Goal: Task Accomplishment & Management: Use online tool/utility

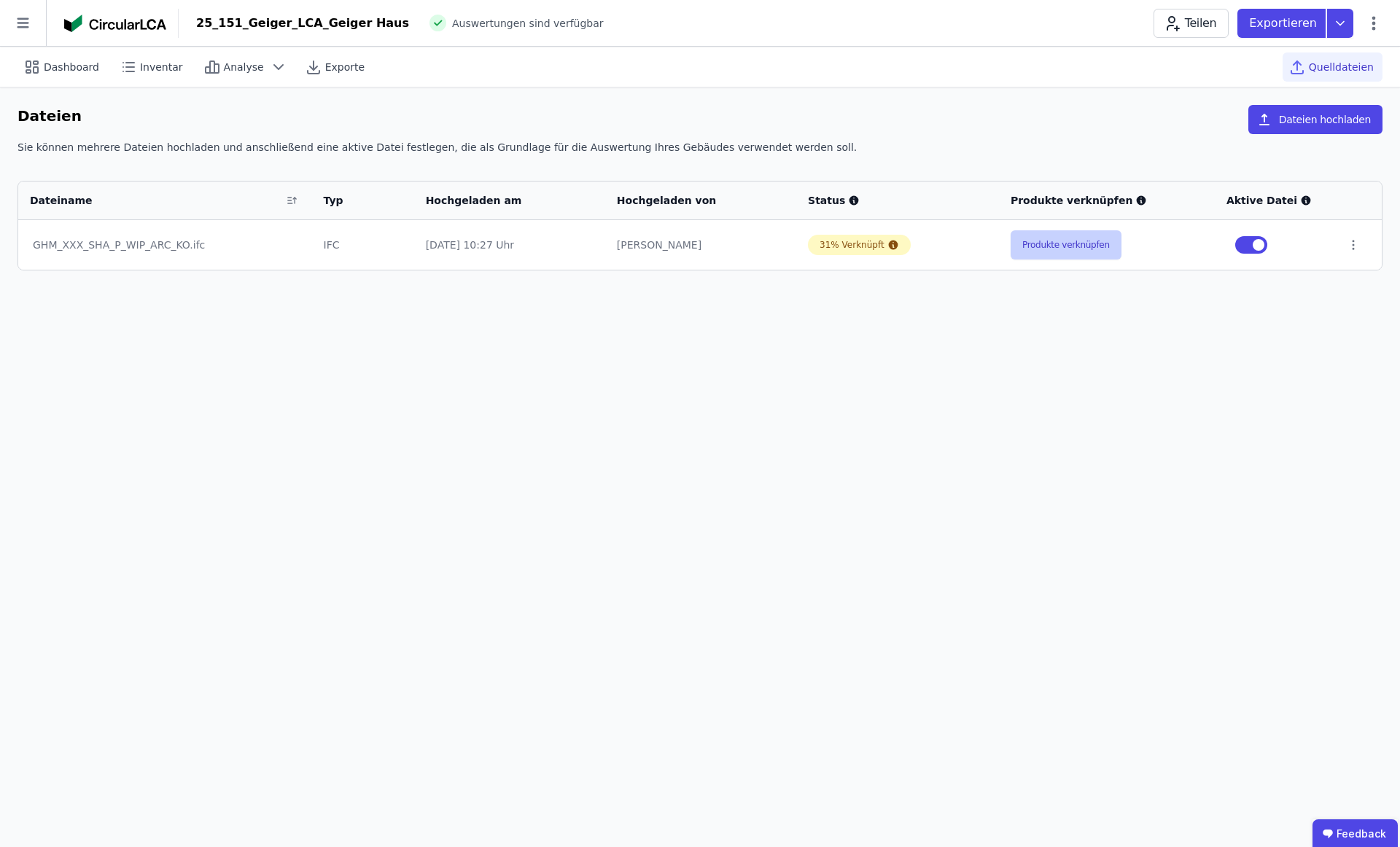
click at [1094, 249] on button "Produkte verknüpfen" at bounding box center [1066, 245] width 111 height 29
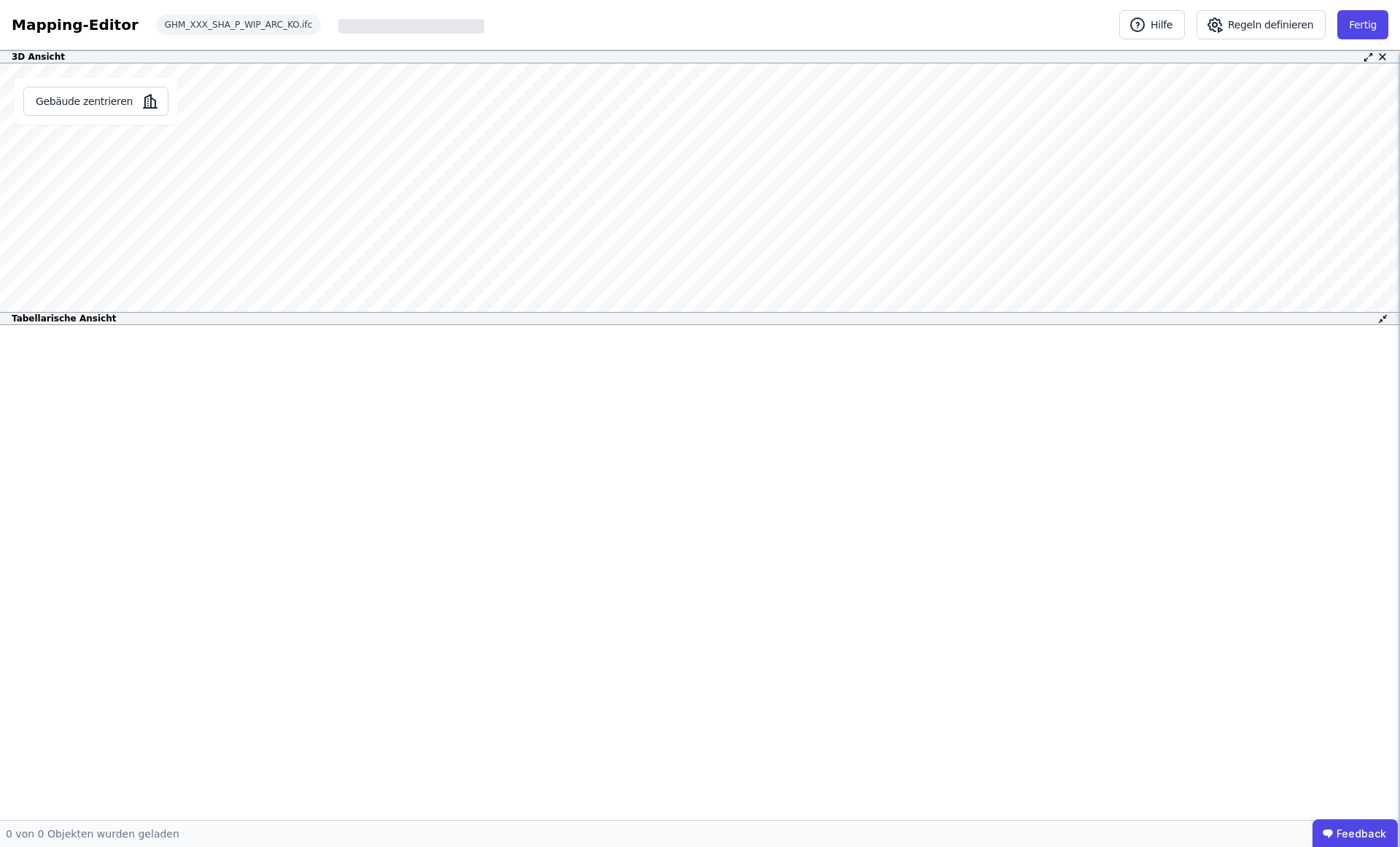
click at [1386, 320] on icon at bounding box center [1383, 319] width 11 height 11
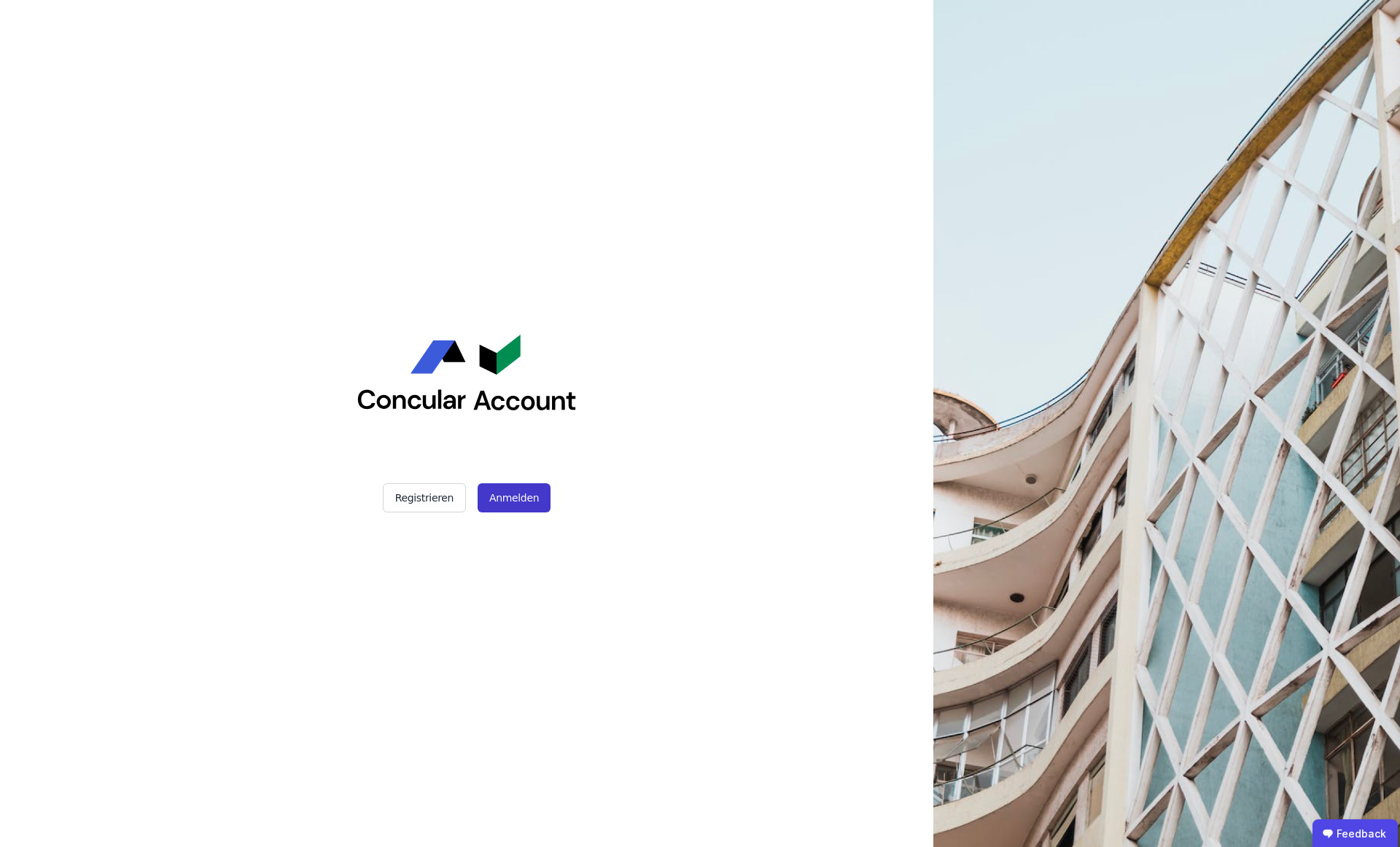
click at [496, 503] on button "Anmelden" at bounding box center [514, 498] width 73 height 29
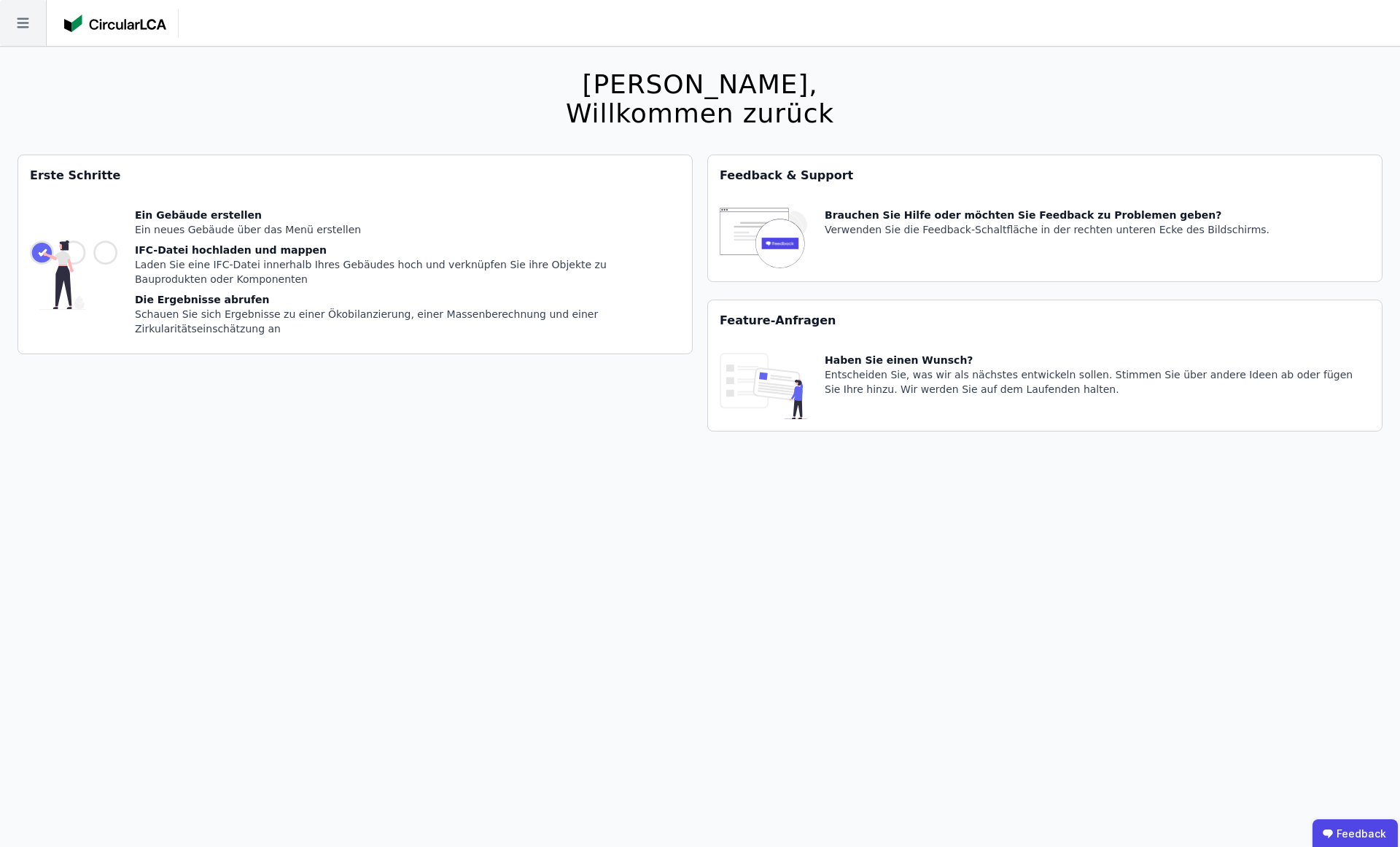
click at [26, 42] on icon at bounding box center [23, 23] width 46 height 46
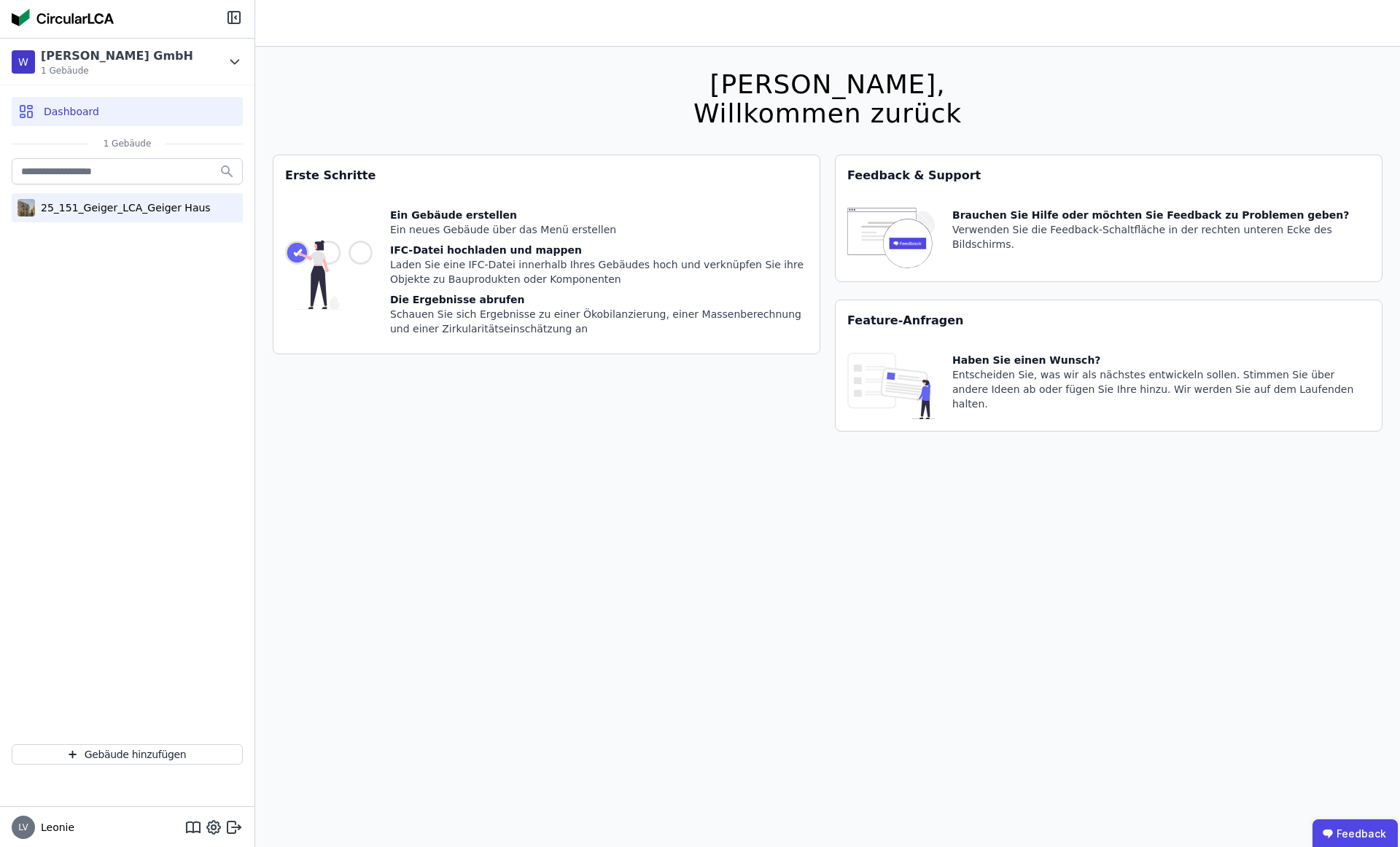
click at [79, 196] on div "25_151_Geiger_LCA_Geiger Haus" at bounding box center [127, 208] width 231 height 29
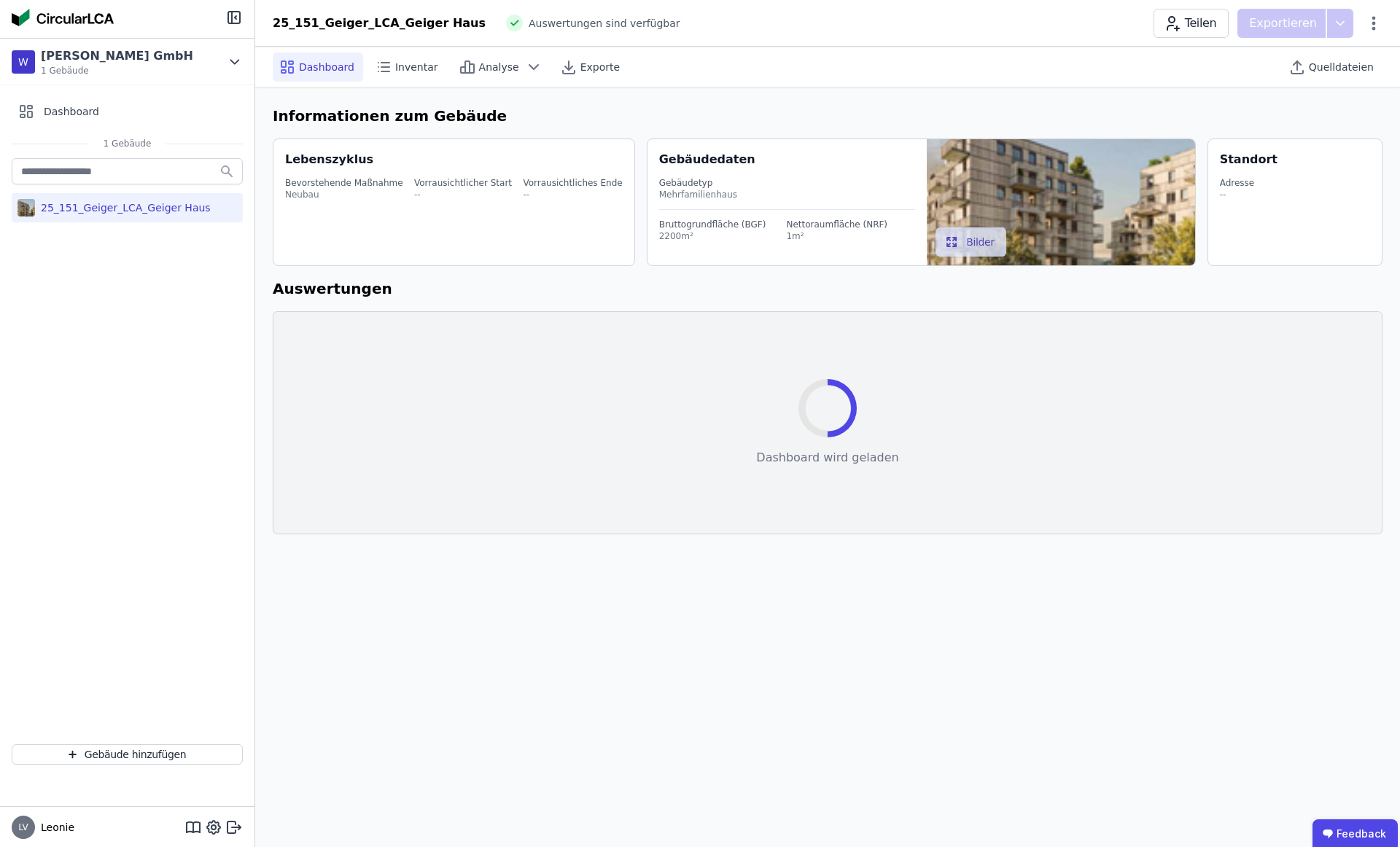
select select "*"
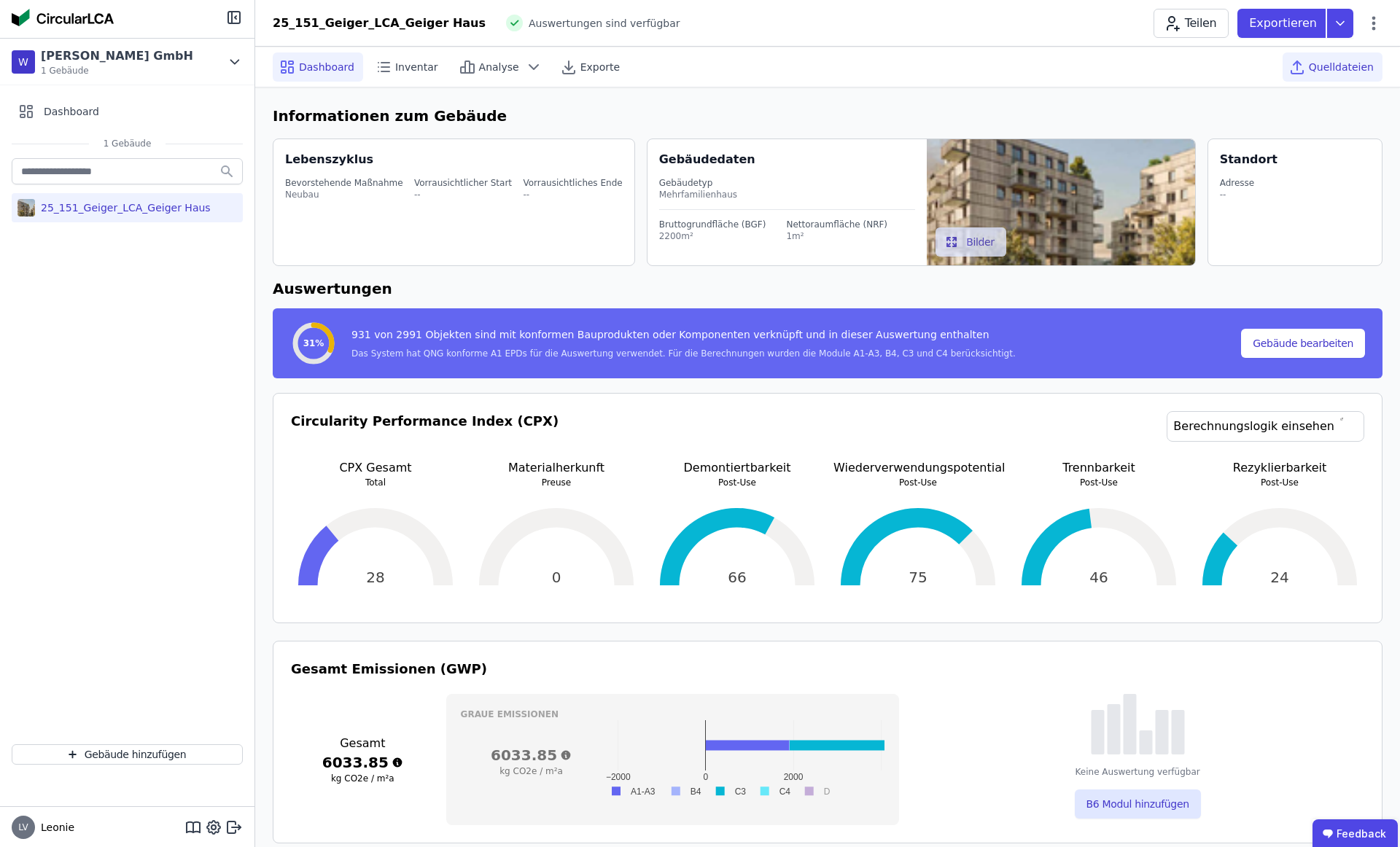
click at [1321, 75] on div "Quelldateien" at bounding box center [1333, 67] width 100 height 29
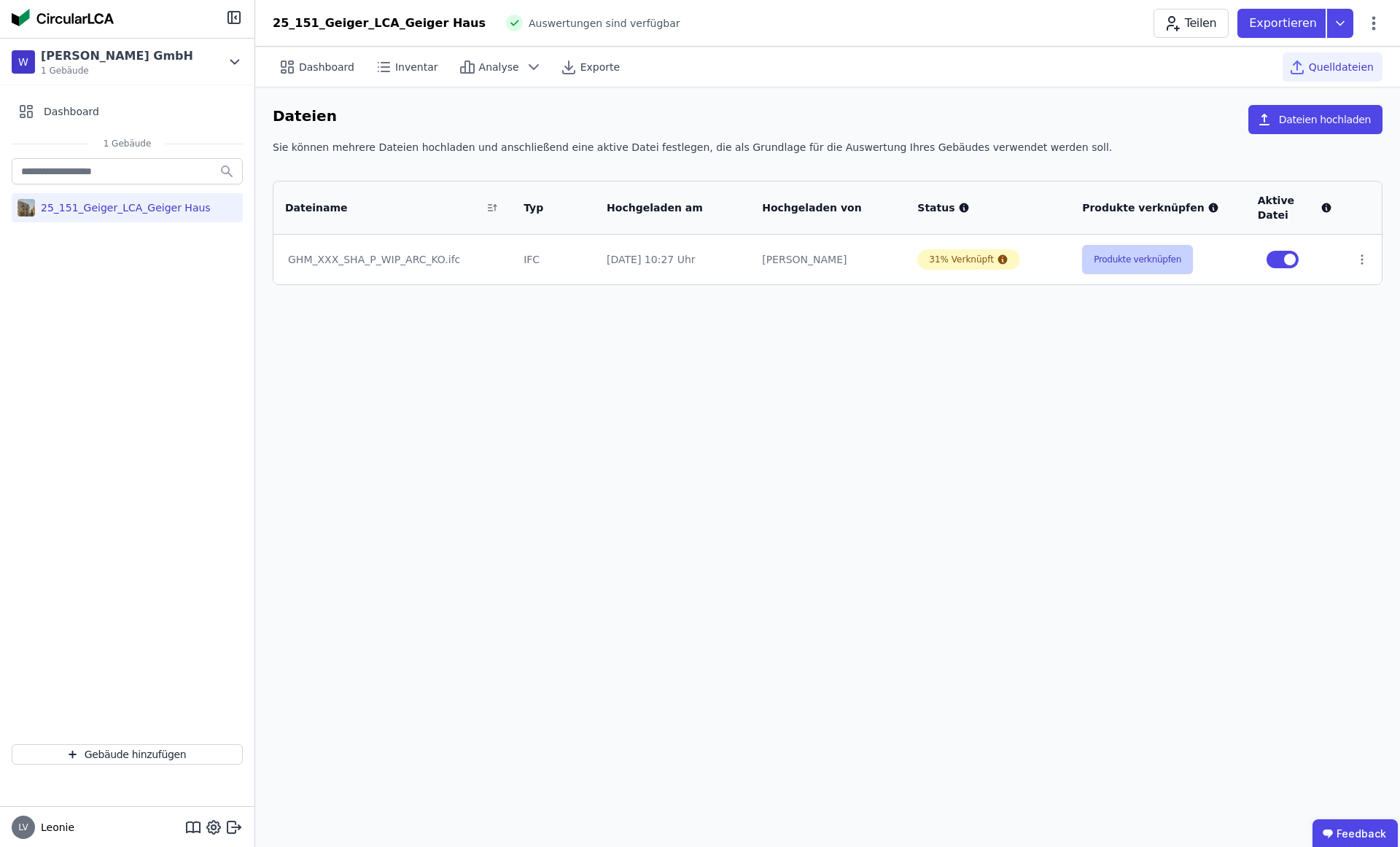
click at [1168, 258] on button "Produkte verknüpfen" at bounding box center [1137, 260] width 111 height 29
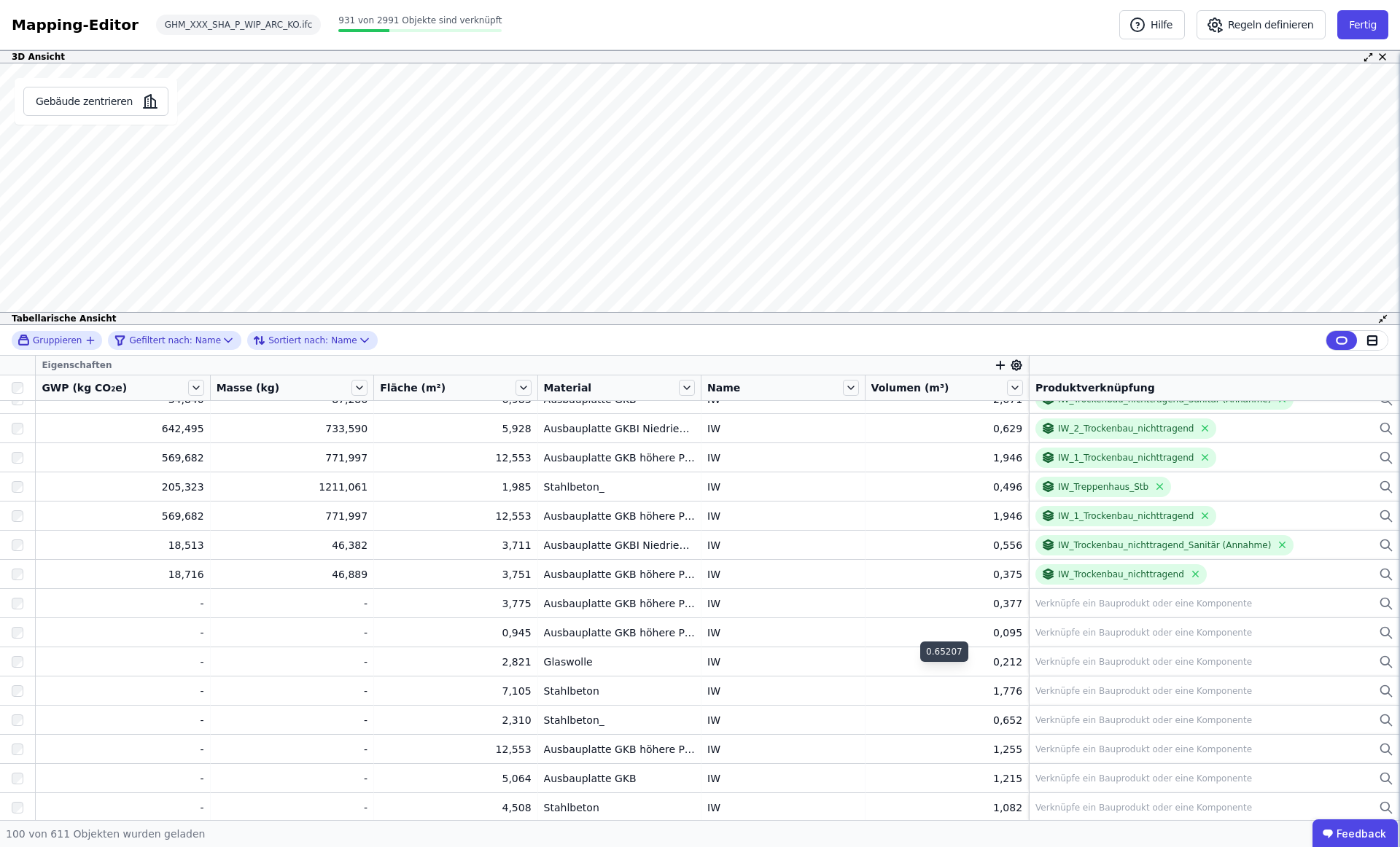
scroll to position [1263, 0]
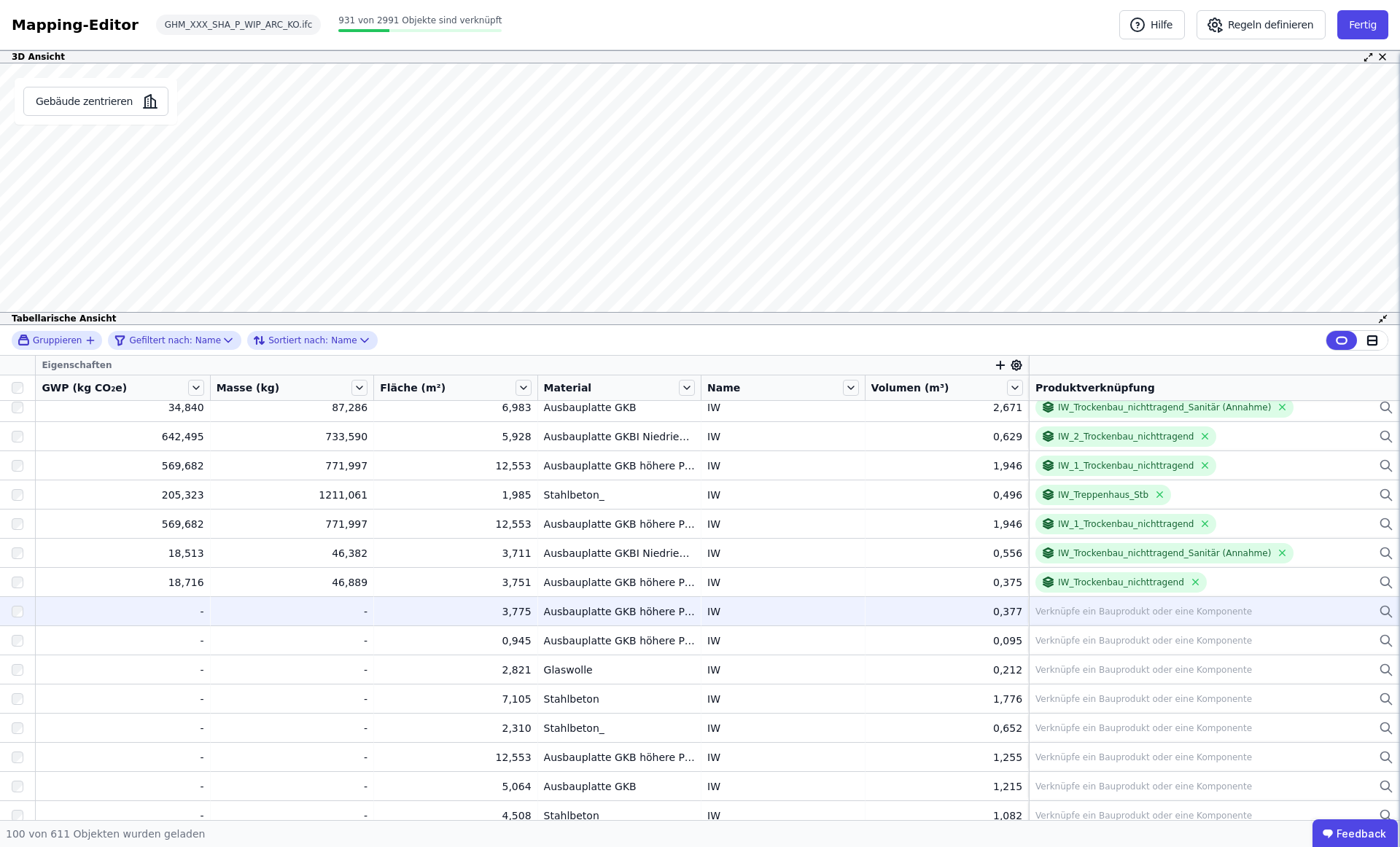
click at [1099, 618] on div "Verknüpfe ein Bauprodukt oder eine Komponente" at bounding box center [1215, 611] width 358 height 17
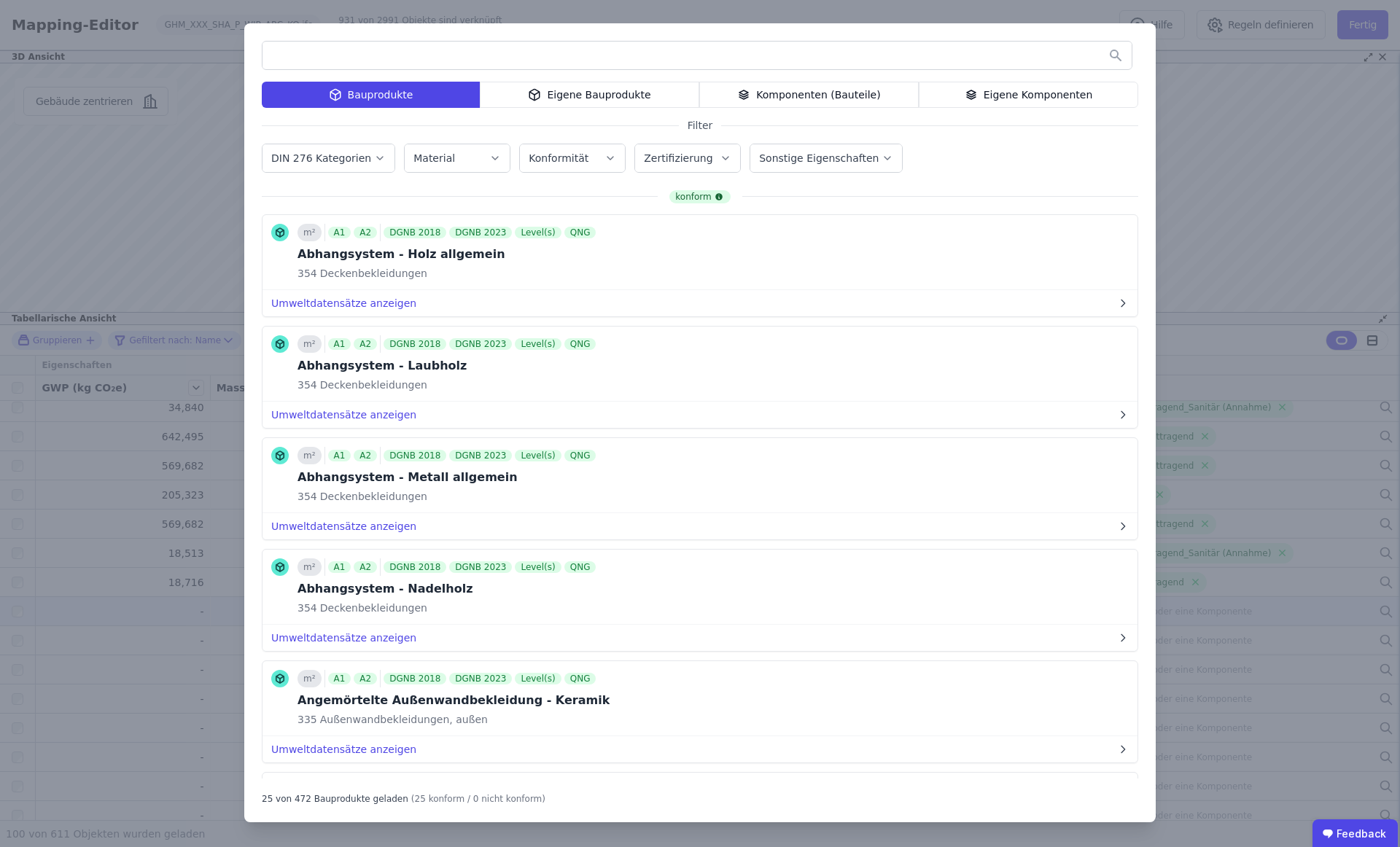
click at [800, 61] on input "text" at bounding box center [697, 55] width 869 height 27
click at [1202, 142] on div "Bauprodukte Eigene Bauprodukte Komponenten (Bauteile) Eigene Komponenten Filter…" at bounding box center [700, 424] width 1400 height 847
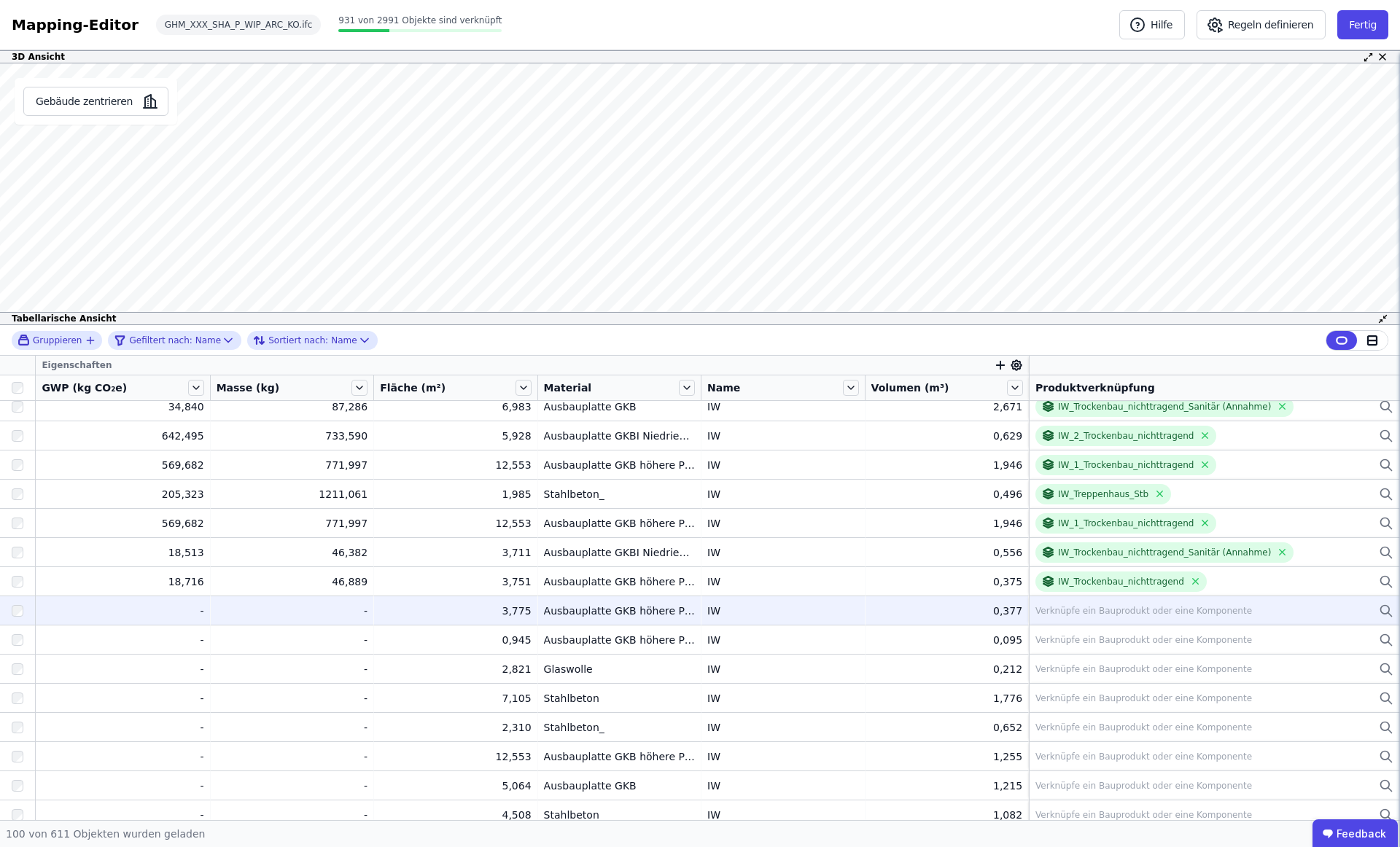
scroll to position [1252, 0]
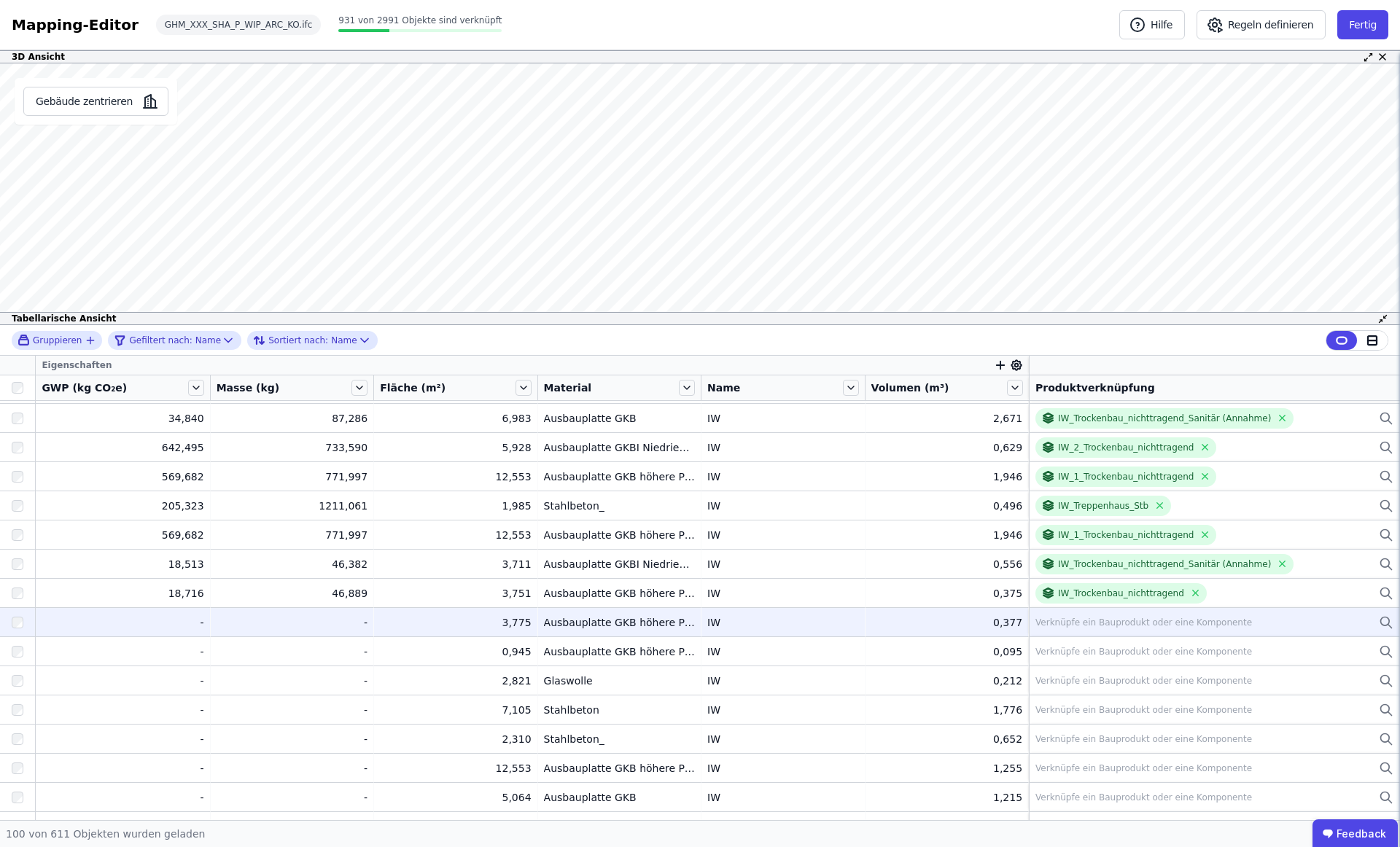
click at [1142, 617] on div "Verknüpfe ein Bauprodukt oder eine Komponente" at bounding box center [1143, 622] width 216 height 11
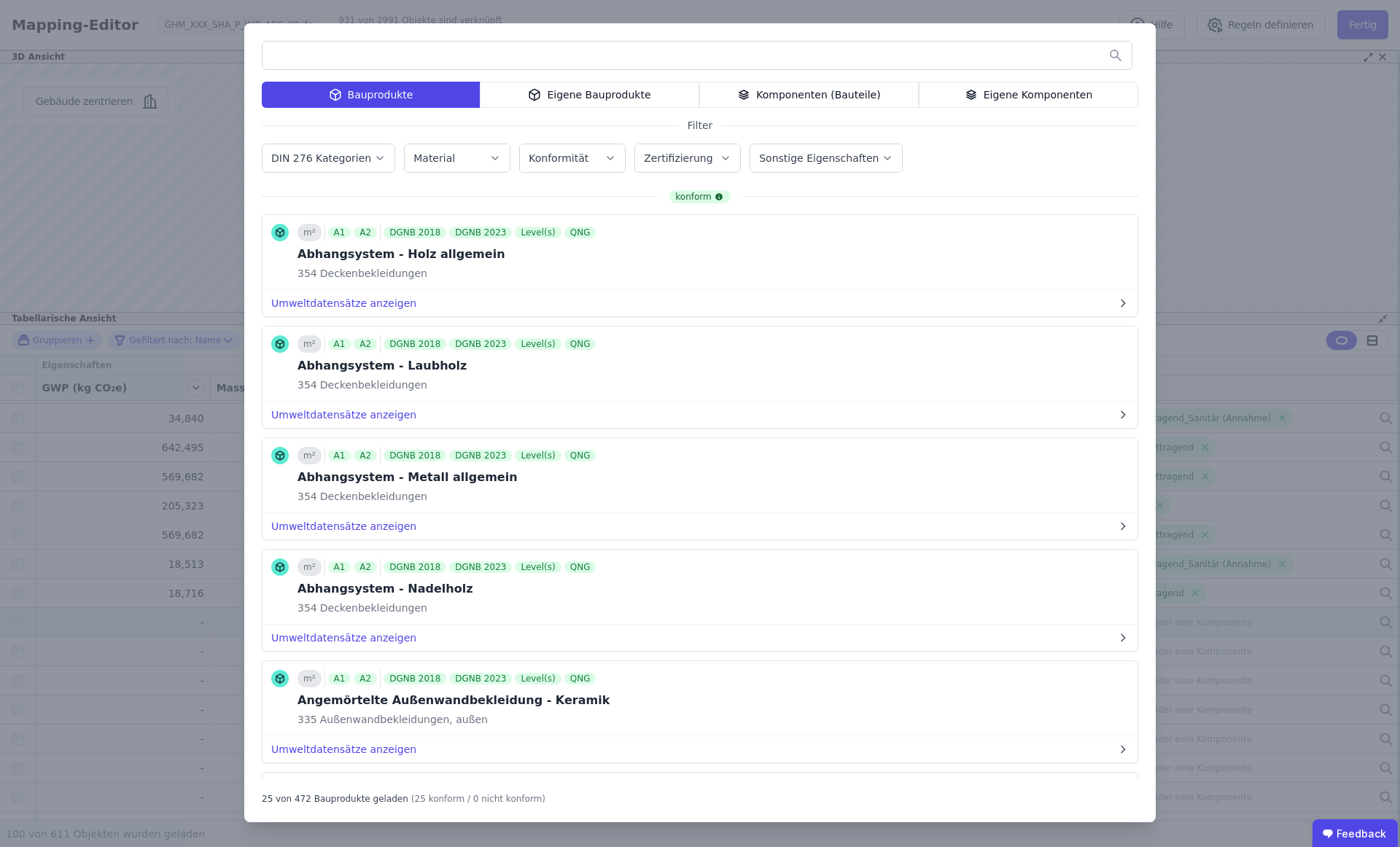
click at [1257, 222] on div "Bauprodukte Eigene Bauprodukte Komponenten (Bauteile) Eigene Komponenten Filter…" at bounding box center [700, 424] width 1400 height 847
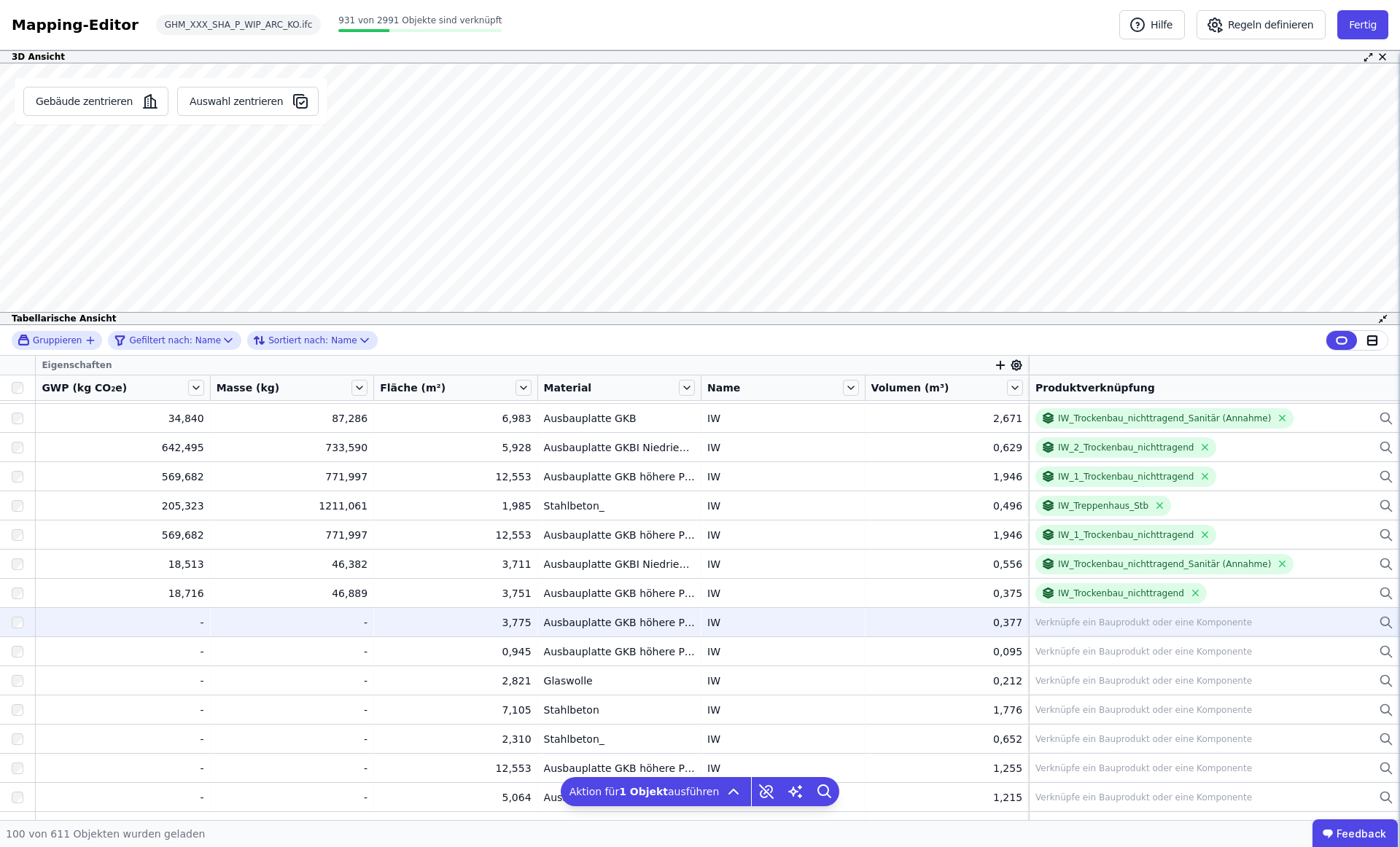
click at [55, 626] on div "-" at bounding box center [122, 622] width 162 height 14
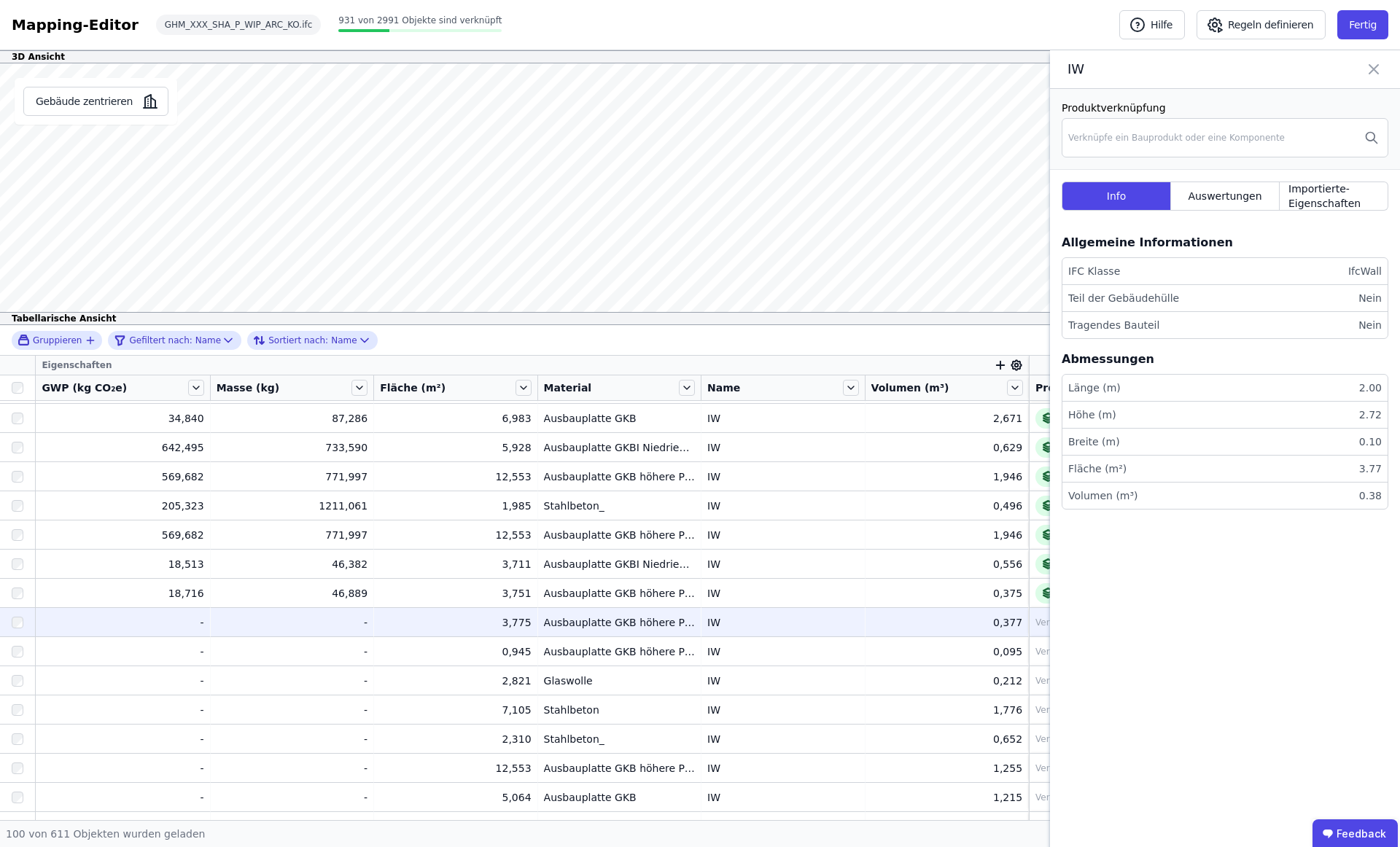
click at [1371, 61] on icon at bounding box center [1373, 69] width 17 height 20
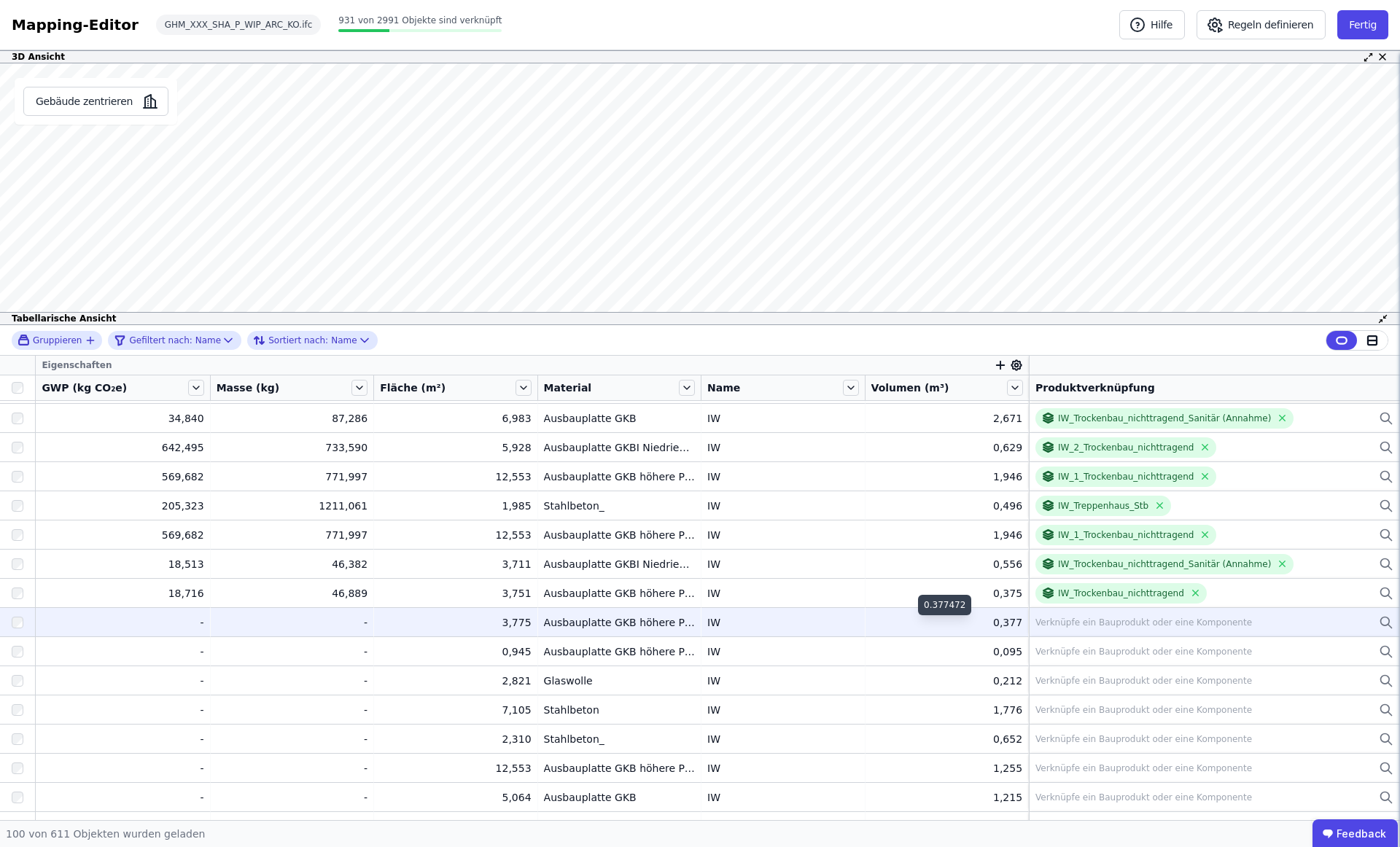
click at [959, 619] on div "0,377" at bounding box center [947, 622] width 151 height 14
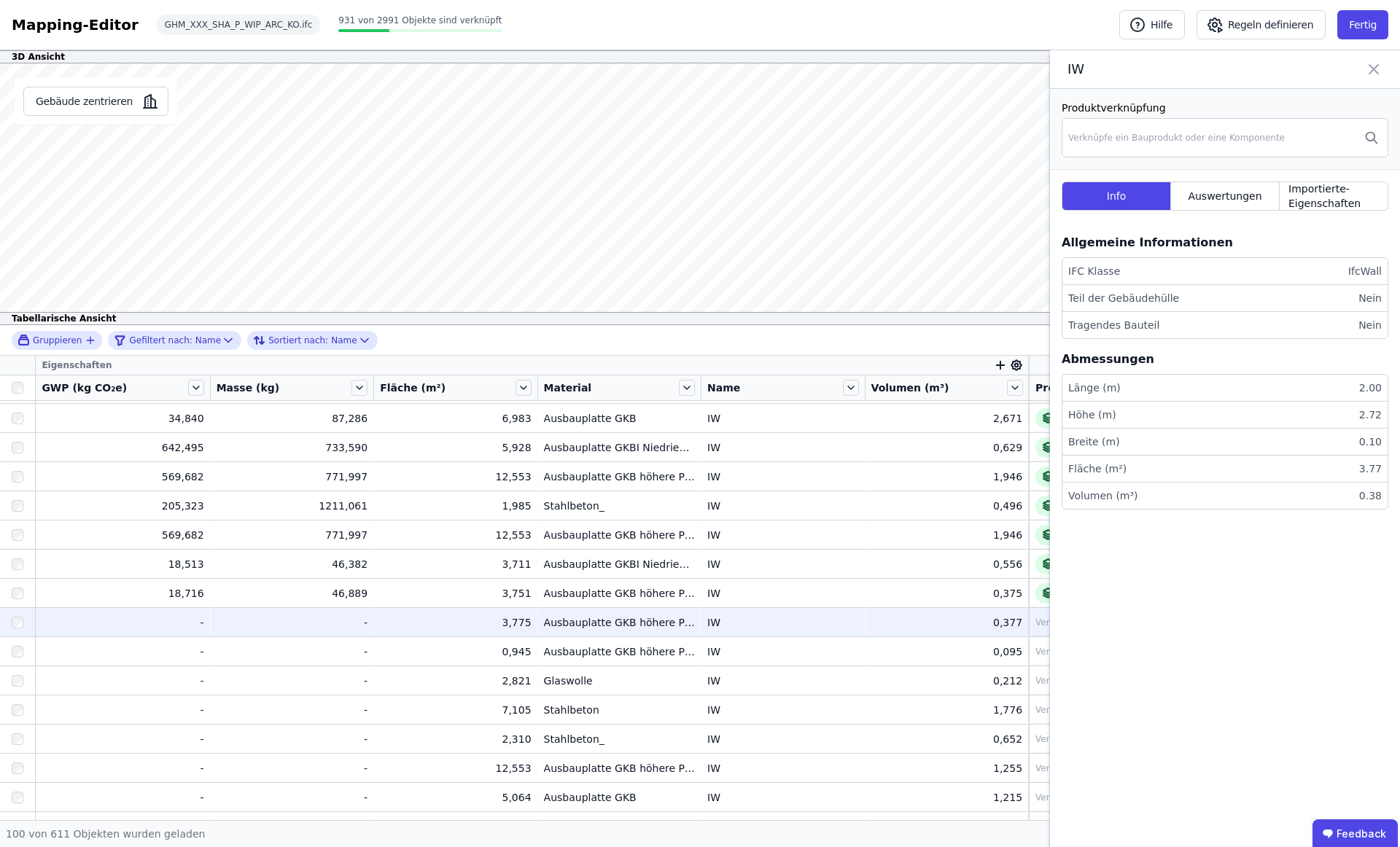
click at [1383, 62] on div "IW" at bounding box center [1225, 69] width 350 height 39
click at [24, 624] on div at bounding box center [17, 622] width 35 height 27
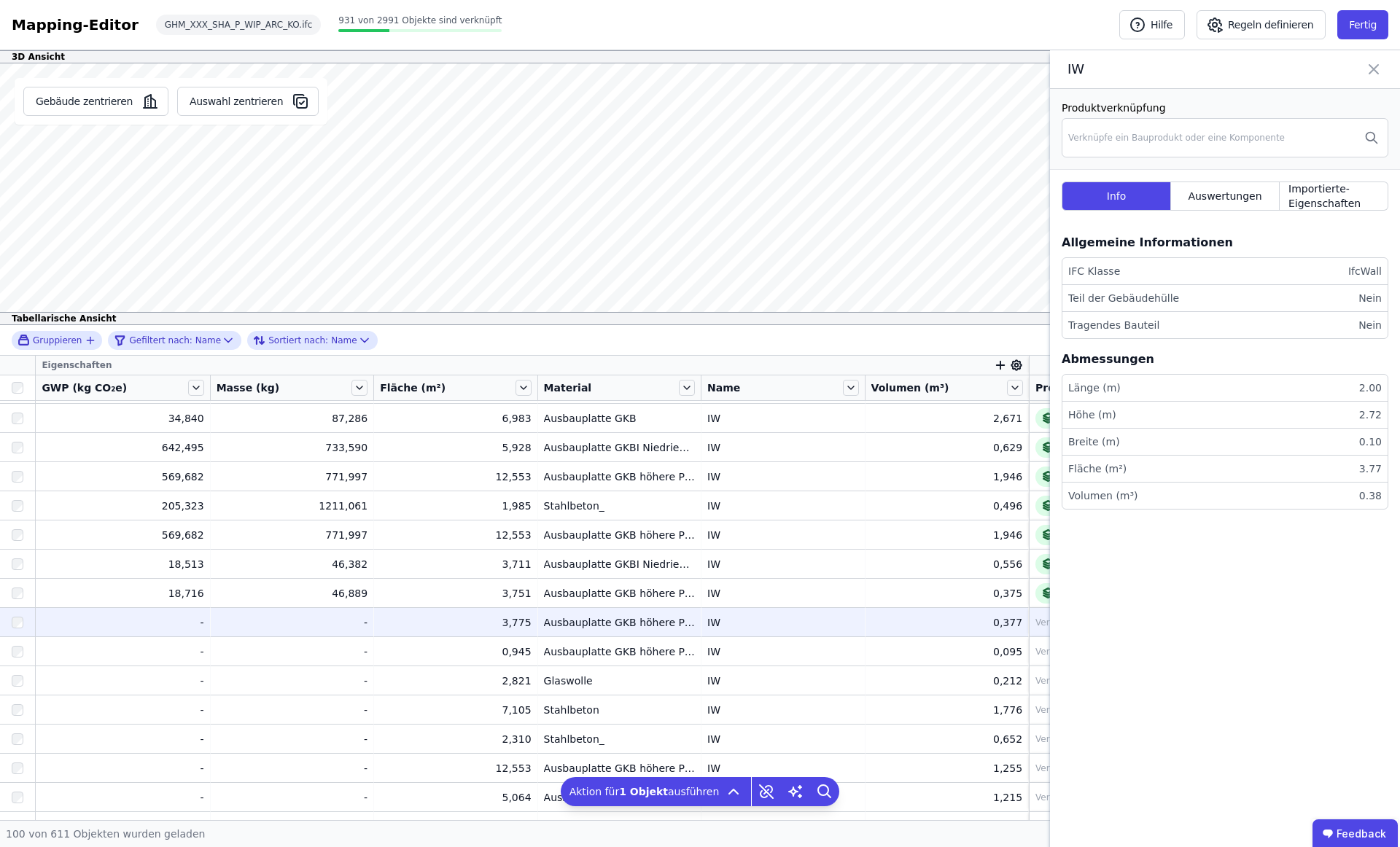
drag, startPoint x: 1374, startPoint y: 67, endPoint x: 1338, endPoint y: 78, distance: 37.6
click at [1374, 67] on icon at bounding box center [1373, 69] width 17 height 20
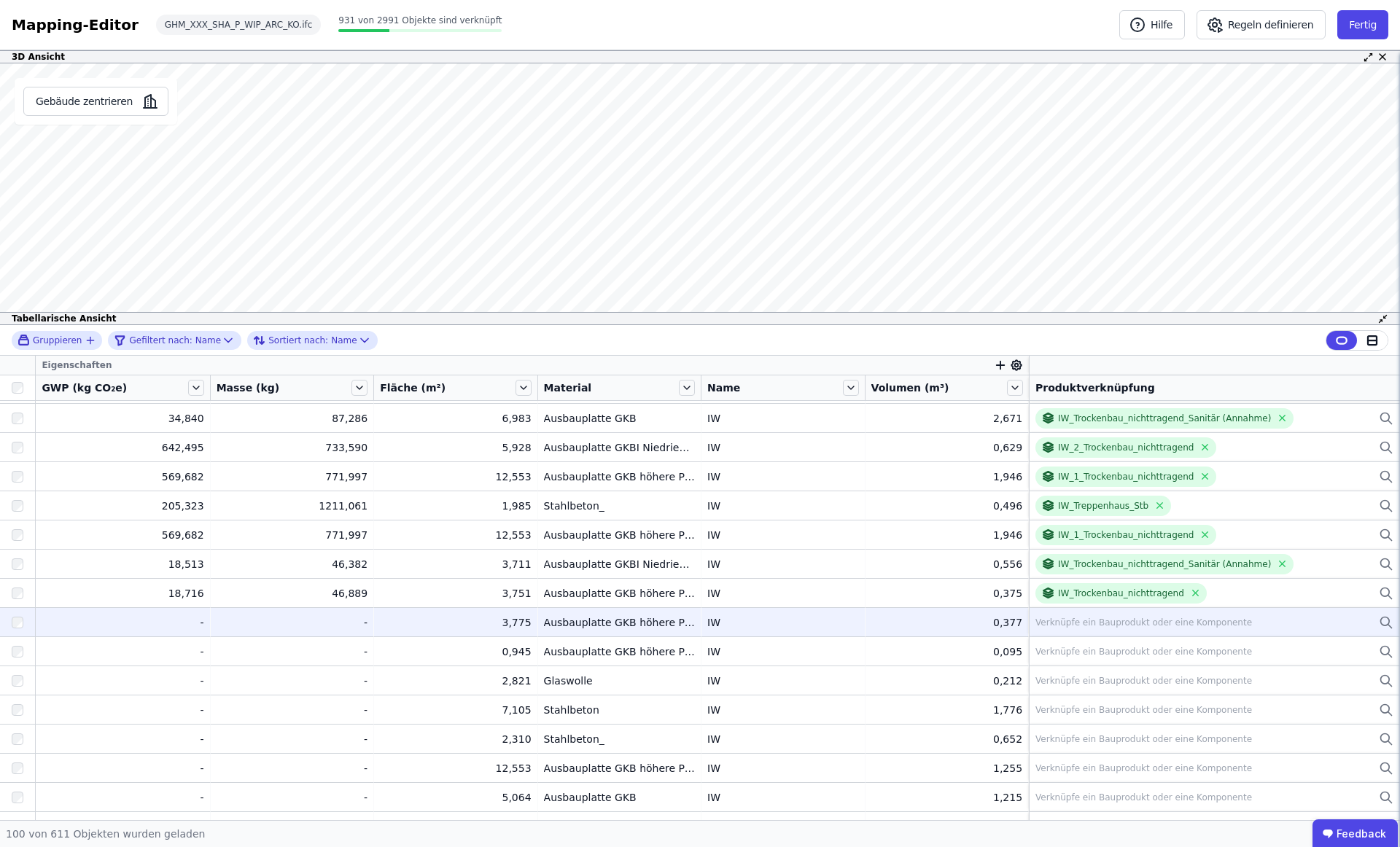
click at [9, 629] on div at bounding box center [17, 622] width 35 height 27
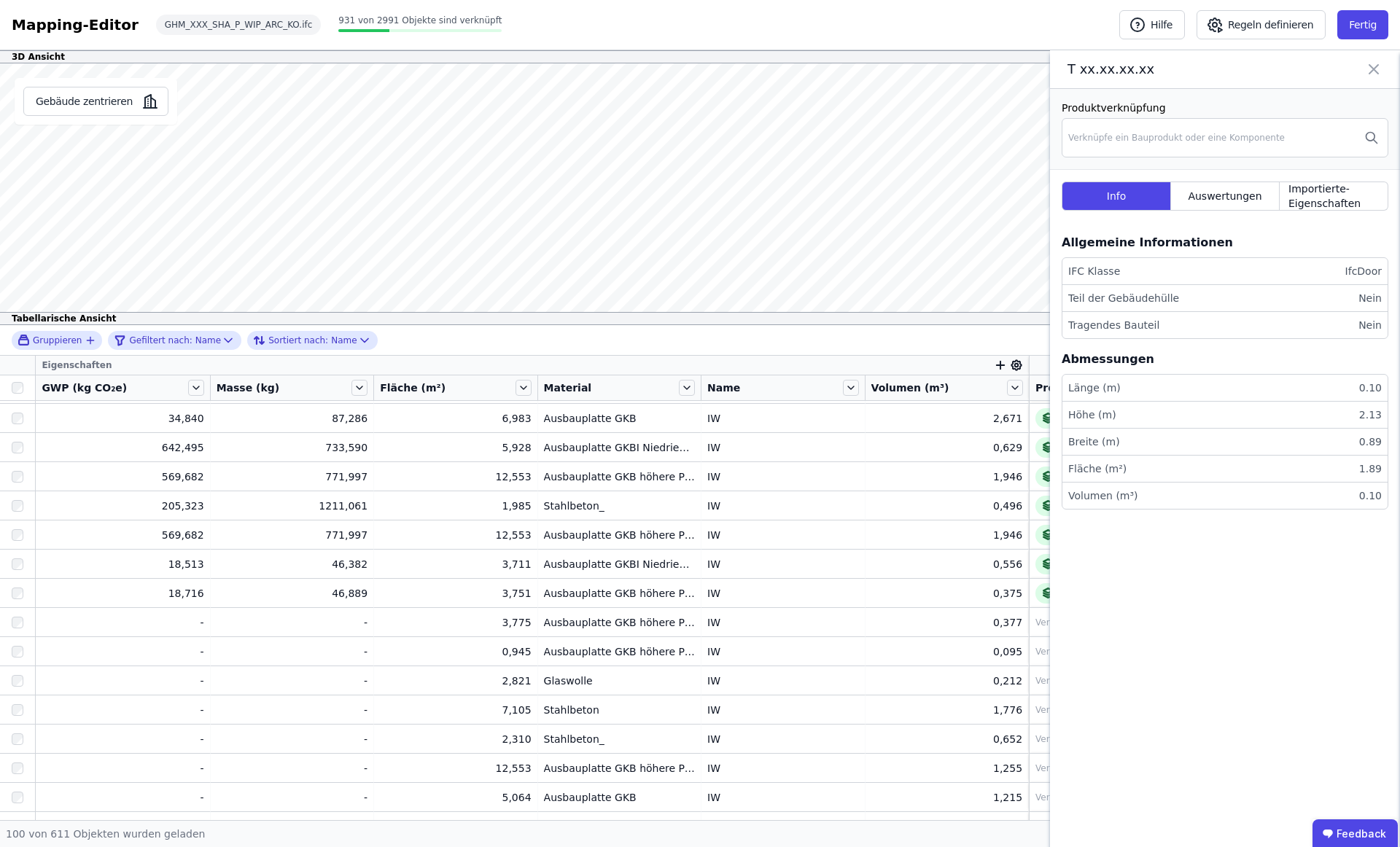
click at [1376, 65] on icon at bounding box center [1373, 69] width 17 height 20
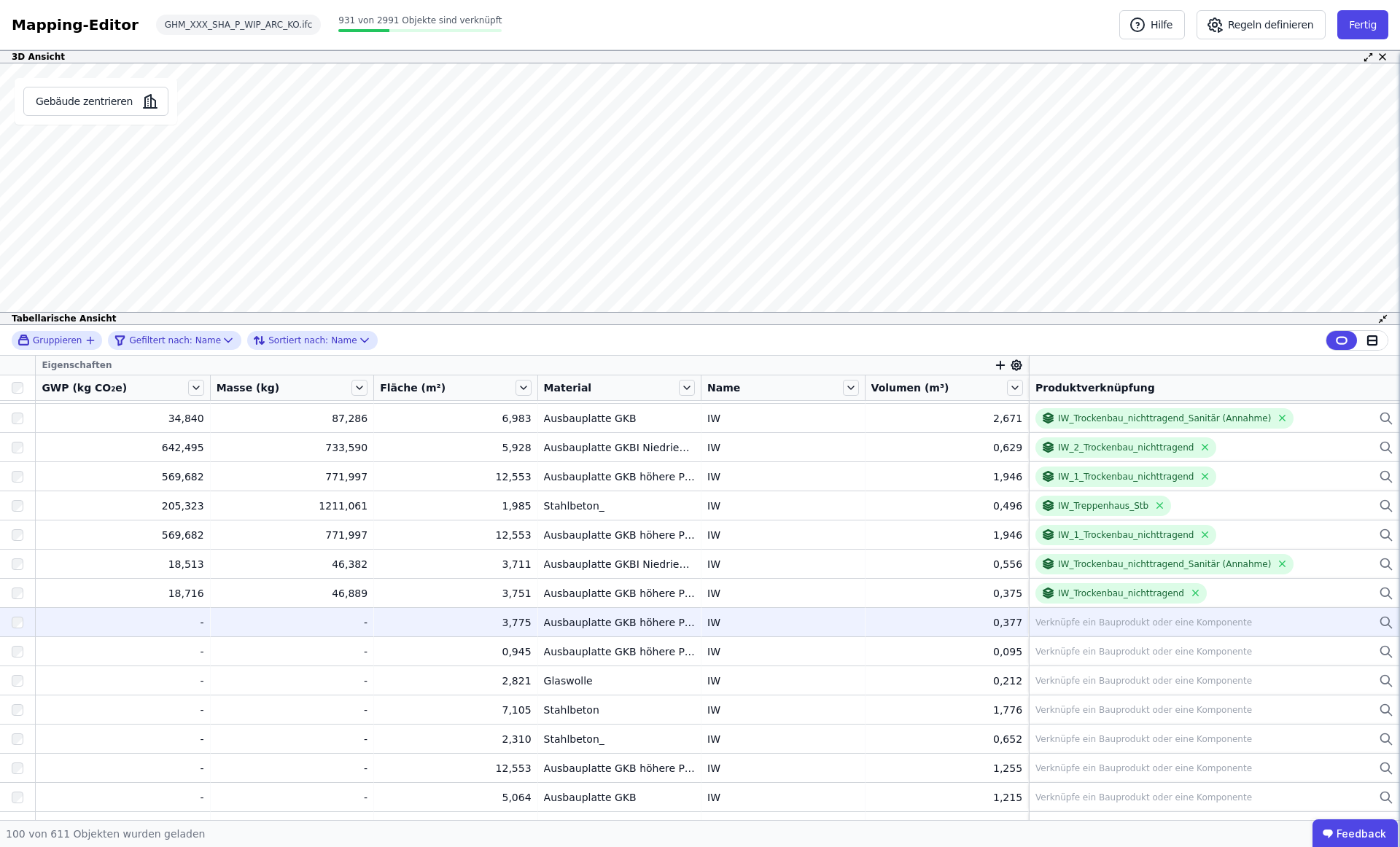
click at [1150, 612] on td "Verknüpfe ein Bauprodukt oder eine Komponente Verknüpfe ein Bauprodukt oder ein…" at bounding box center [1214, 622] width 371 height 29
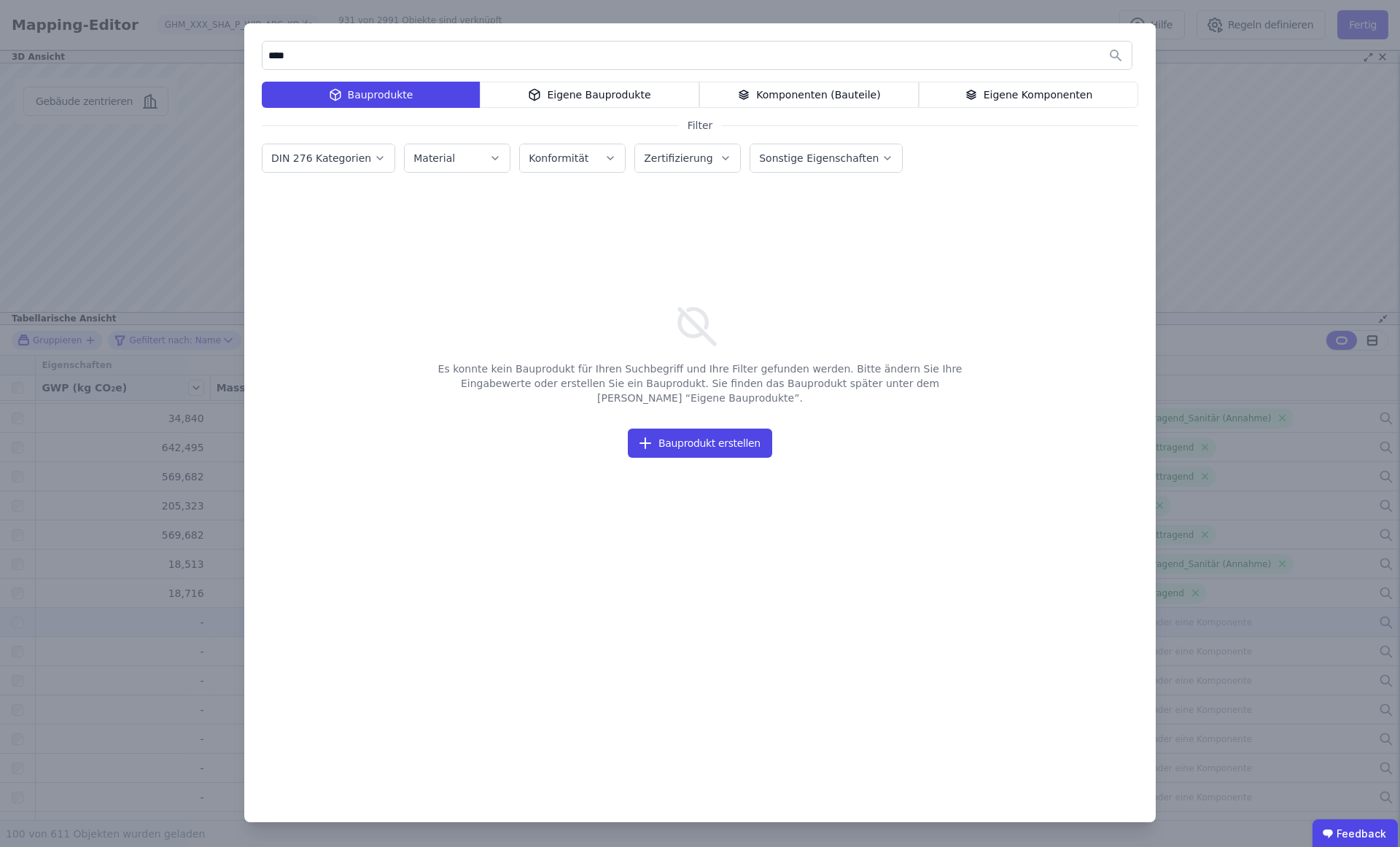
type input "****"
click at [1011, 91] on div "Eigene Komponenten" at bounding box center [1028, 95] width 219 height 27
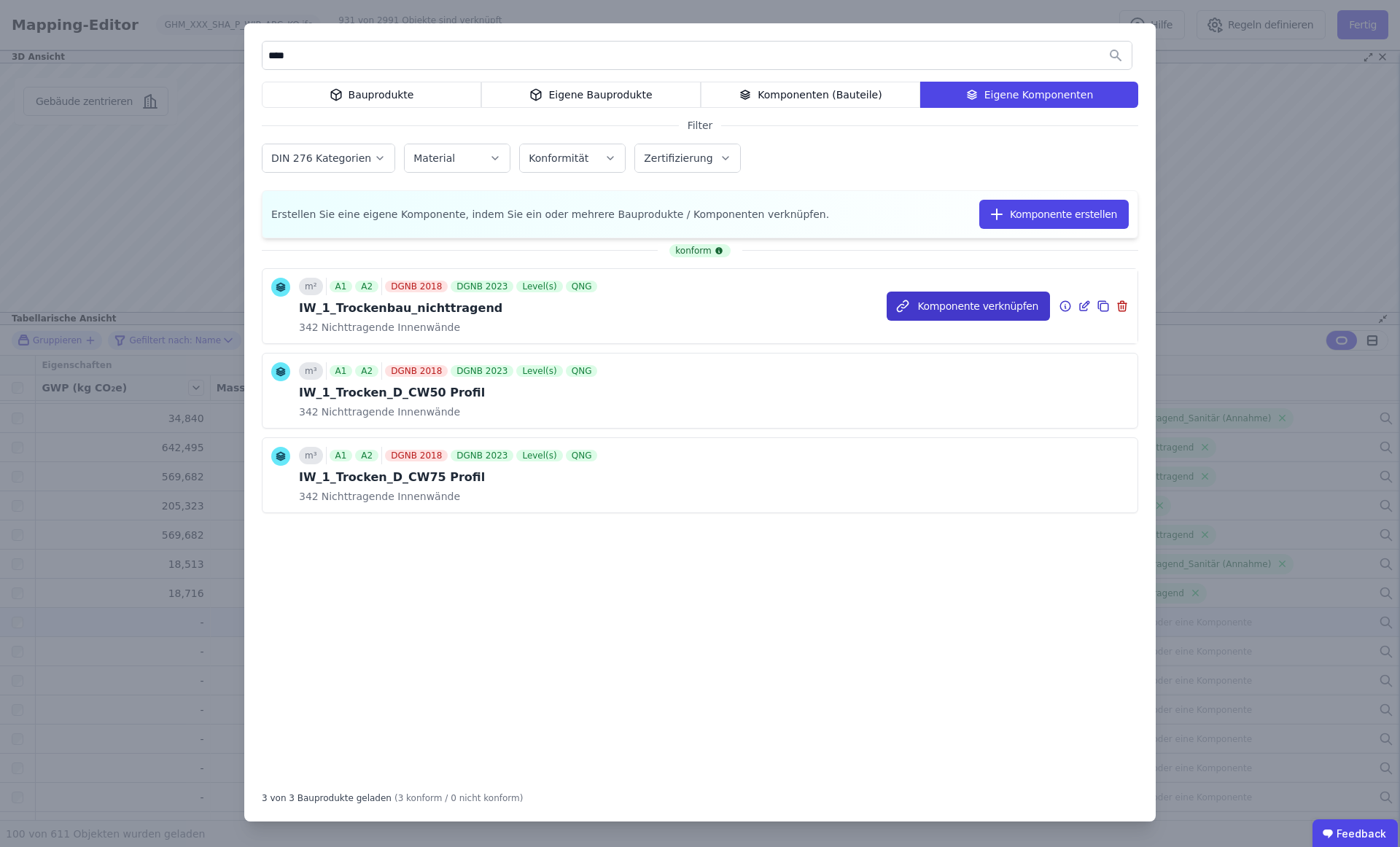
click at [963, 303] on button "Komponente verknüpfen" at bounding box center [968, 306] width 163 height 29
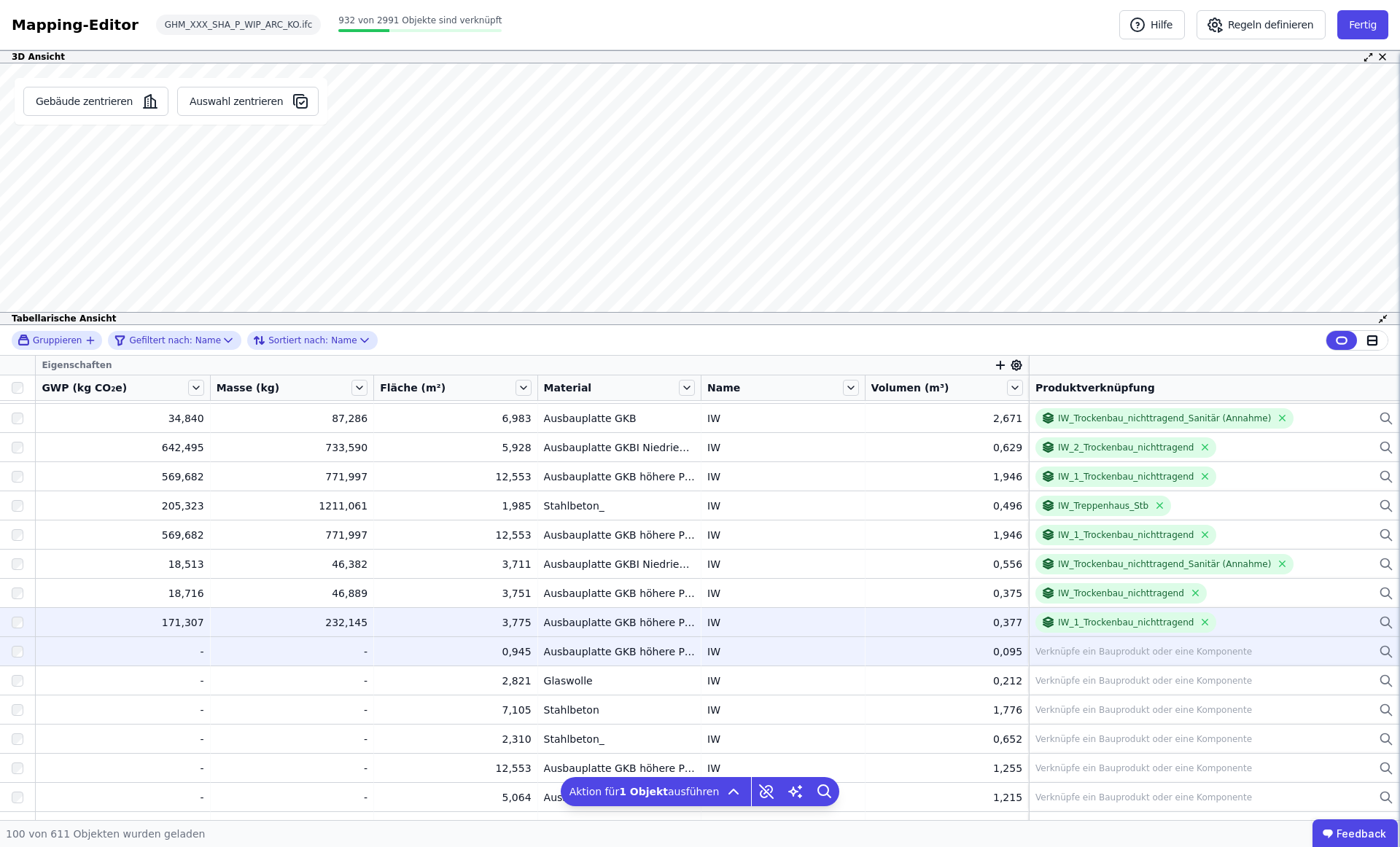
click at [1108, 649] on div "Verknüpfe ein Bauprodukt oder eine Komponente" at bounding box center [1143, 651] width 216 height 11
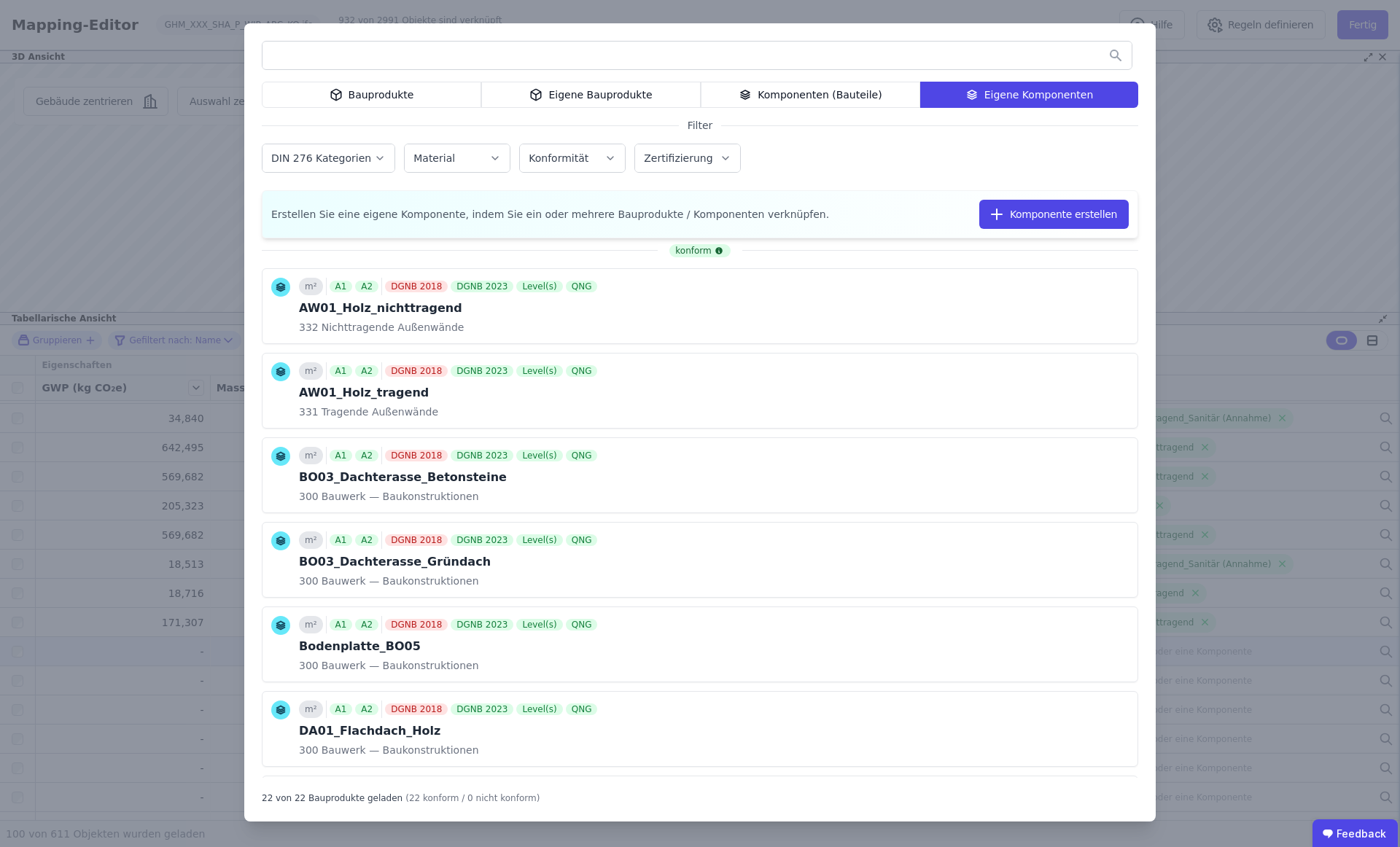
click at [582, 96] on div "Eigene Bauprodukte" at bounding box center [591, 95] width 219 height 27
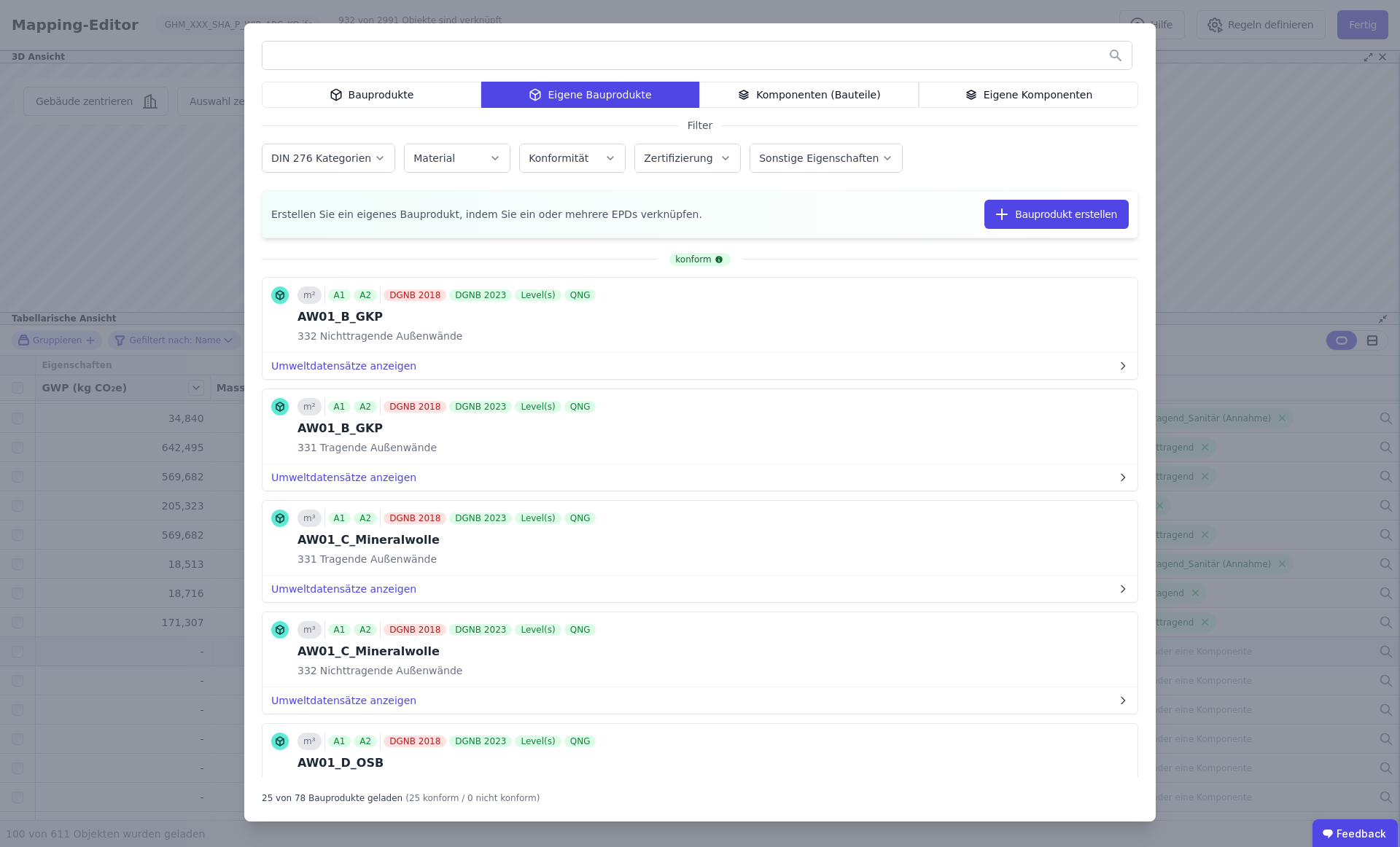
click at [508, 51] on input "text" at bounding box center [697, 55] width 869 height 27
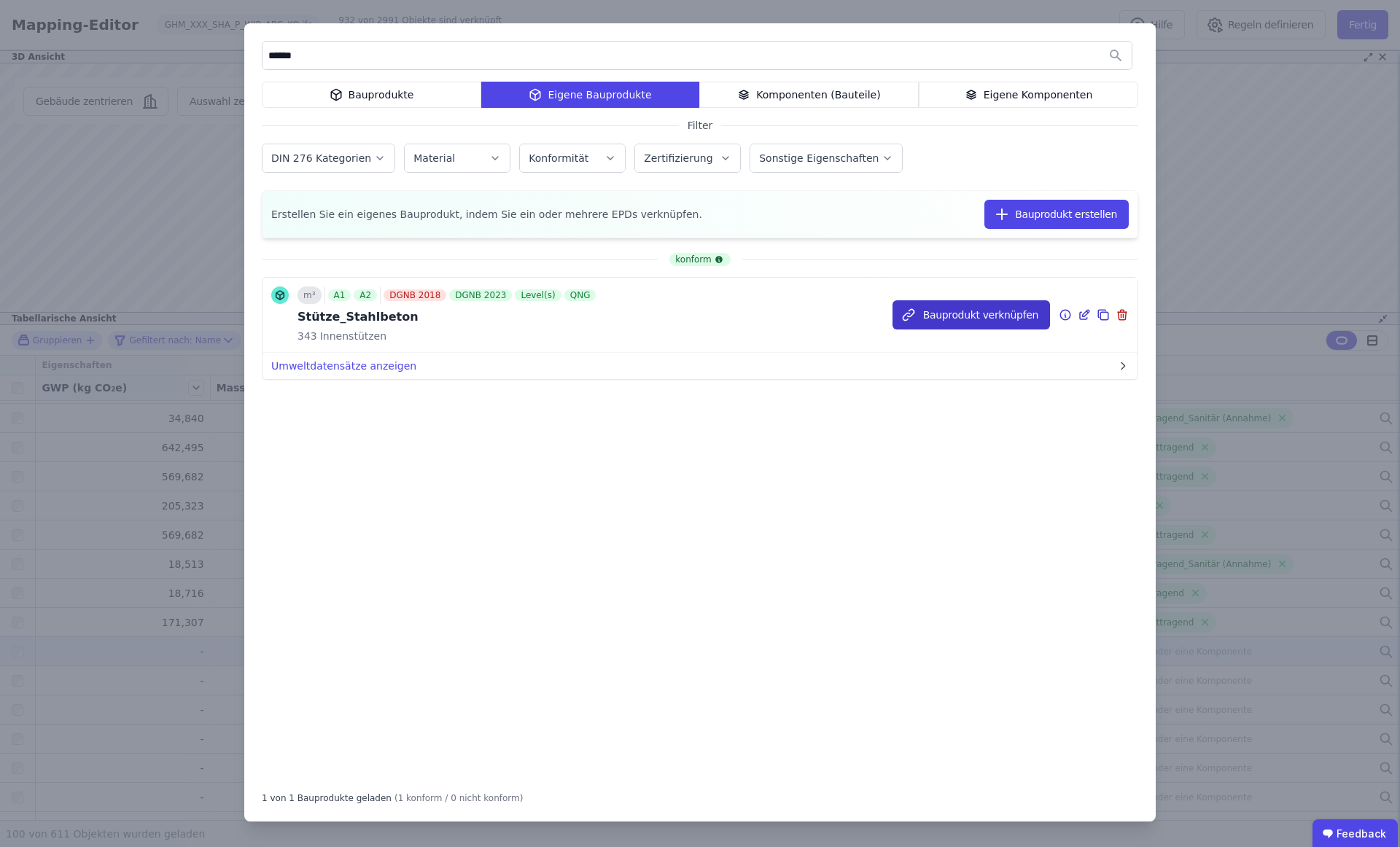
type input "******"
click at [0, 0] on button "Bauprodukt verknüpfen" at bounding box center [0, 0] width 0 height 0
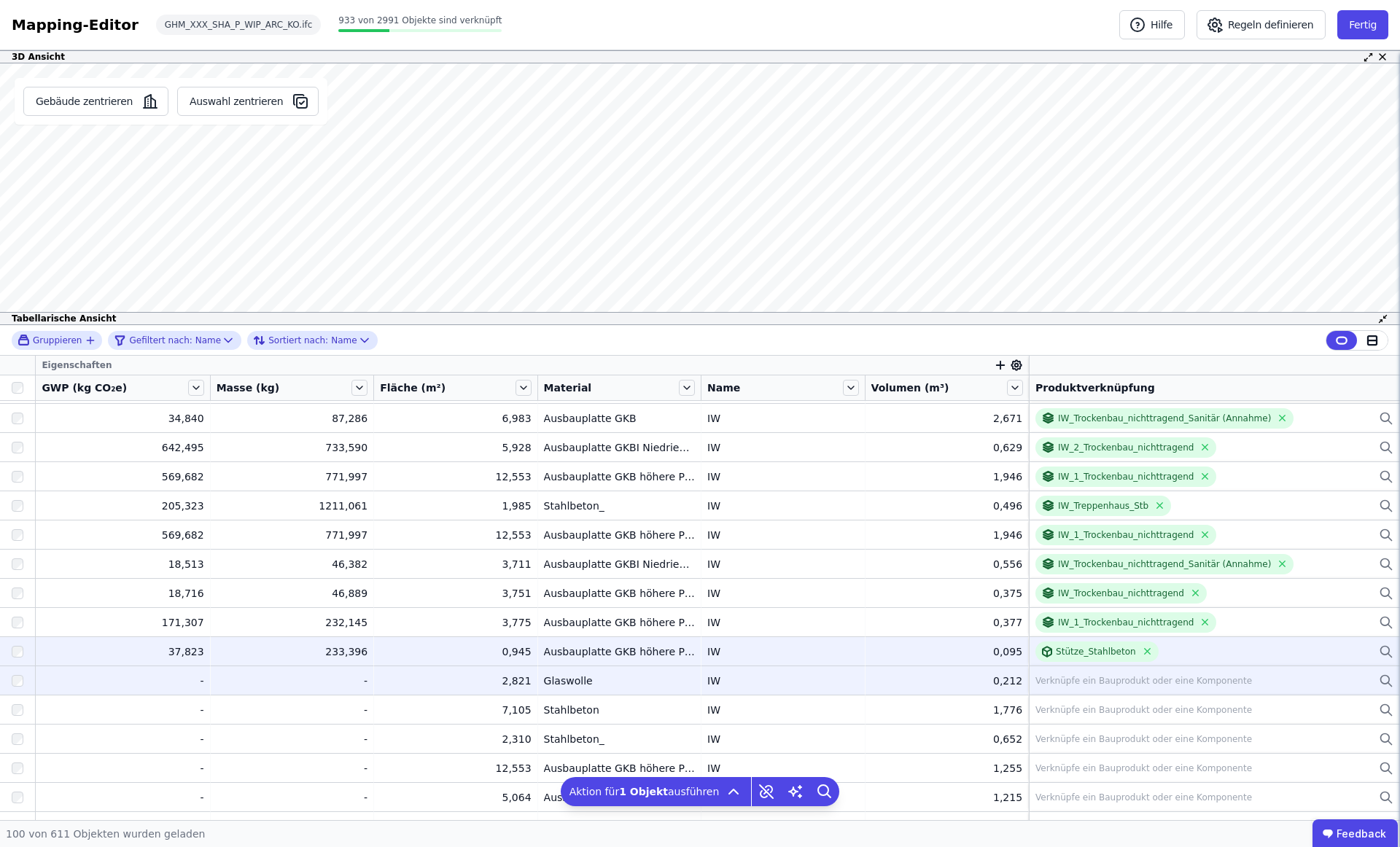
click at [279, 688] on td "- -" at bounding box center [292, 680] width 163 height 29
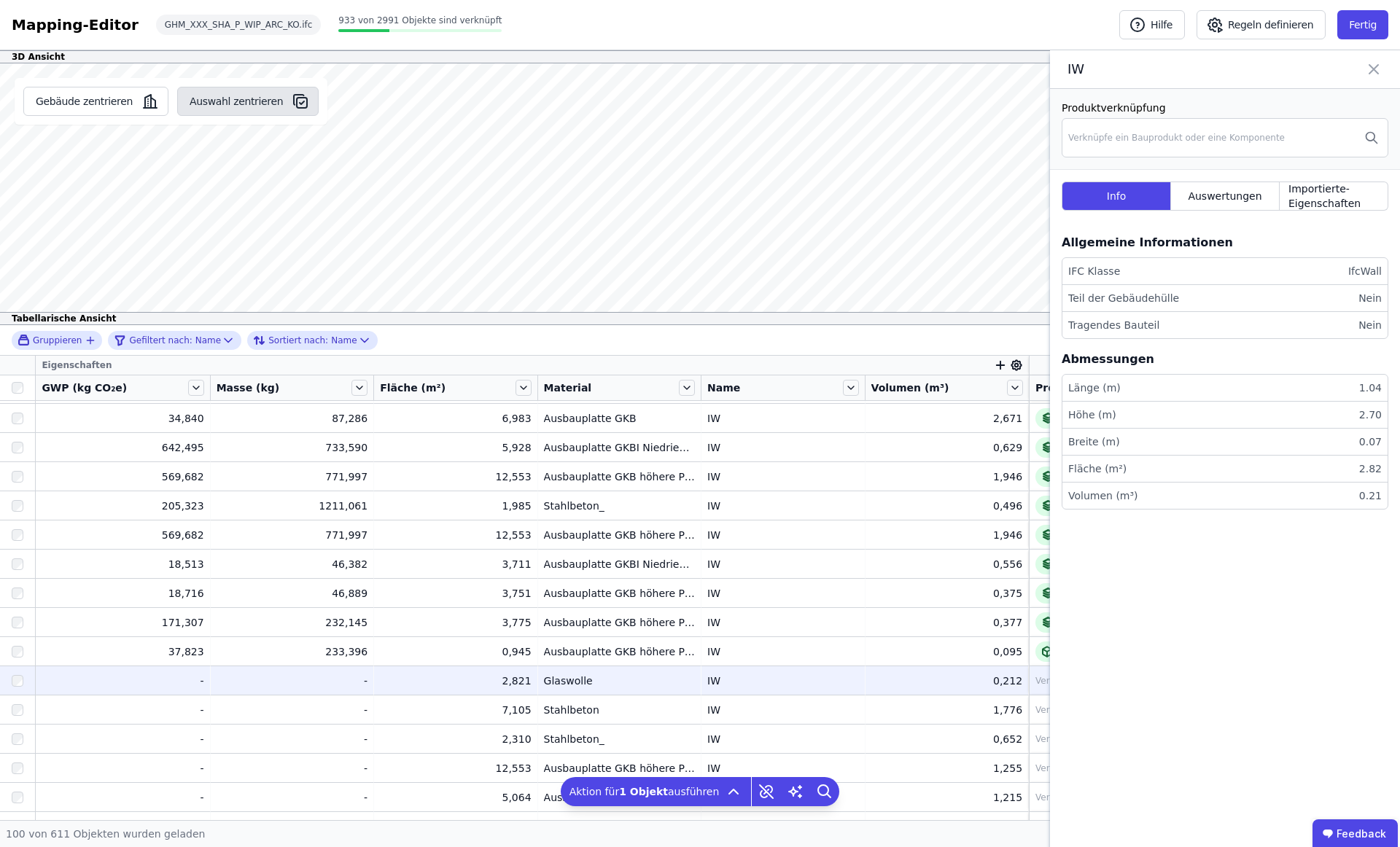
click at [238, 98] on button "Auswahl zentrieren" at bounding box center [248, 101] width 141 height 29
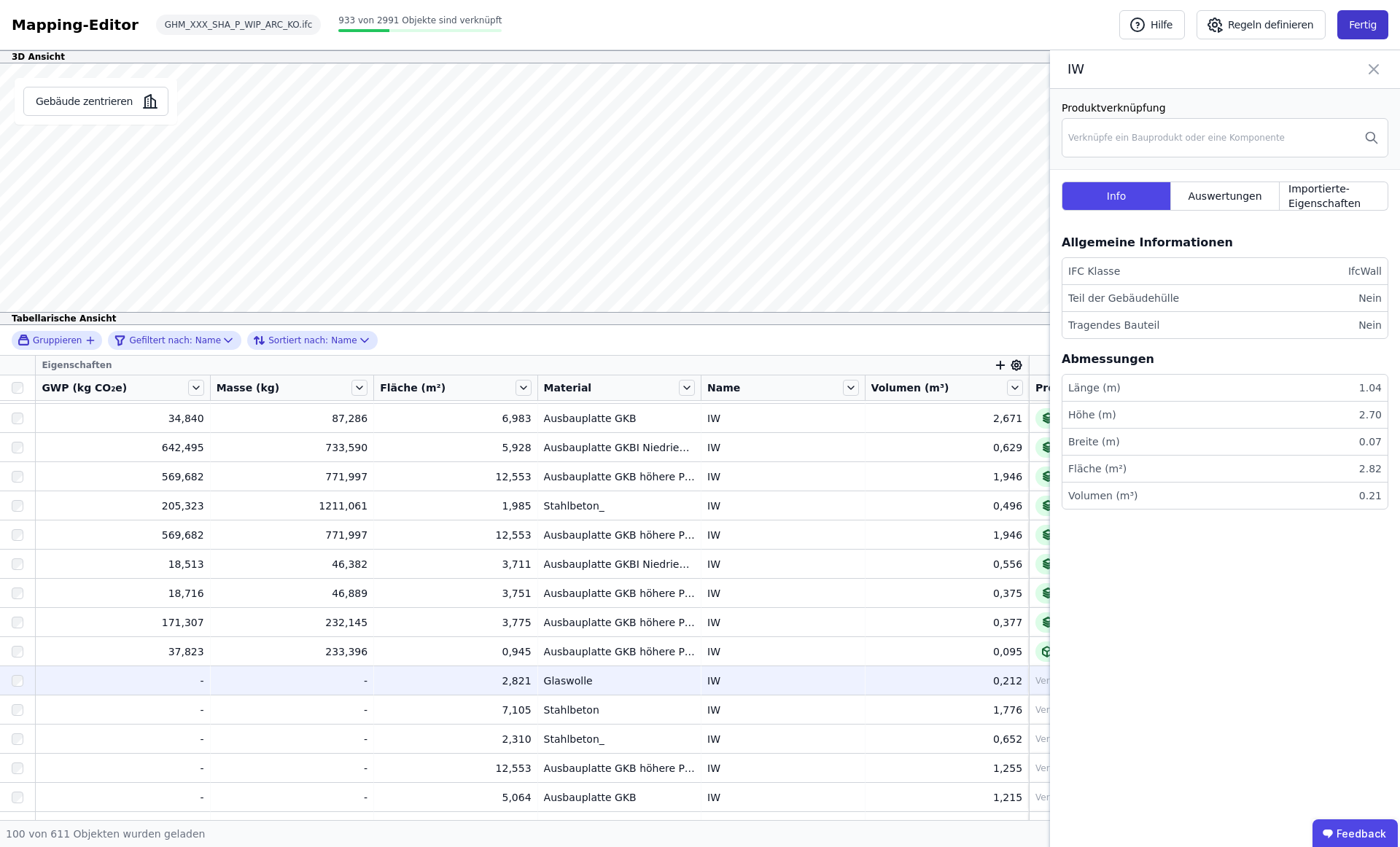
click at [1369, 28] on button "Fertig" at bounding box center [1363, 24] width 51 height 29
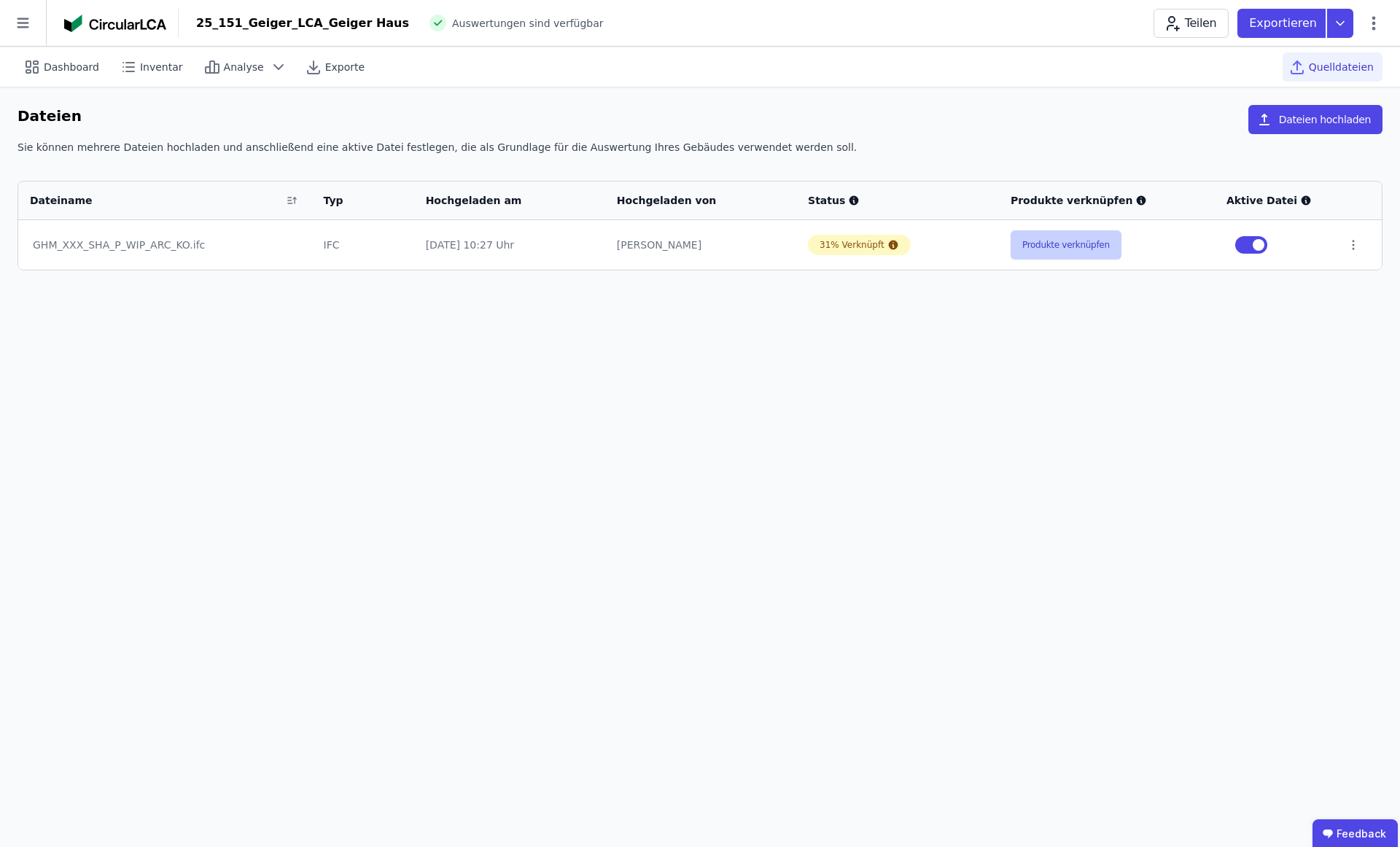
click at [1067, 244] on button "Produkte verknüpfen" at bounding box center [1066, 245] width 111 height 29
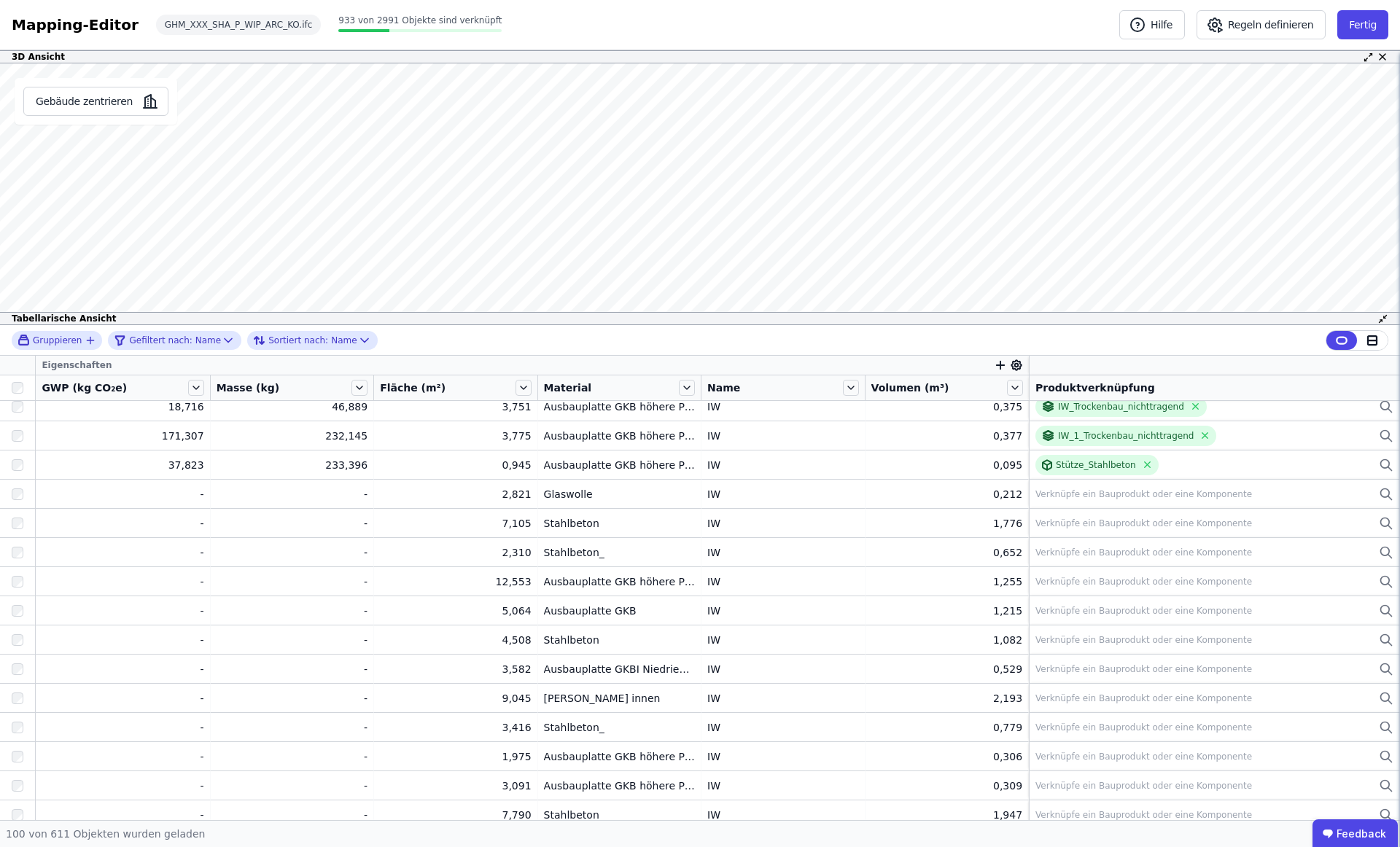
scroll to position [1466, 0]
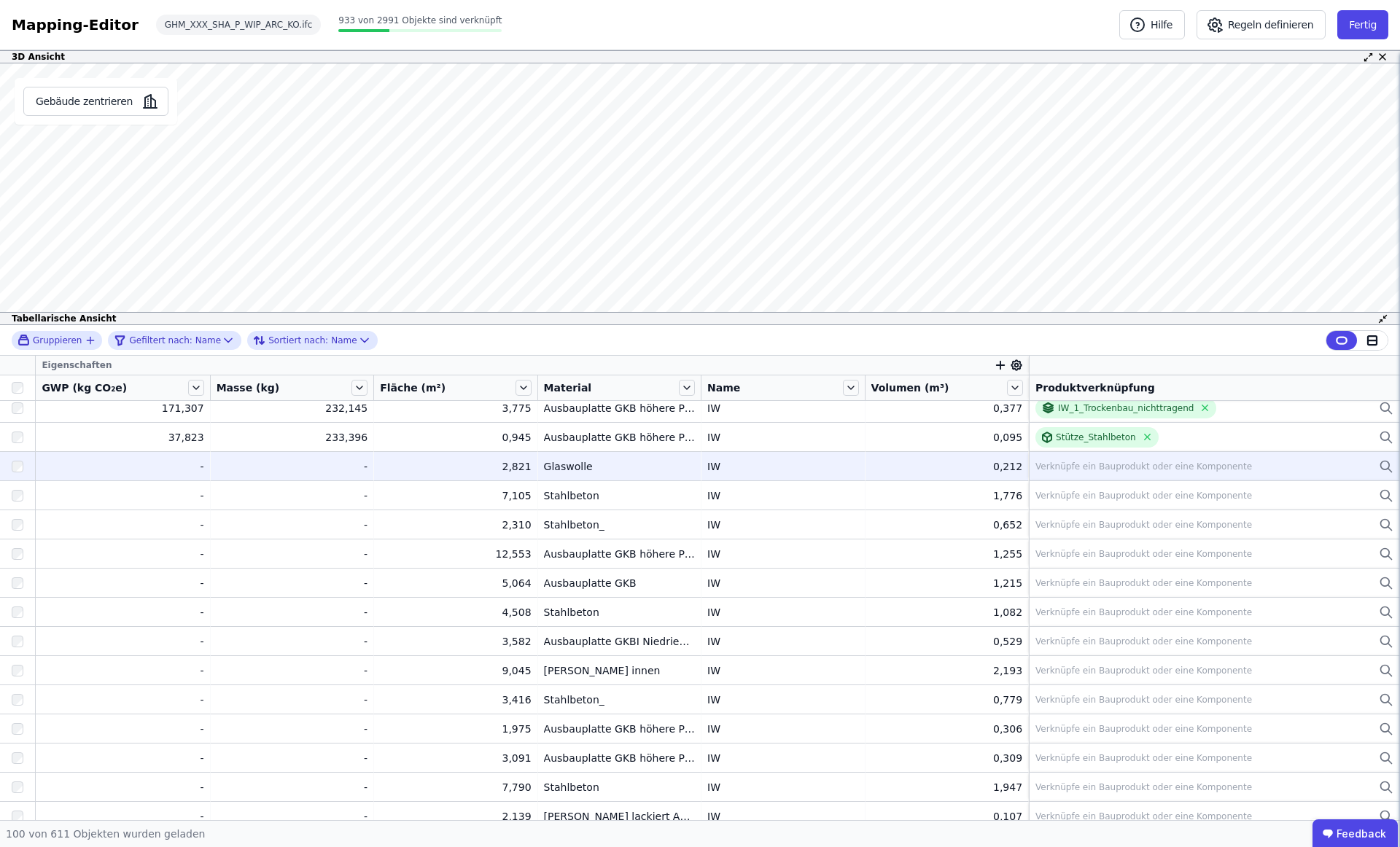
click at [1074, 458] on div "Verknüpfe ein Bauprodukt oder eine Komponente" at bounding box center [1215, 466] width 358 height 17
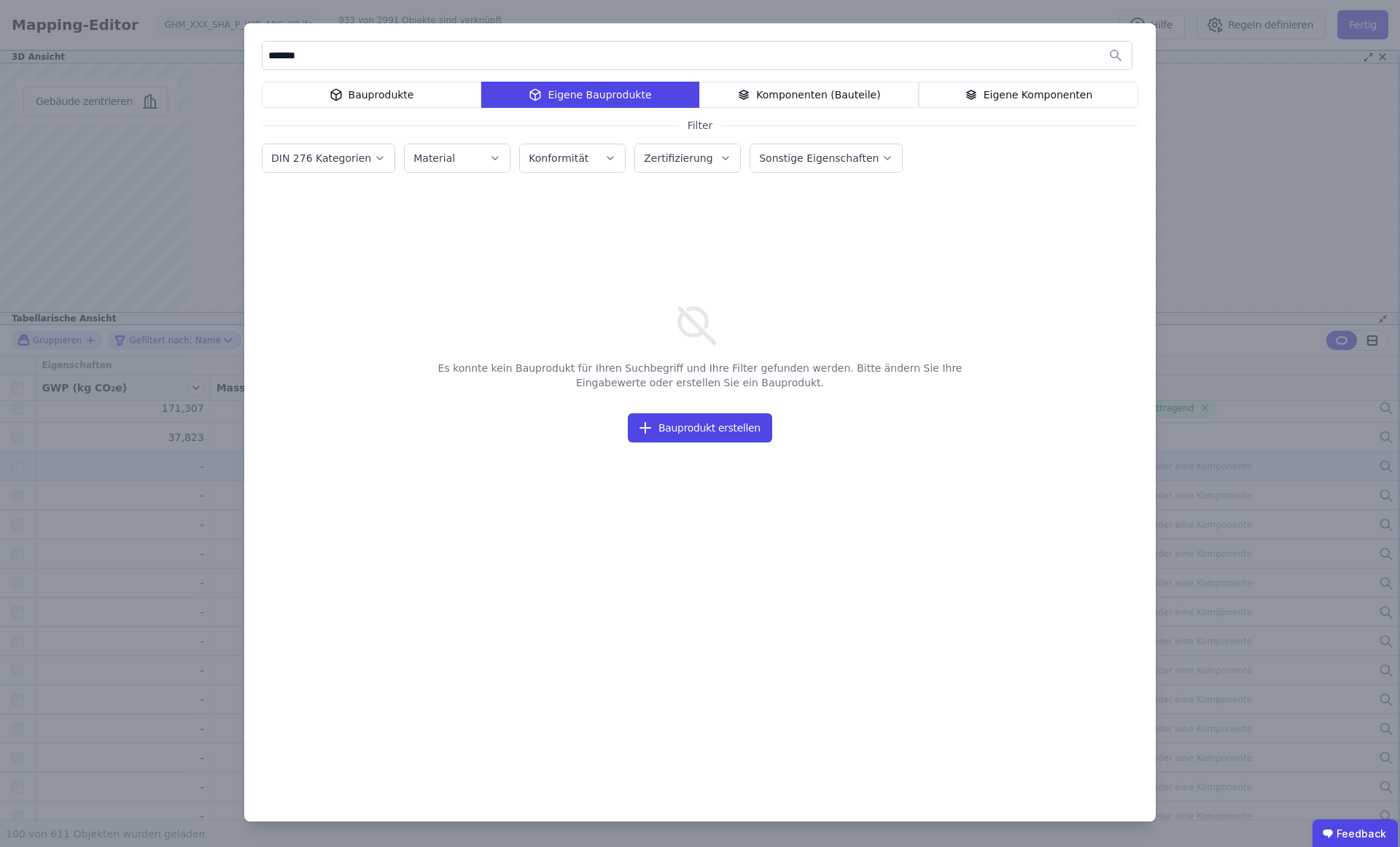
type input "*******"
click at [972, 87] on icon at bounding box center [971, 94] width 13 height 17
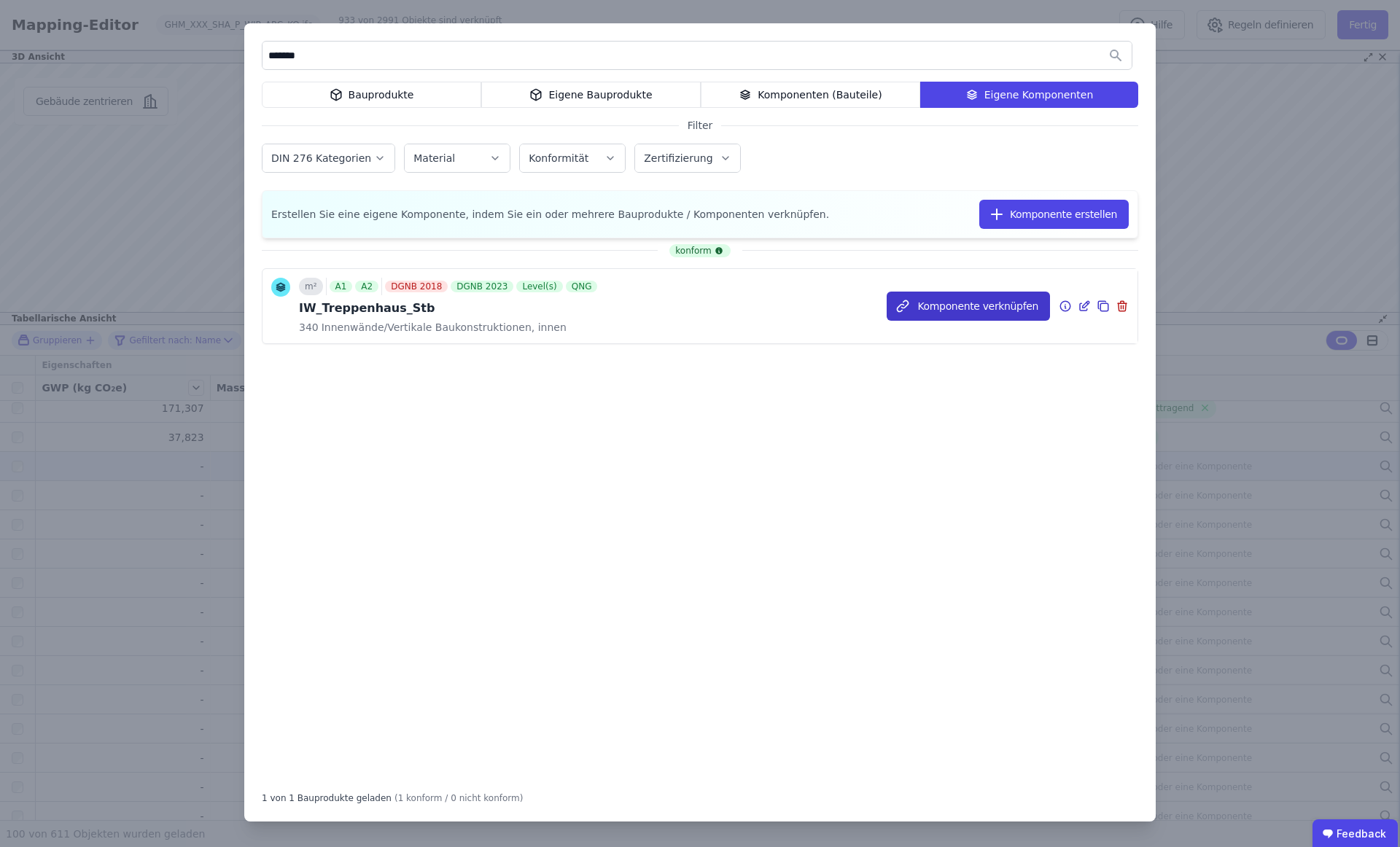
click at [970, 301] on button "Komponente verknüpfen" at bounding box center [968, 306] width 163 height 29
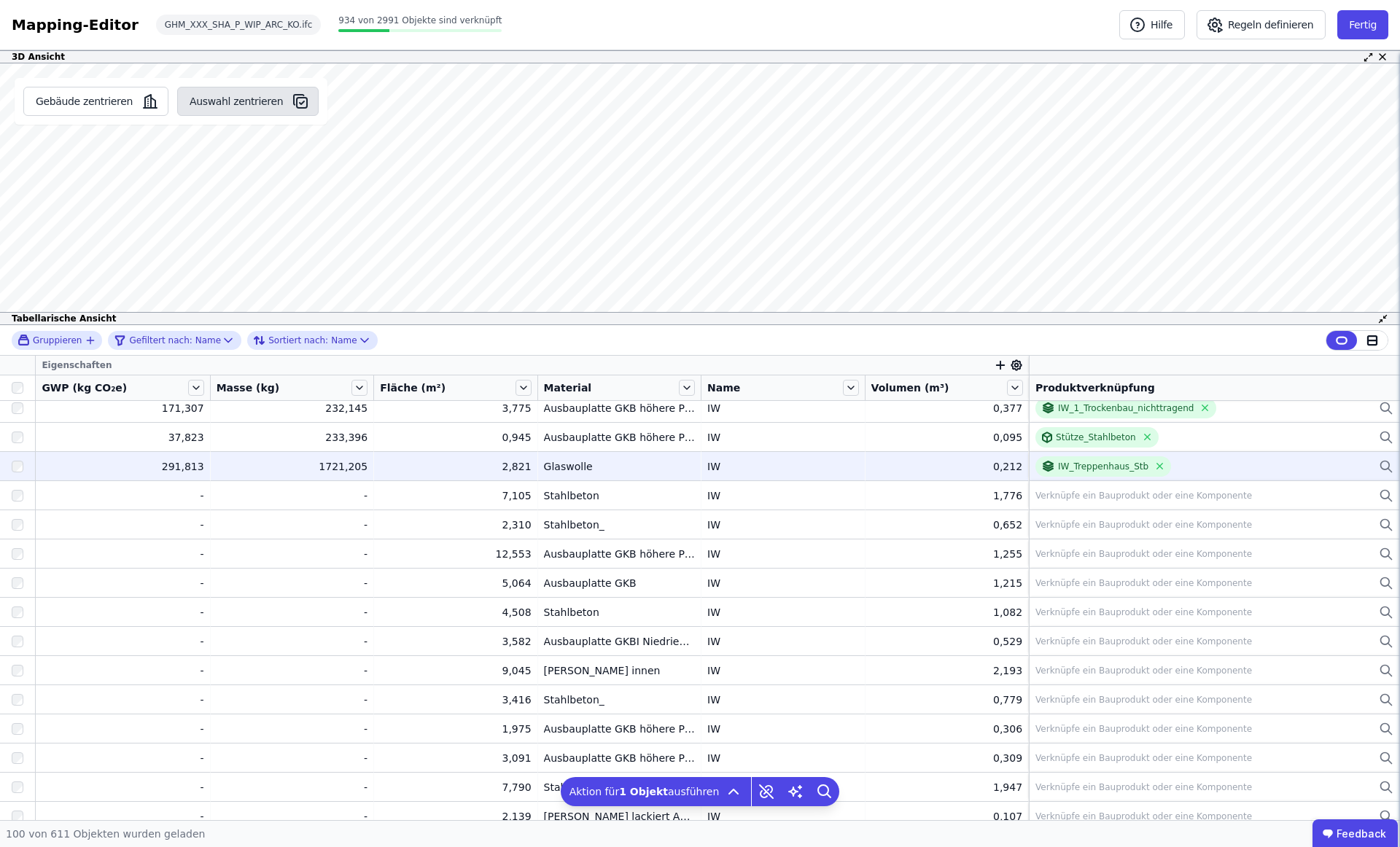
click at [207, 102] on button "Auswahl zentrieren" at bounding box center [248, 101] width 141 height 29
click at [317, 263] on div "Gebäude zentrieren Auswahl zentrieren T xx.xx.xx.xx Produktverknüpfung Verknüpf…" at bounding box center [700, 194] width 1400 height 262
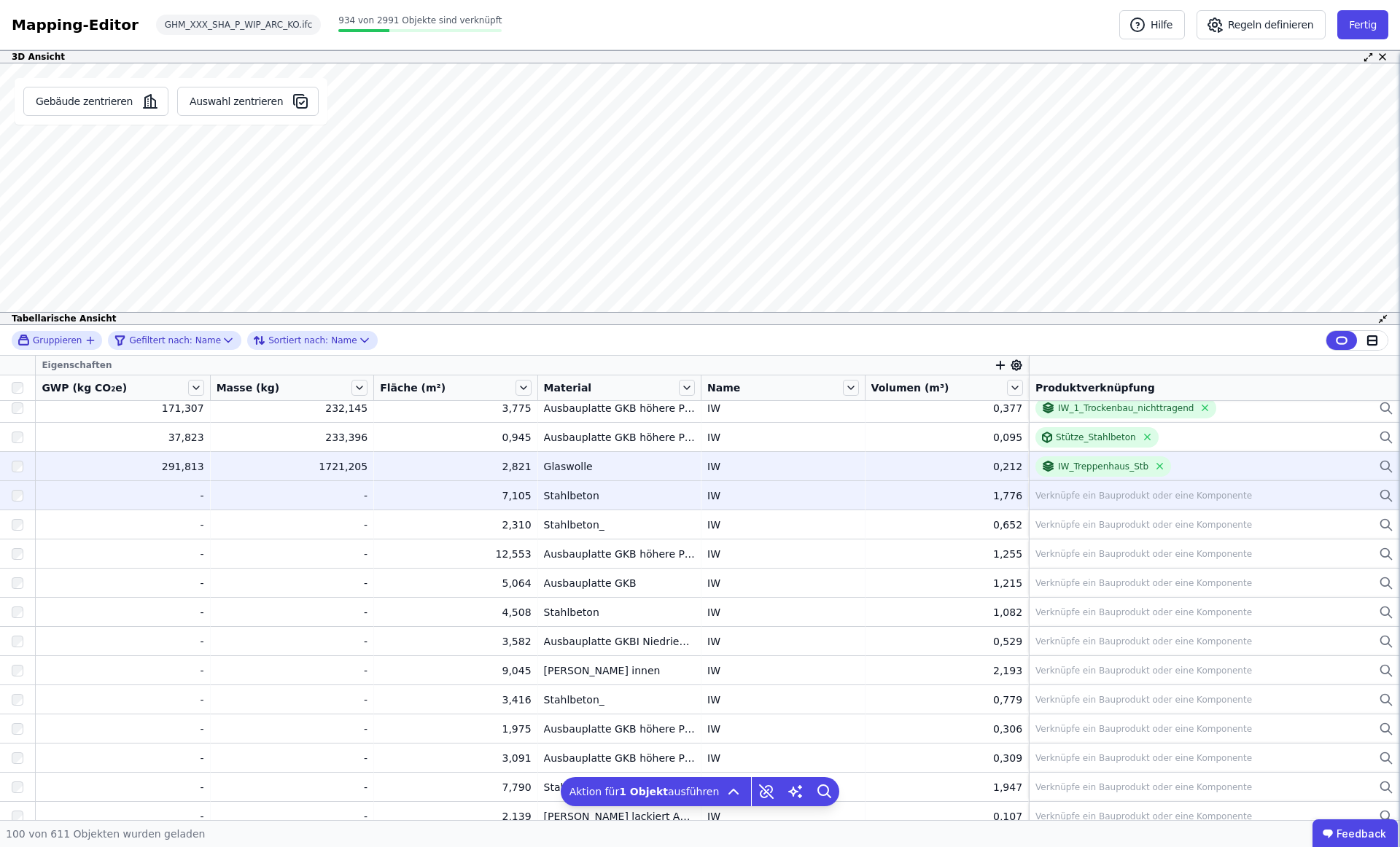
click at [8, 494] on div at bounding box center [17, 496] width 35 height 27
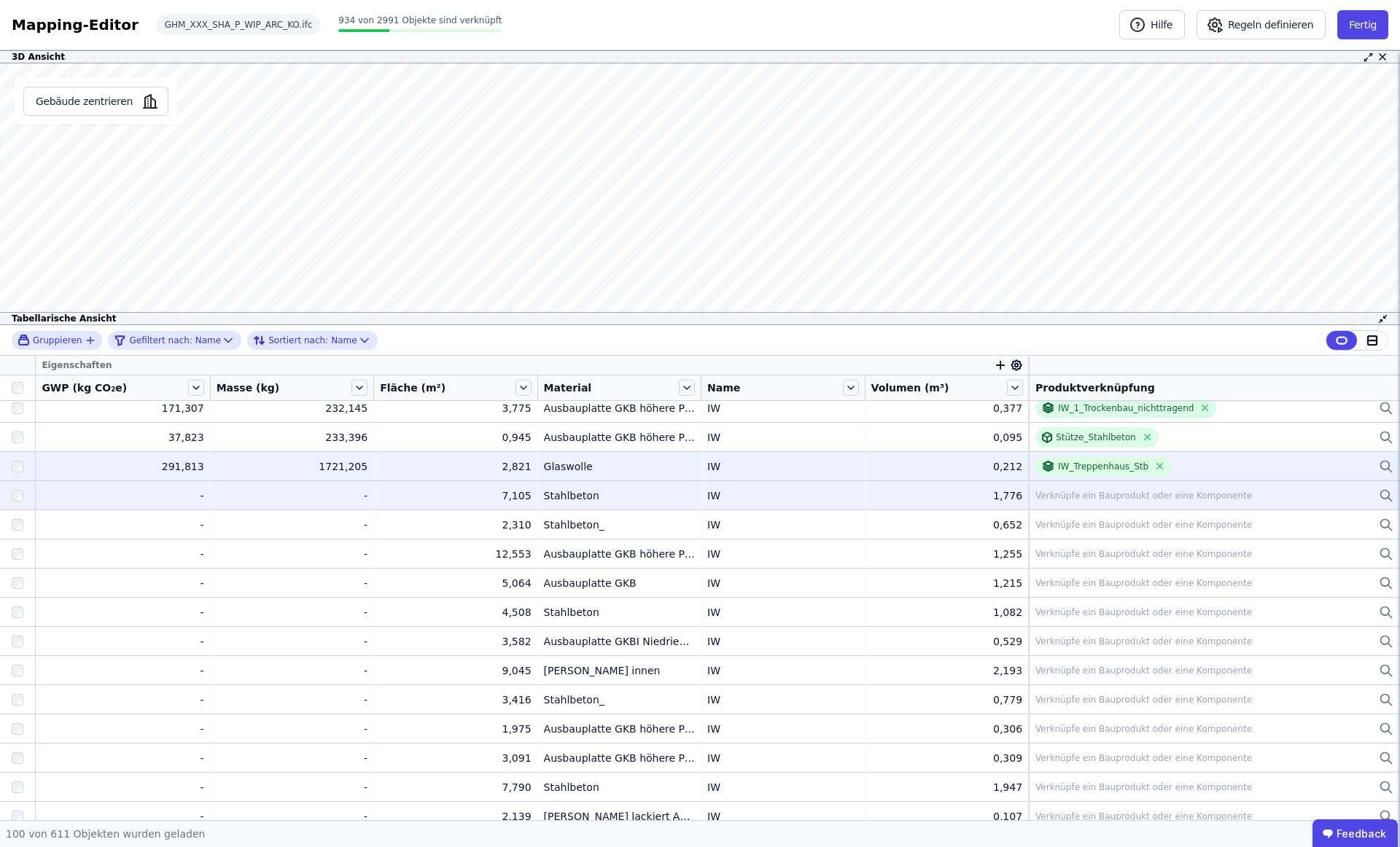
click at [1075, 502] on div "Verknüpfe ein Bauprodukt oder eine Komponente" at bounding box center [1215, 496] width 358 height 17
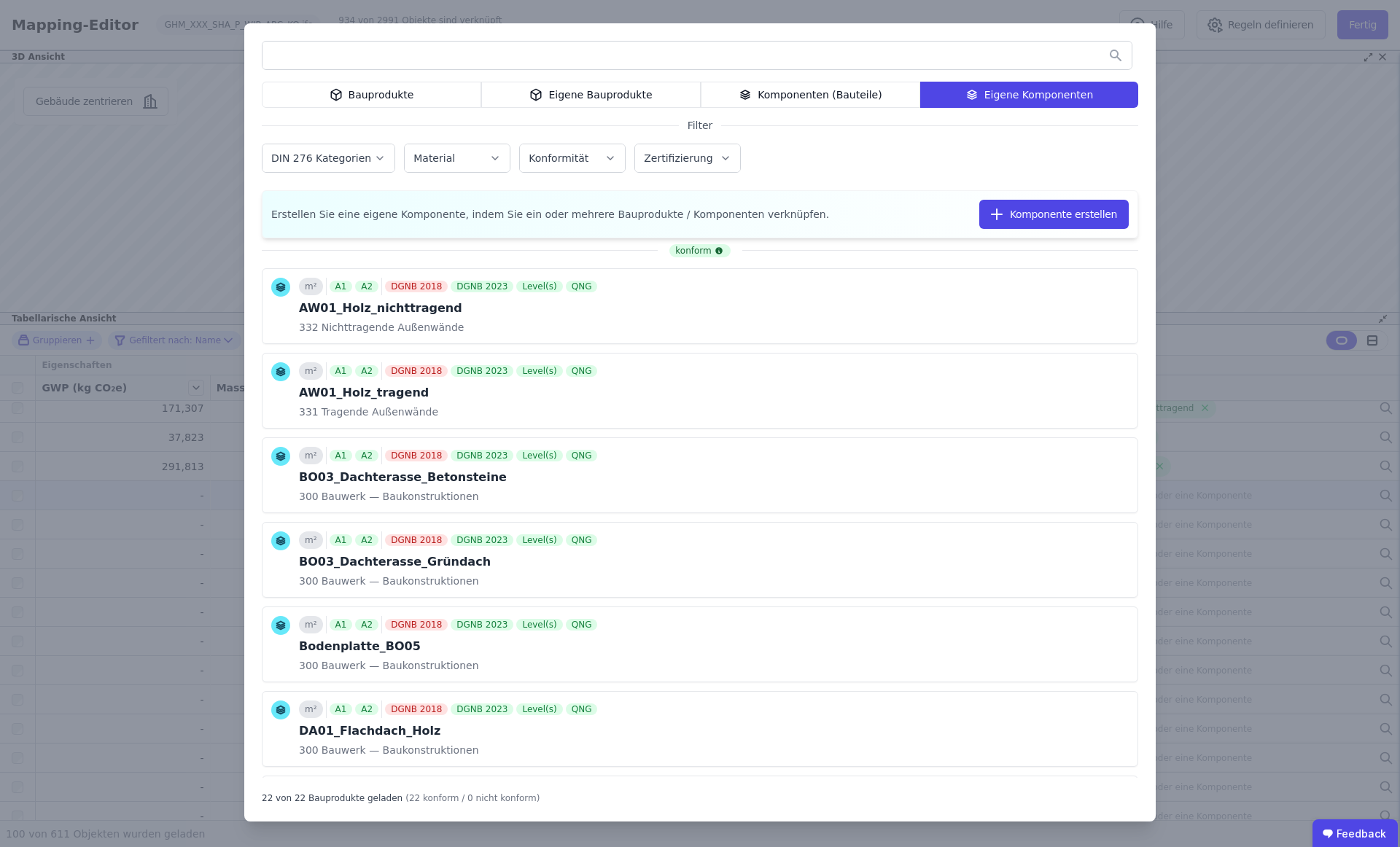
type input "*"
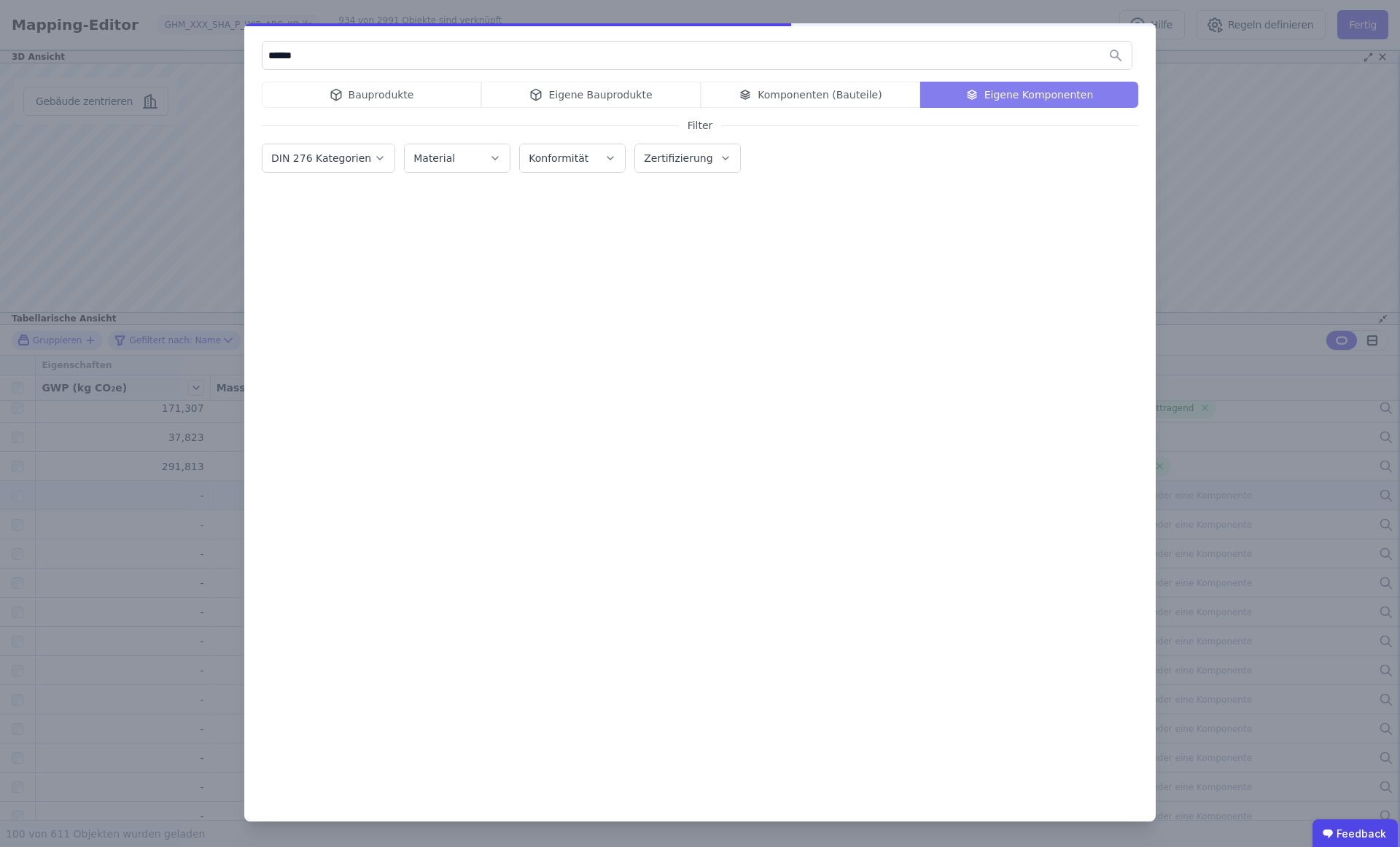
type input "******"
click at [637, 96] on div "Bauprodukte Eigene Bauprodukte Komponenten (Bauteile) Eigene Komponenten" at bounding box center [700, 95] width 877 height 27
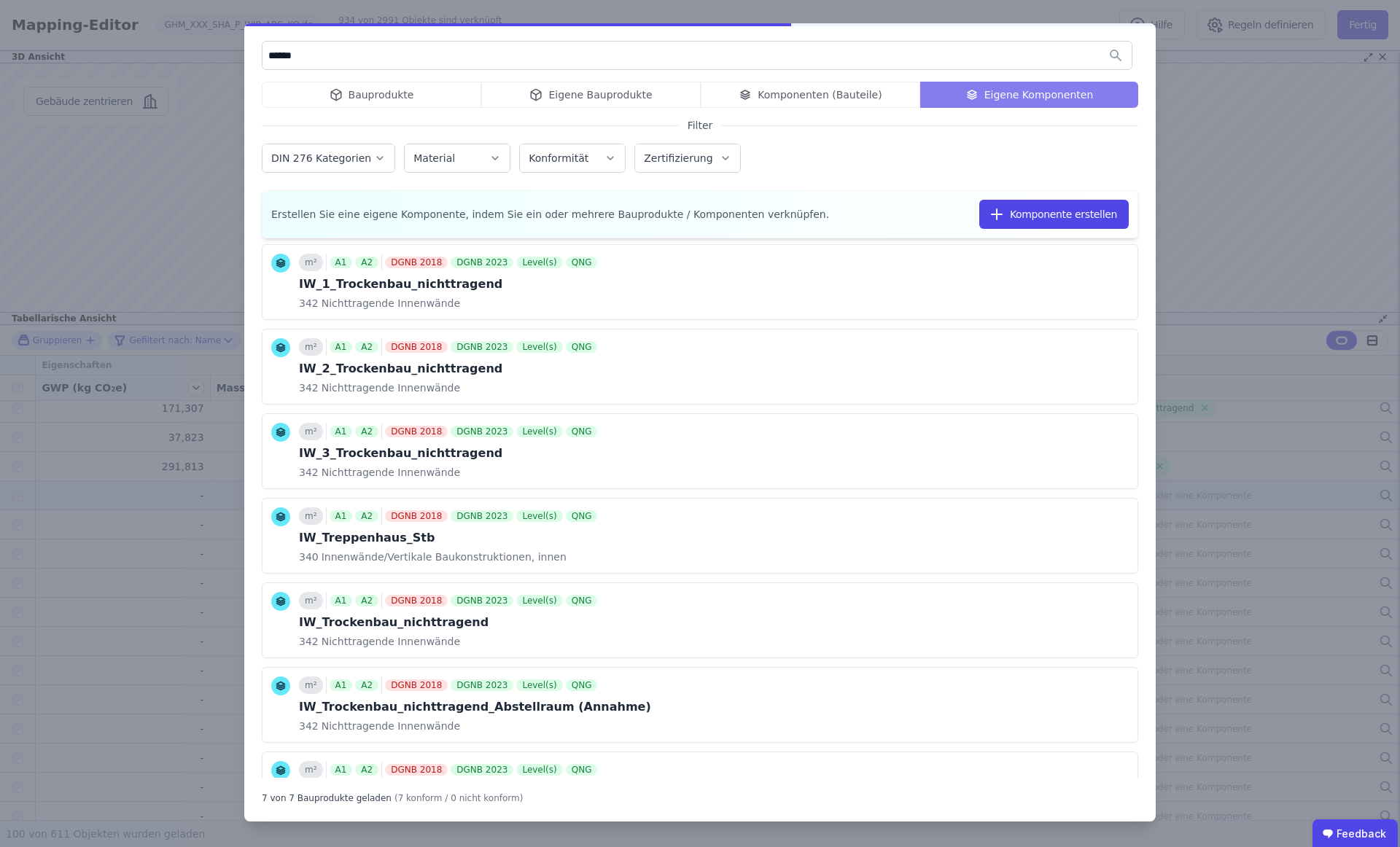
click at [637, 96] on div "Bauprodukte Eigene Bauprodukte Komponenten (Bauteile) Eigene Komponenten" at bounding box center [700, 95] width 877 height 27
click at [591, 98] on div "Bauprodukte Eigene Bauprodukte Komponenten (Bauteile) Eigene Komponenten" at bounding box center [700, 95] width 877 height 27
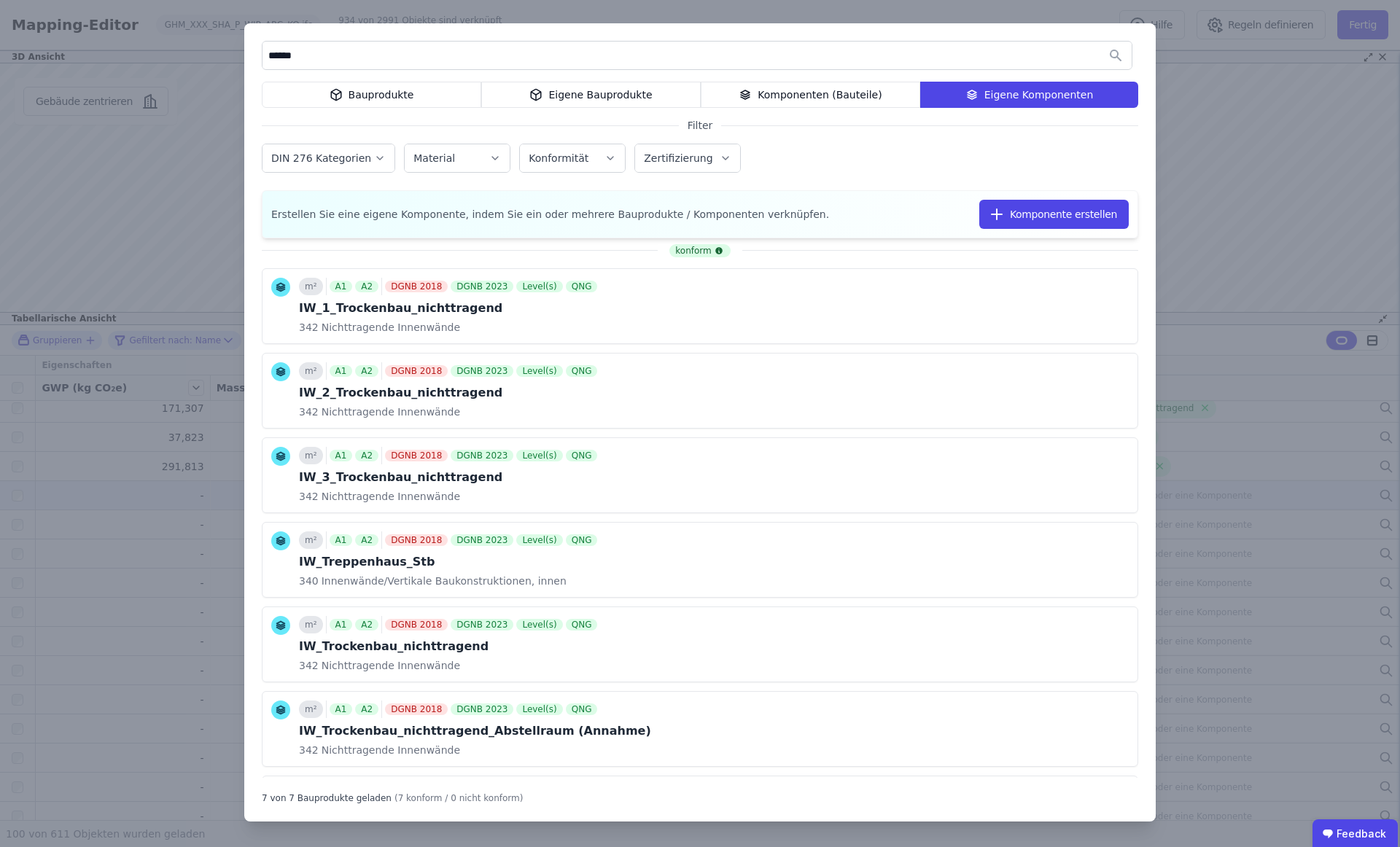
click at [591, 96] on div "Eigene Bauprodukte" at bounding box center [591, 95] width 219 height 27
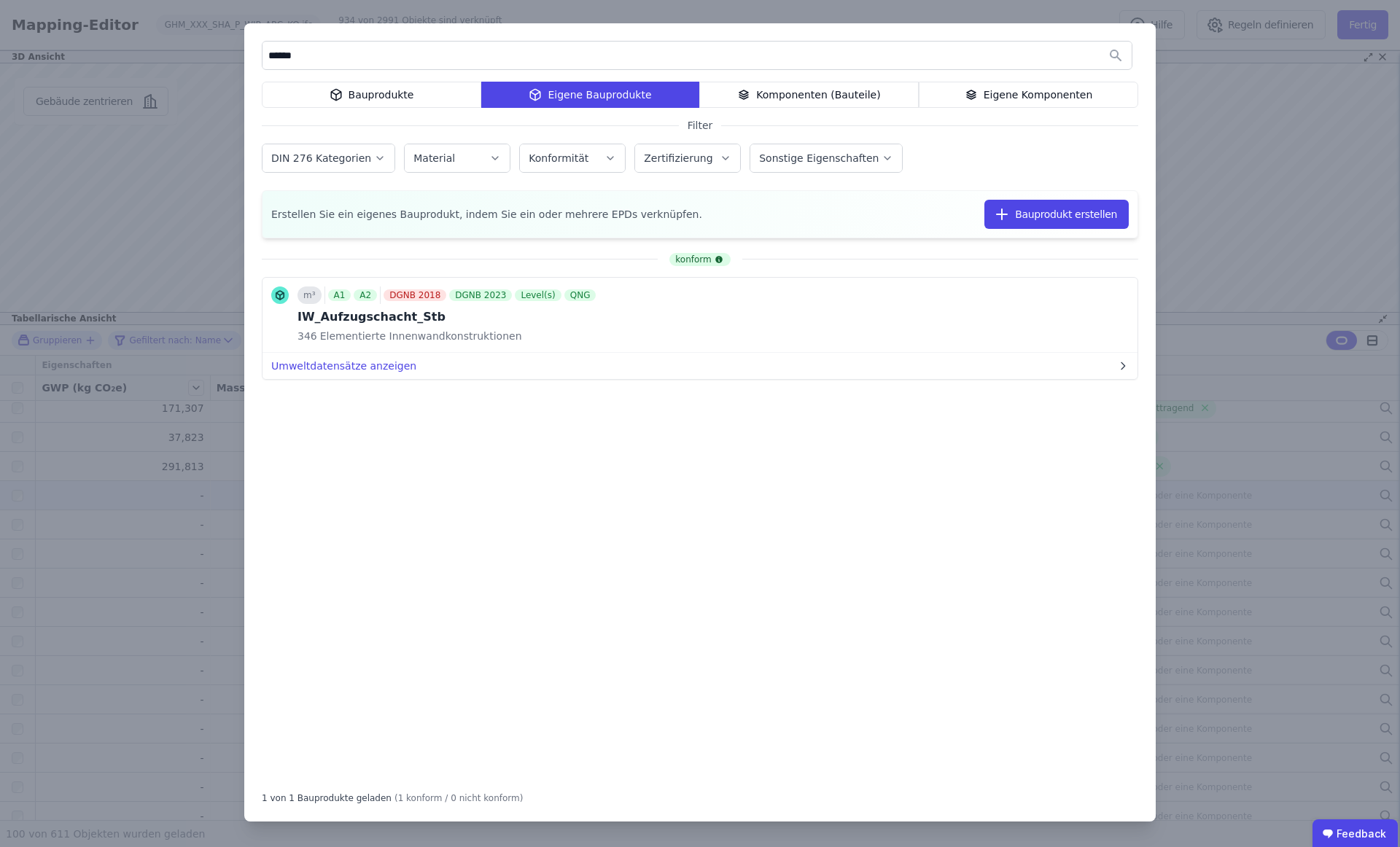
click at [0, 0] on button "Bauprodukt verknüpfen" at bounding box center [0, 0] width 0 height 0
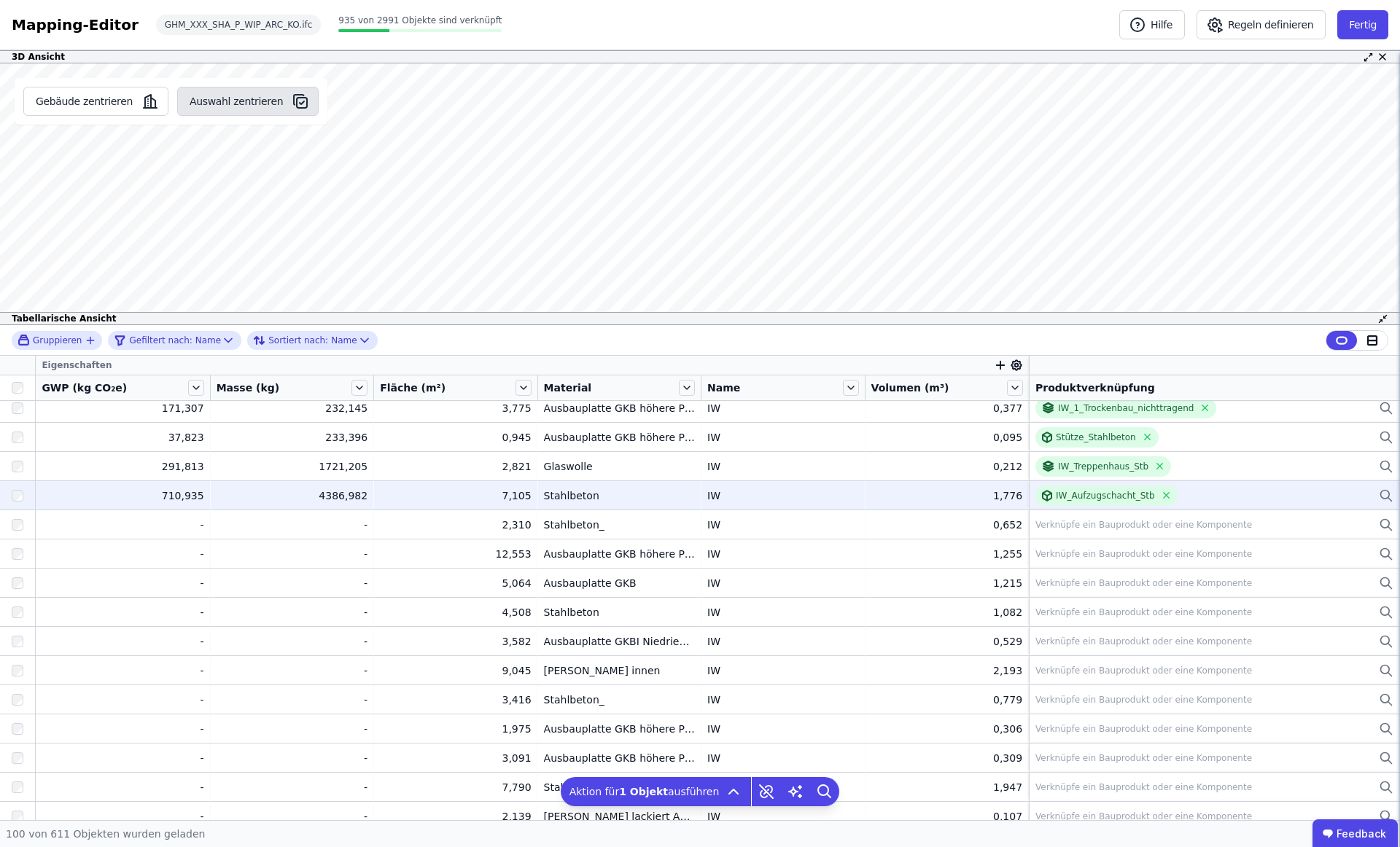
click at [199, 102] on button "Auswahl zentrieren" at bounding box center [248, 101] width 141 height 29
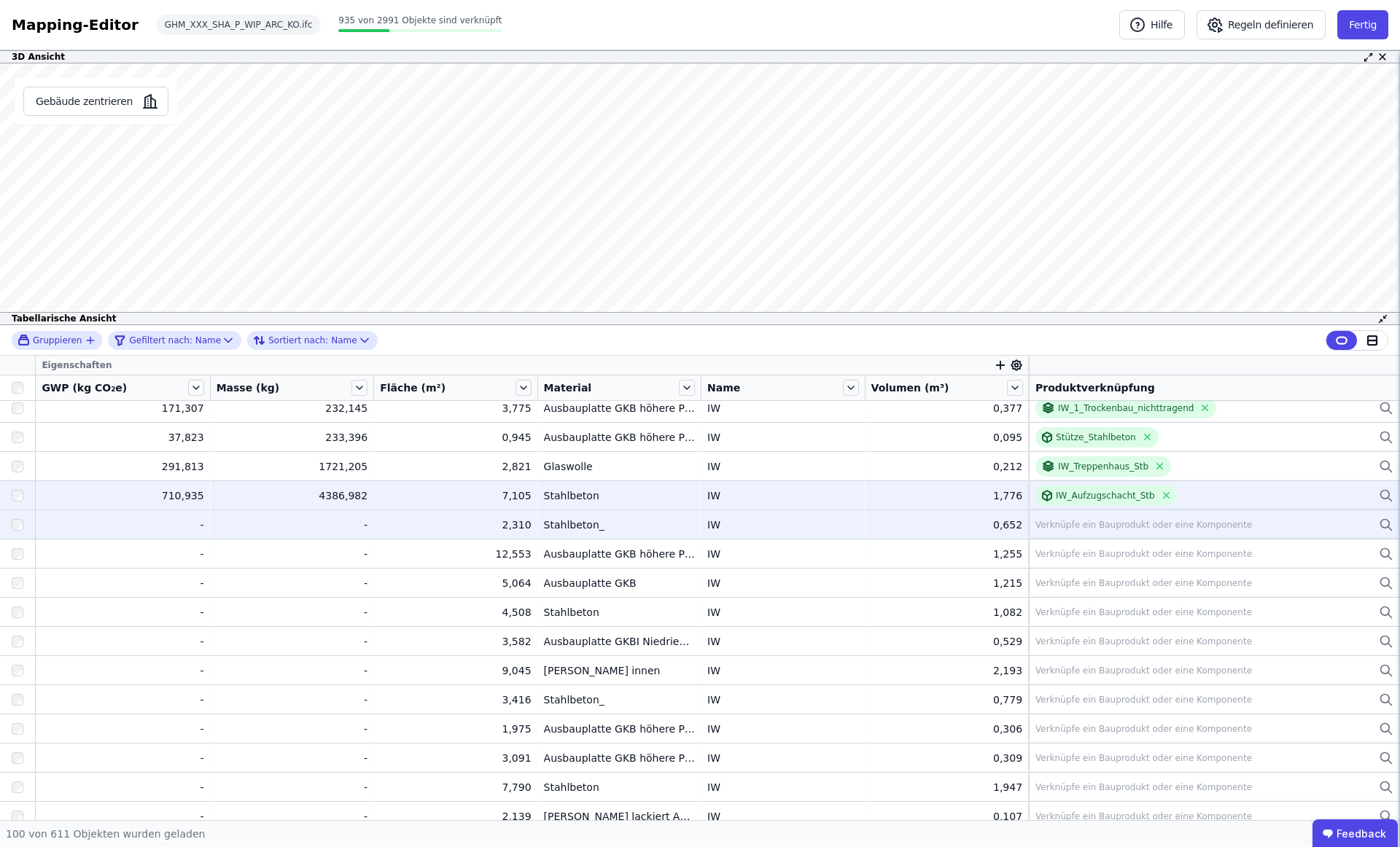
click at [1092, 521] on div "Verknüpfe ein Bauprodukt oder eine Komponente" at bounding box center [1143, 524] width 216 height 11
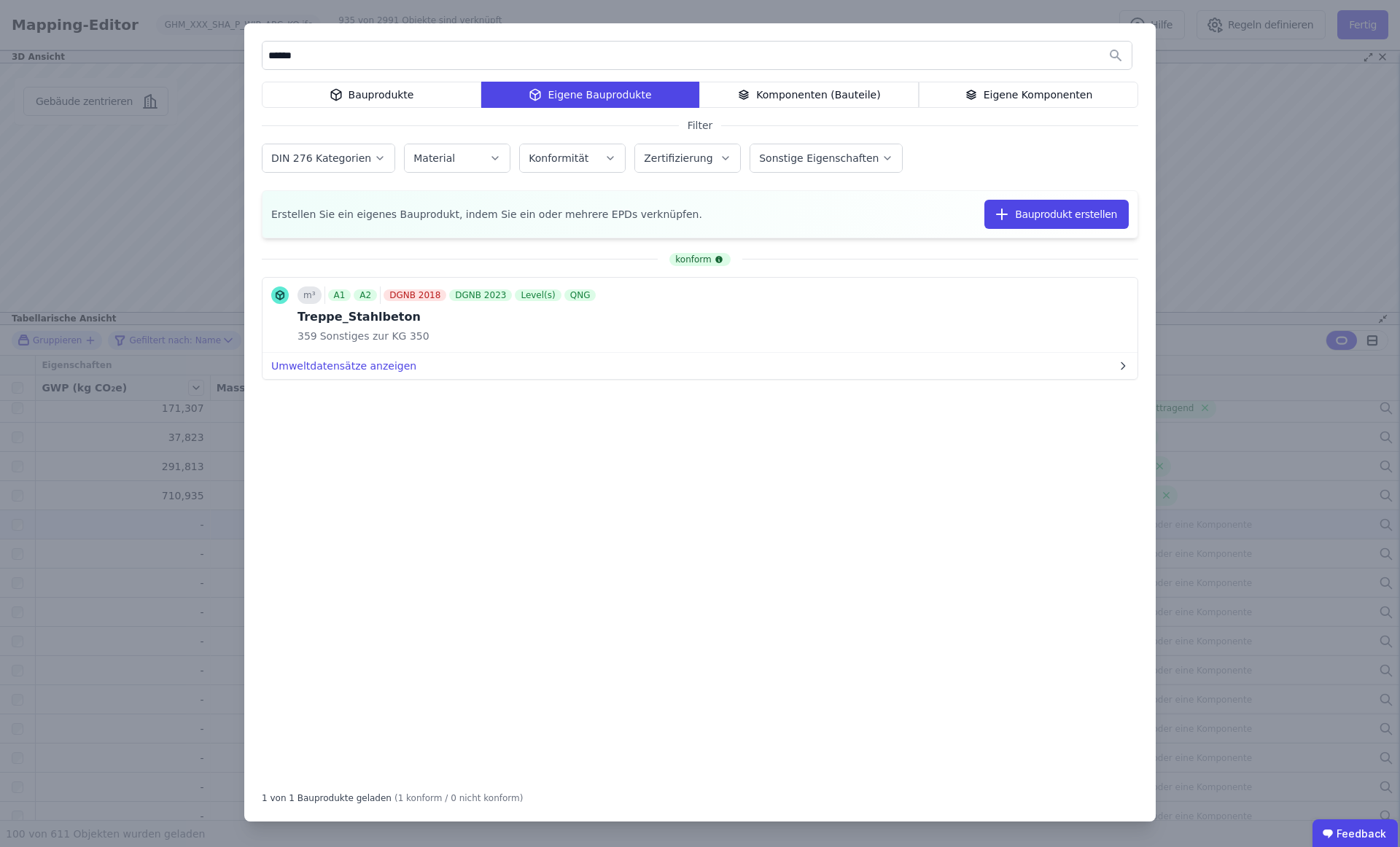
type input "******"
click at [1001, 97] on div "Eigene Komponenten" at bounding box center [1028, 95] width 219 height 27
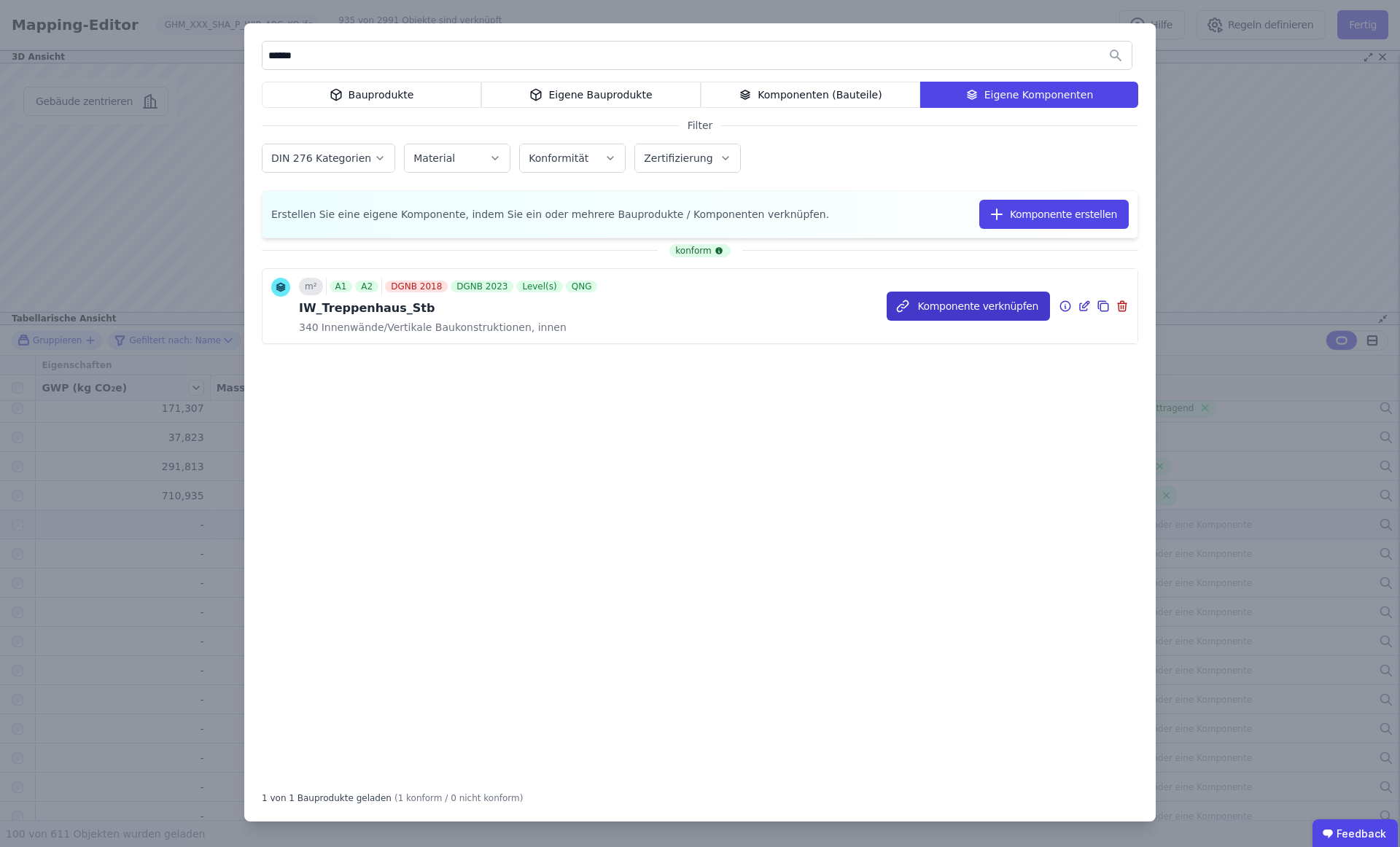
click at [1012, 313] on button "Komponente verknüpfen" at bounding box center [968, 306] width 163 height 29
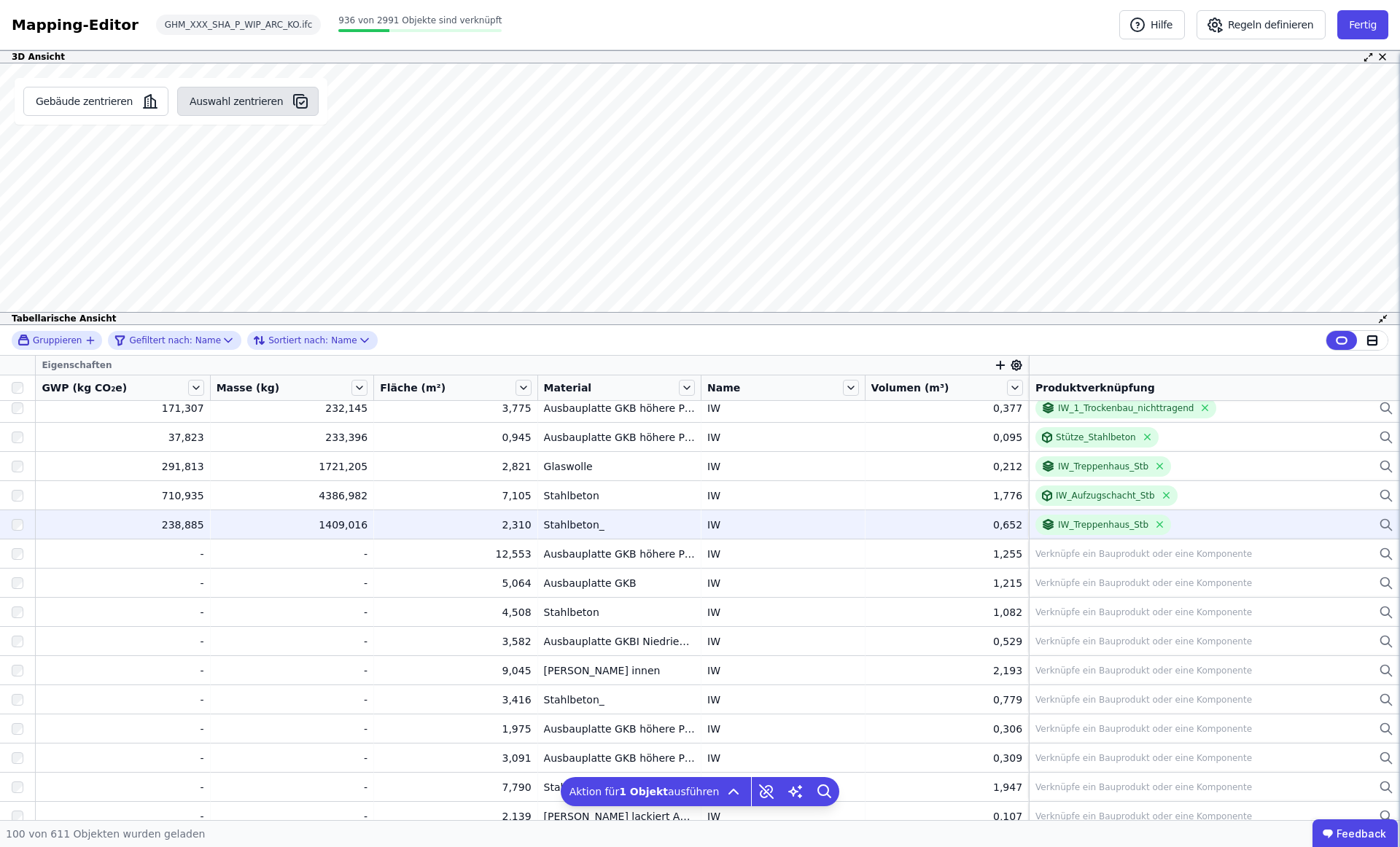
click at [231, 96] on button "Auswahl zentrieren" at bounding box center [248, 101] width 141 height 29
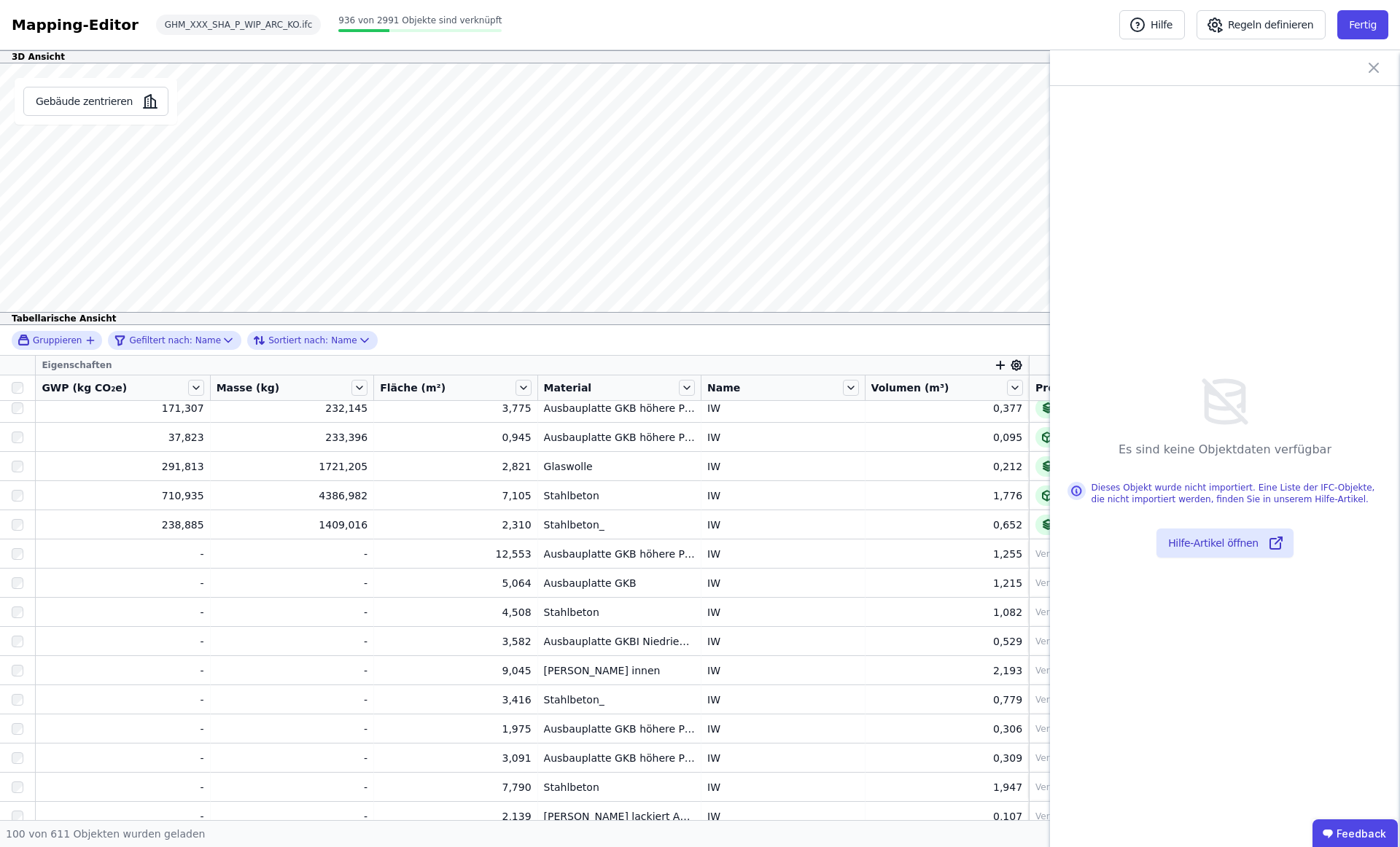
click at [1375, 62] on icon at bounding box center [1373, 68] width 17 height 17
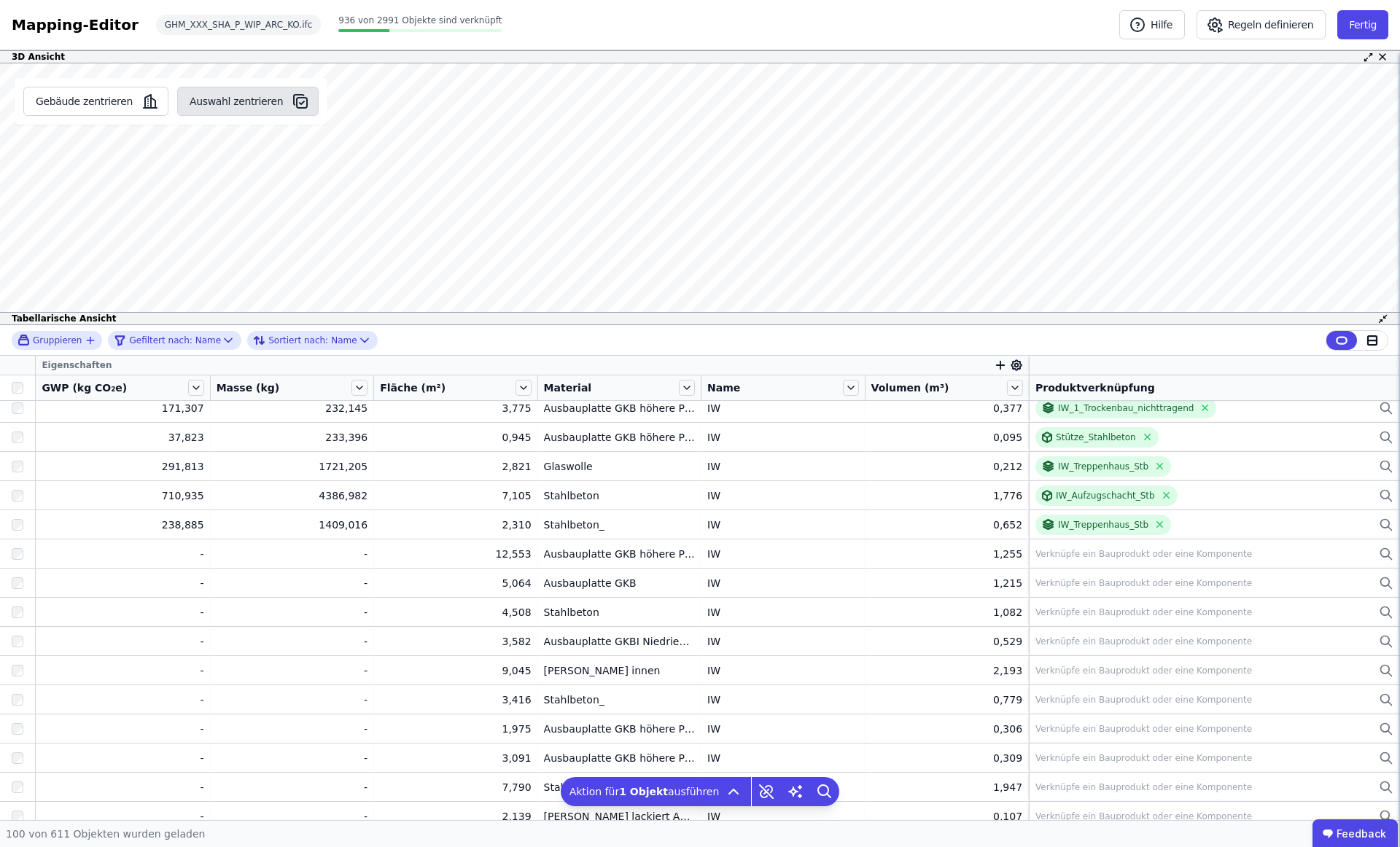
click at [238, 96] on button "Auswahl zentrieren" at bounding box center [248, 101] width 141 height 29
click at [113, 107] on button "Gebäude zentrieren" at bounding box center [96, 101] width 145 height 29
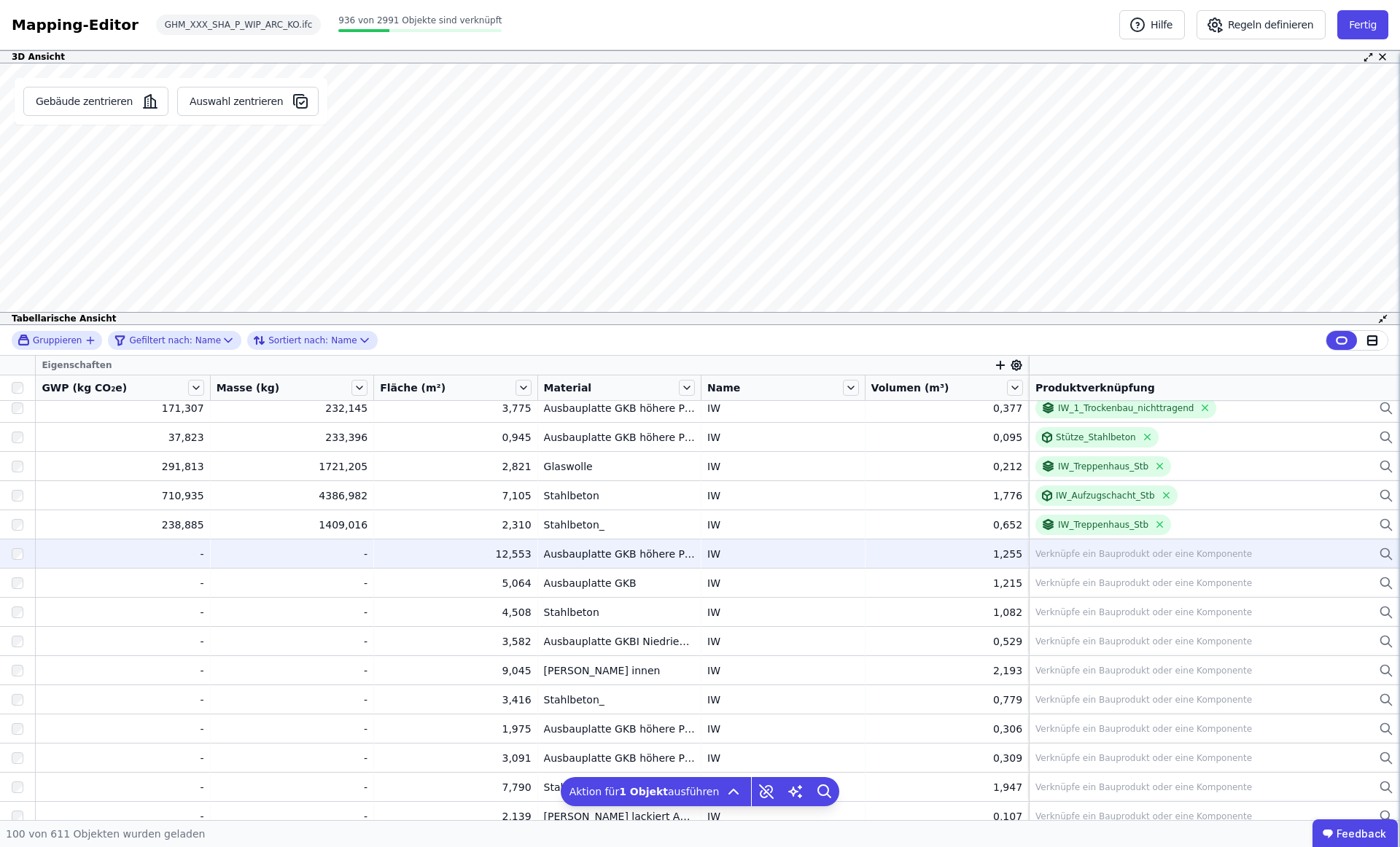
click at [1100, 558] on div "Verknüpfe ein Bauprodukt oder eine Komponente" at bounding box center [1143, 553] width 216 height 11
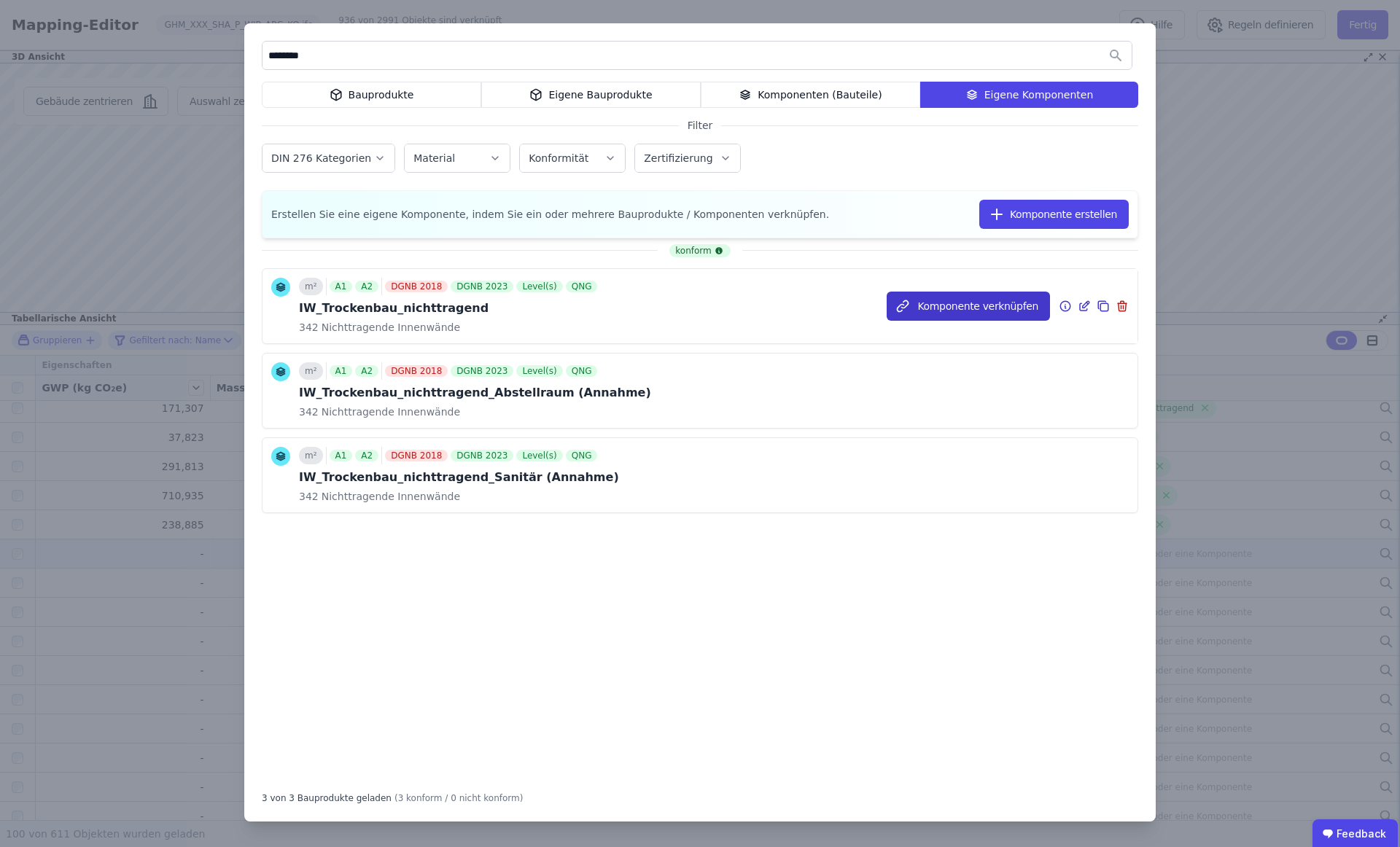
type input "********"
click at [968, 313] on button "Komponente verknüpfen" at bounding box center [968, 306] width 163 height 29
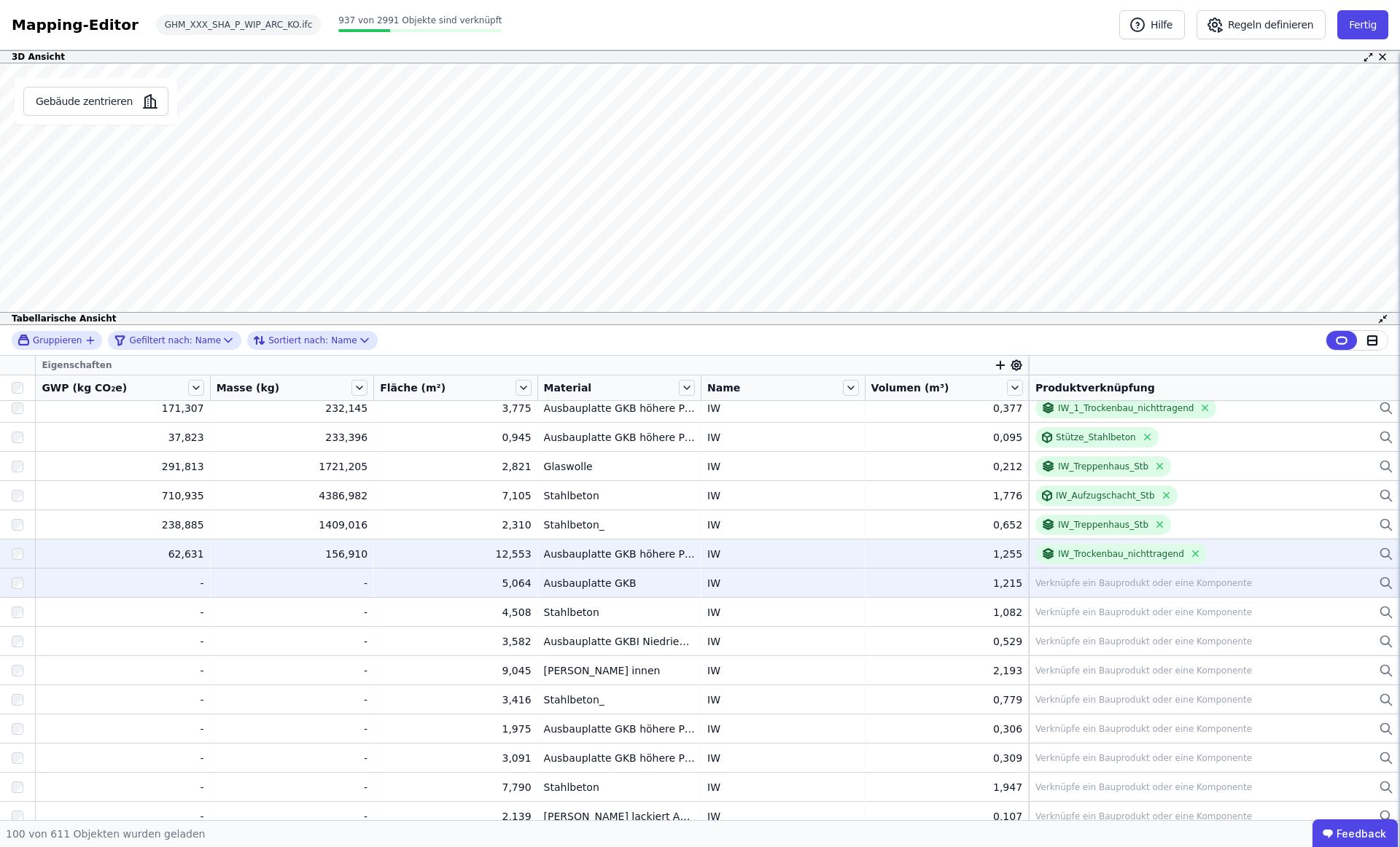
click at [1077, 586] on div "Verknüpfe ein Bauprodukt oder eine Komponente" at bounding box center [1143, 583] width 216 height 11
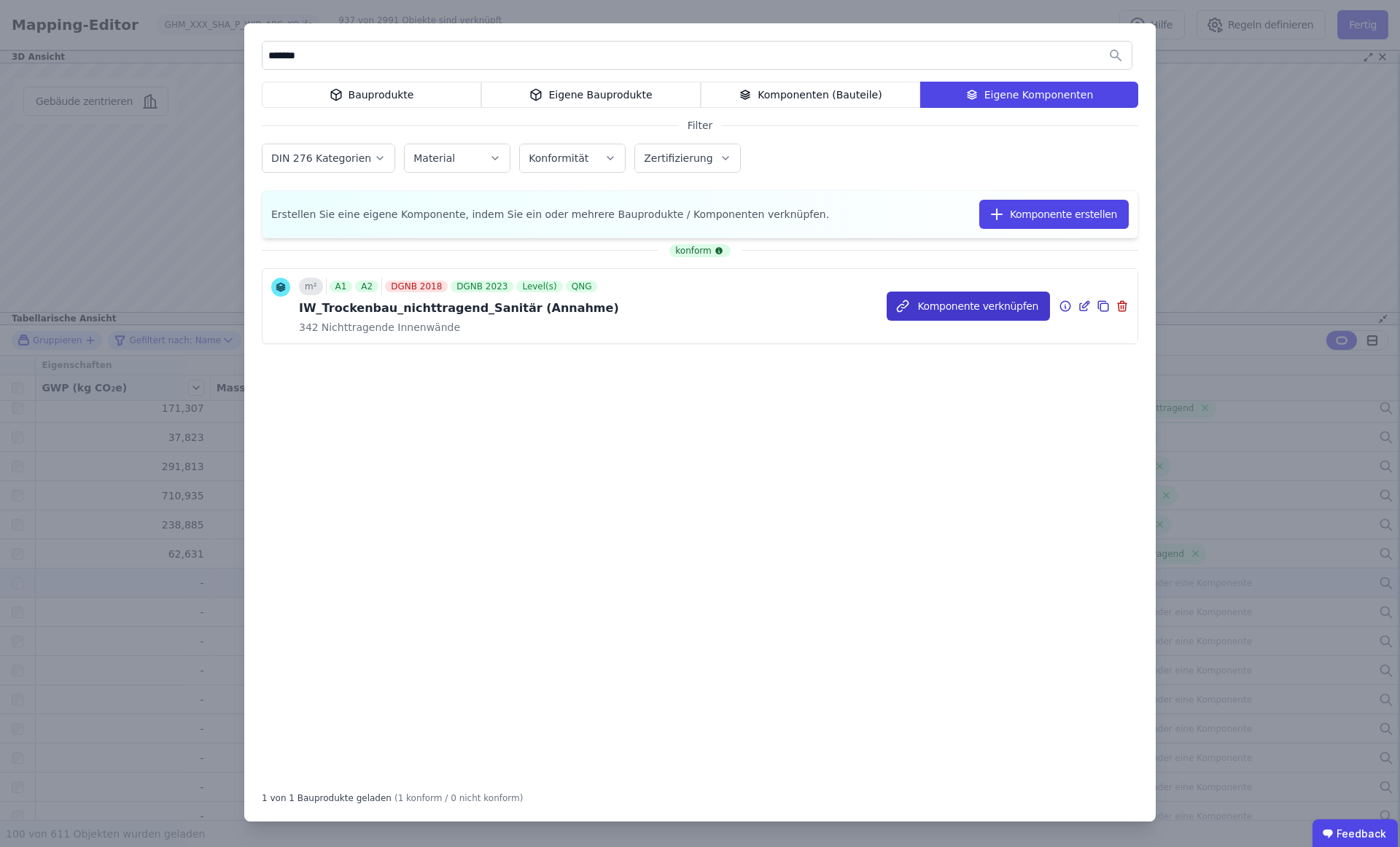
type input "*******"
click at [1008, 308] on button "Komponente verknüpfen" at bounding box center [968, 306] width 163 height 29
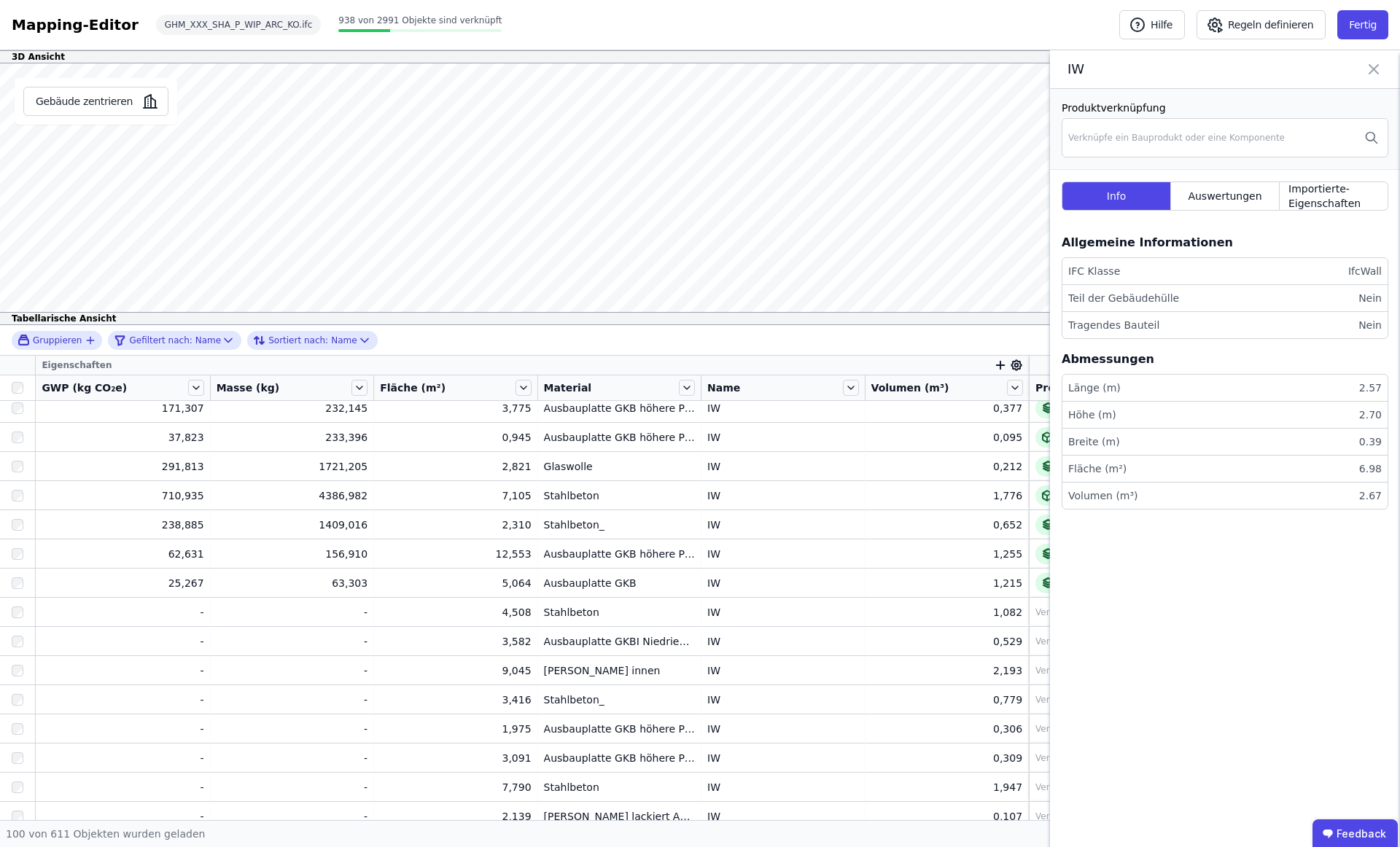
click at [1383, 66] on div "IW" at bounding box center [1225, 69] width 350 height 39
click at [1377, 73] on icon at bounding box center [1374, 69] width 9 height 9
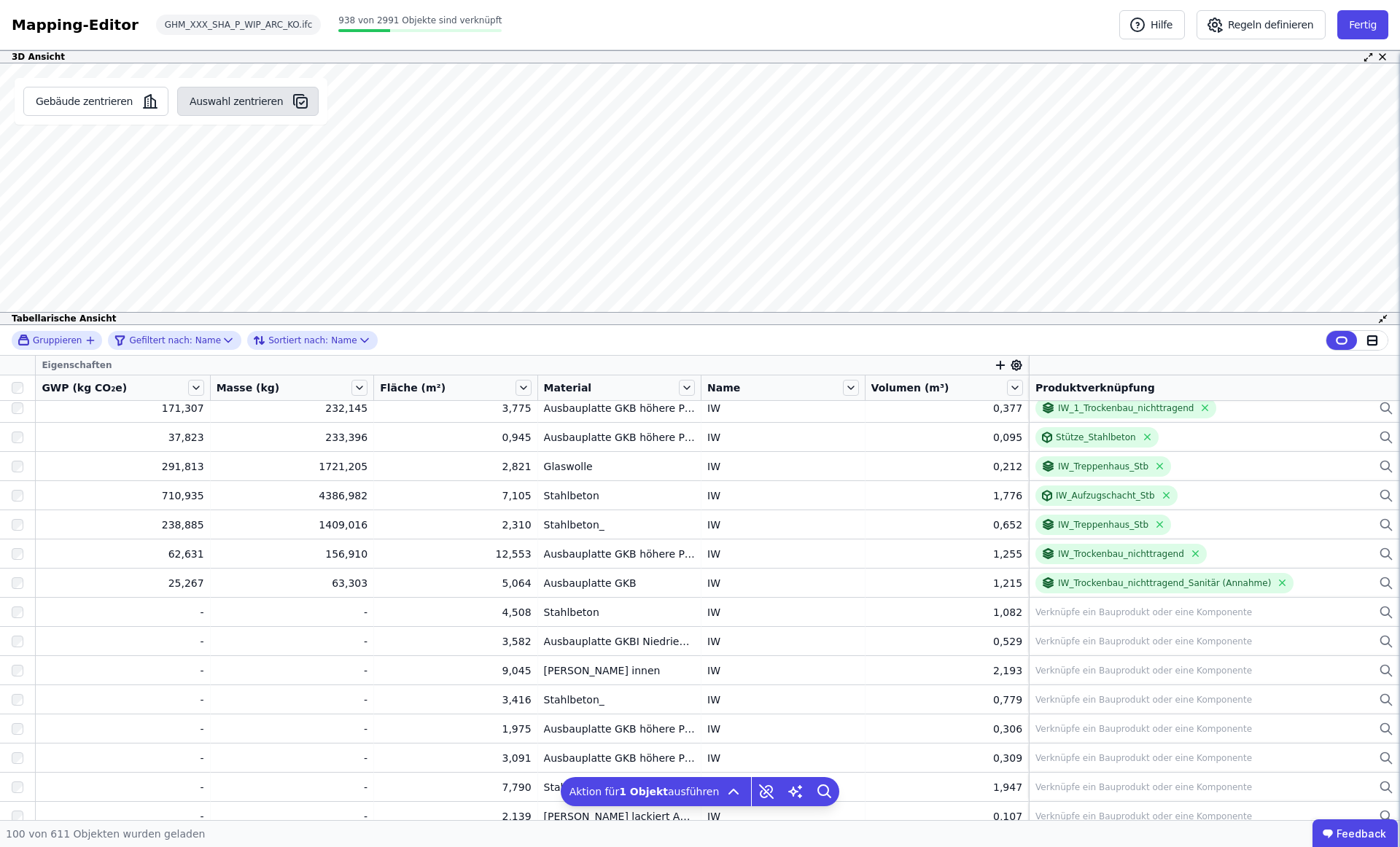
click at [207, 102] on button "Auswahl zentrieren" at bounding box center [248, 101] width 141 height 29
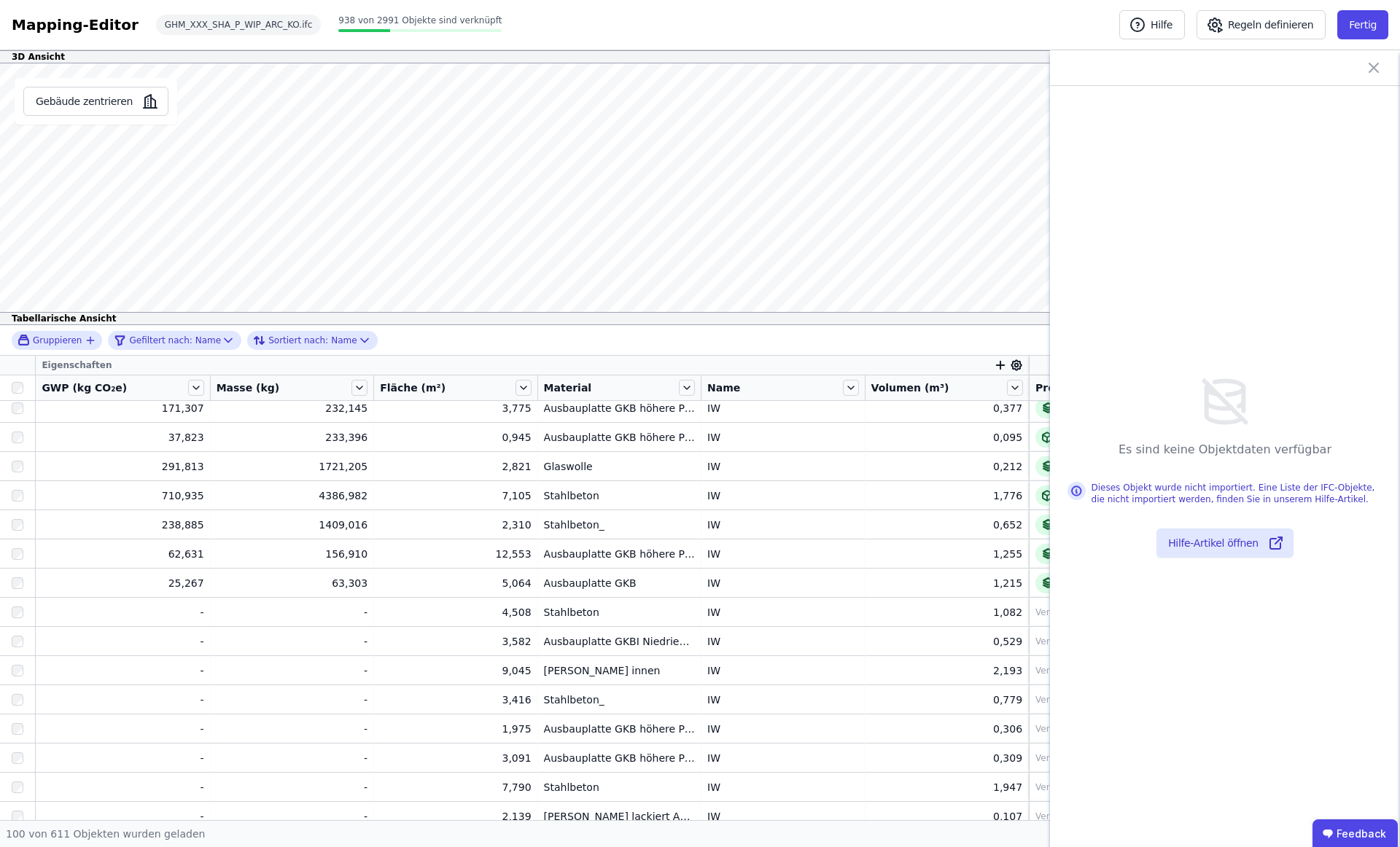
click at [1373, 71] on icon at bounding box center [1373, 68] width 17 height 17
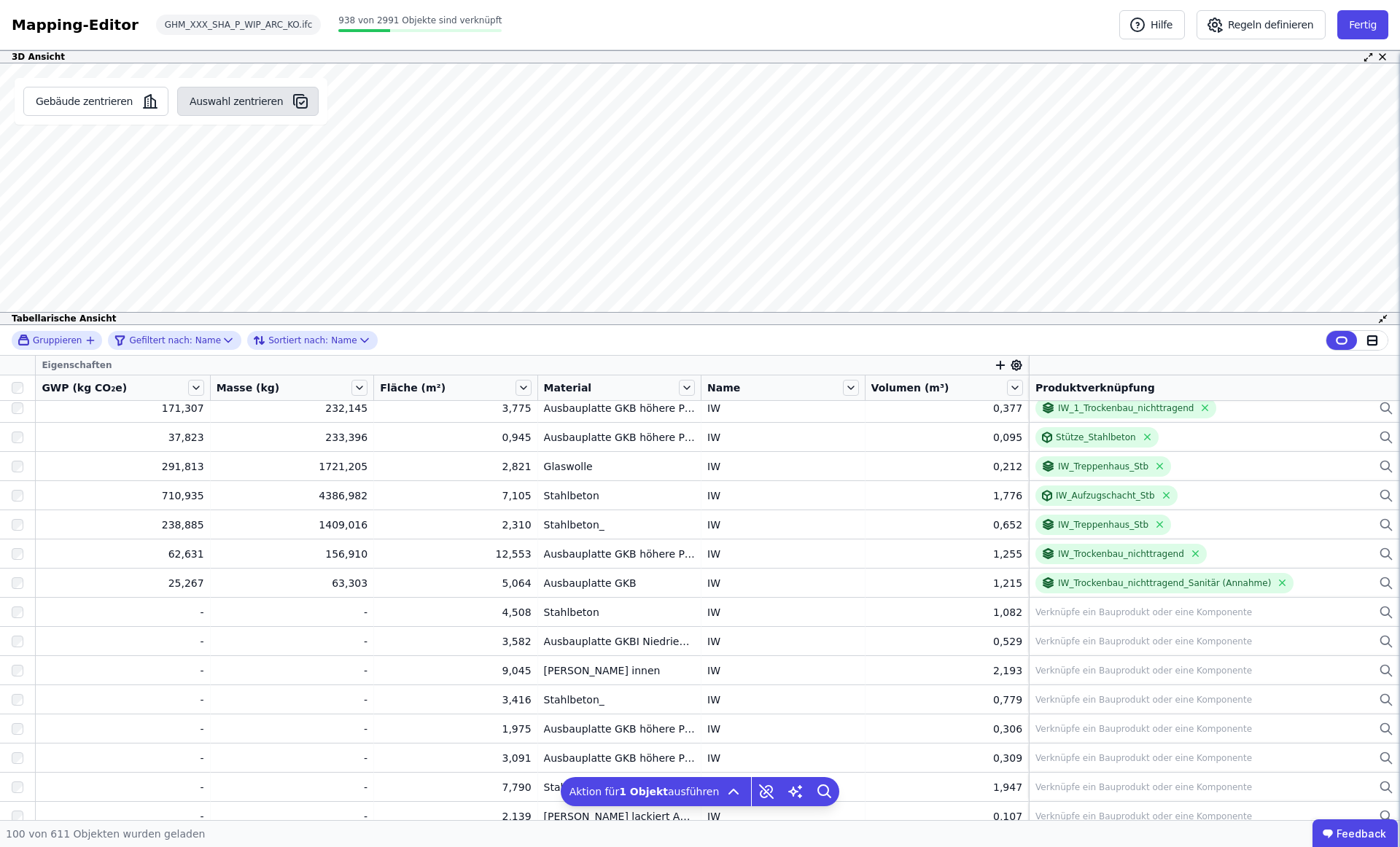
click at [246, 91] on button "Auswahl zentrieren" at bounding box center [248, 101] width 141 height 29
